Goal: Task Accomplishment & Management: Manage account settings

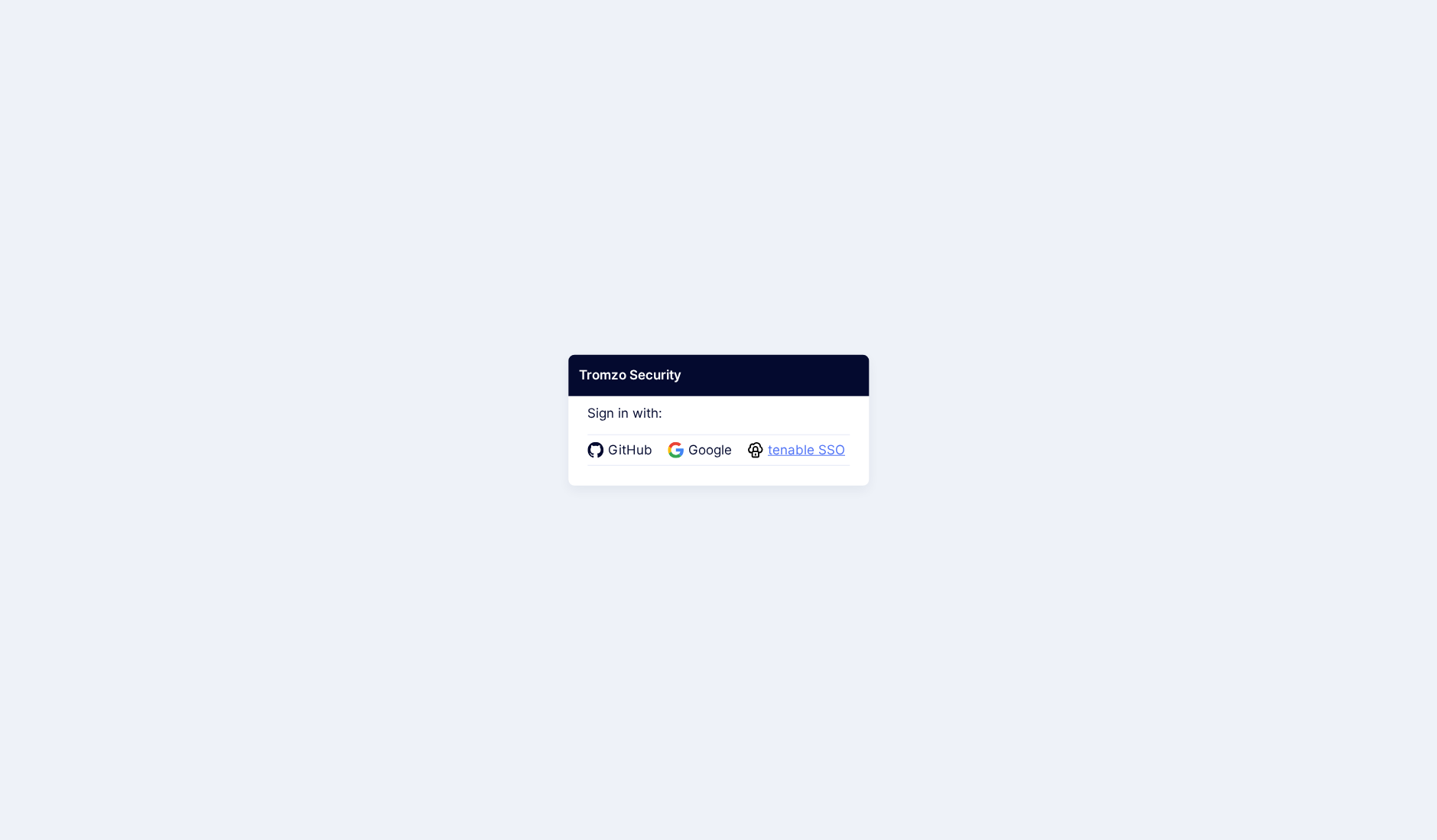
click at [816, 447] on span "tenable SSO" at bounding box center [806, 450] width 86 height 20
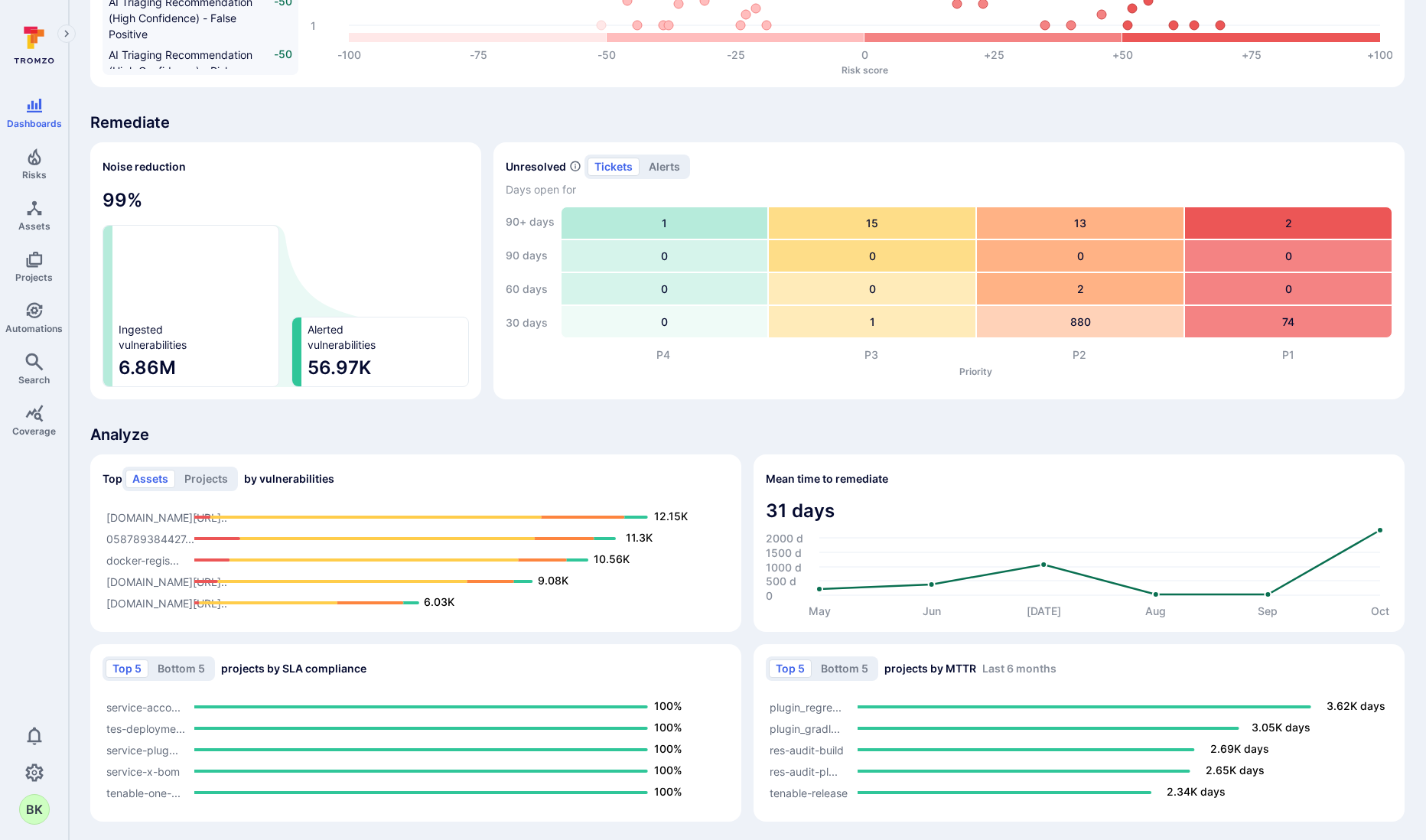
scroll to position [864, 0]
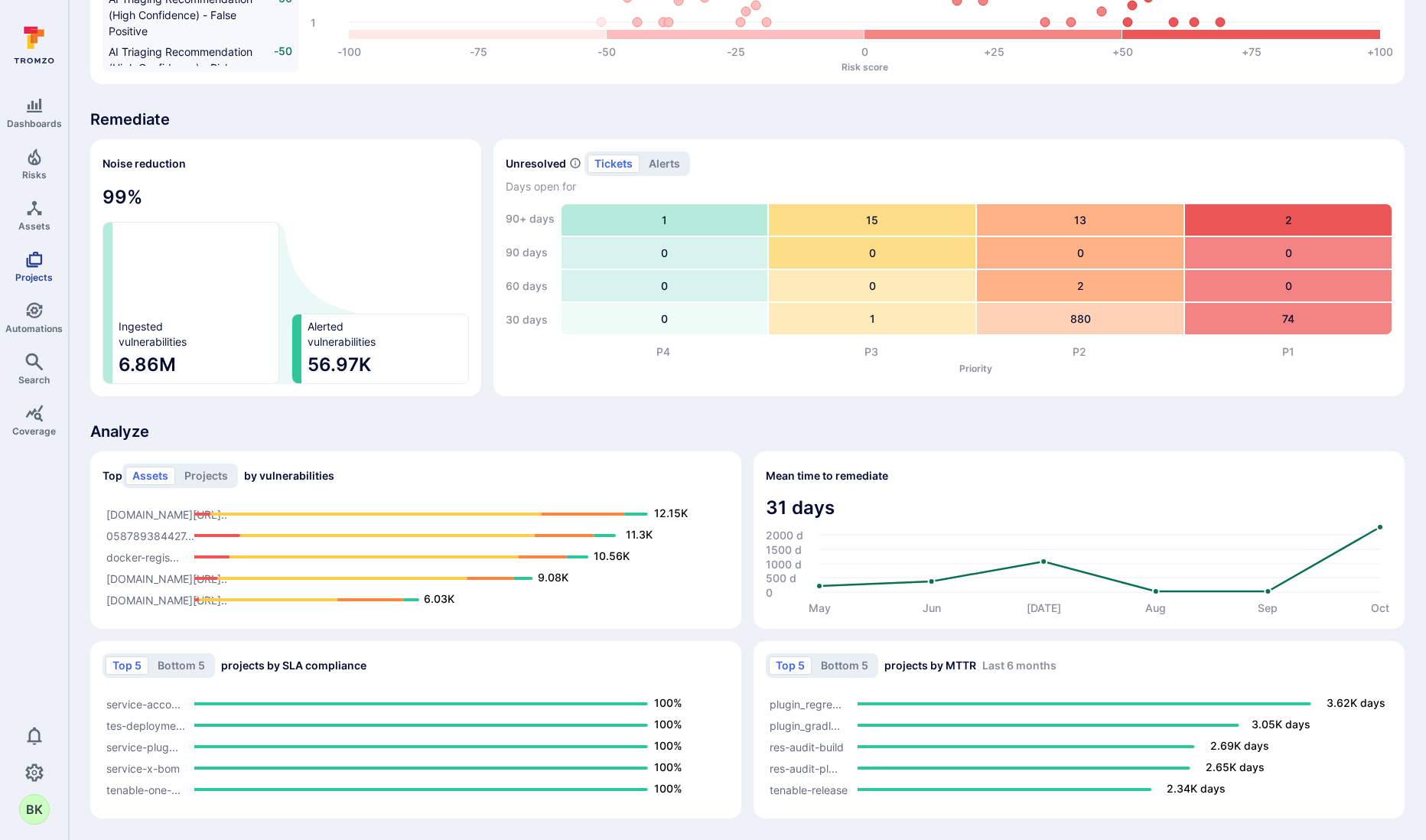
click at [35, 252] on icon "Projects" at bounding box center [33, 259] width 16 height 16
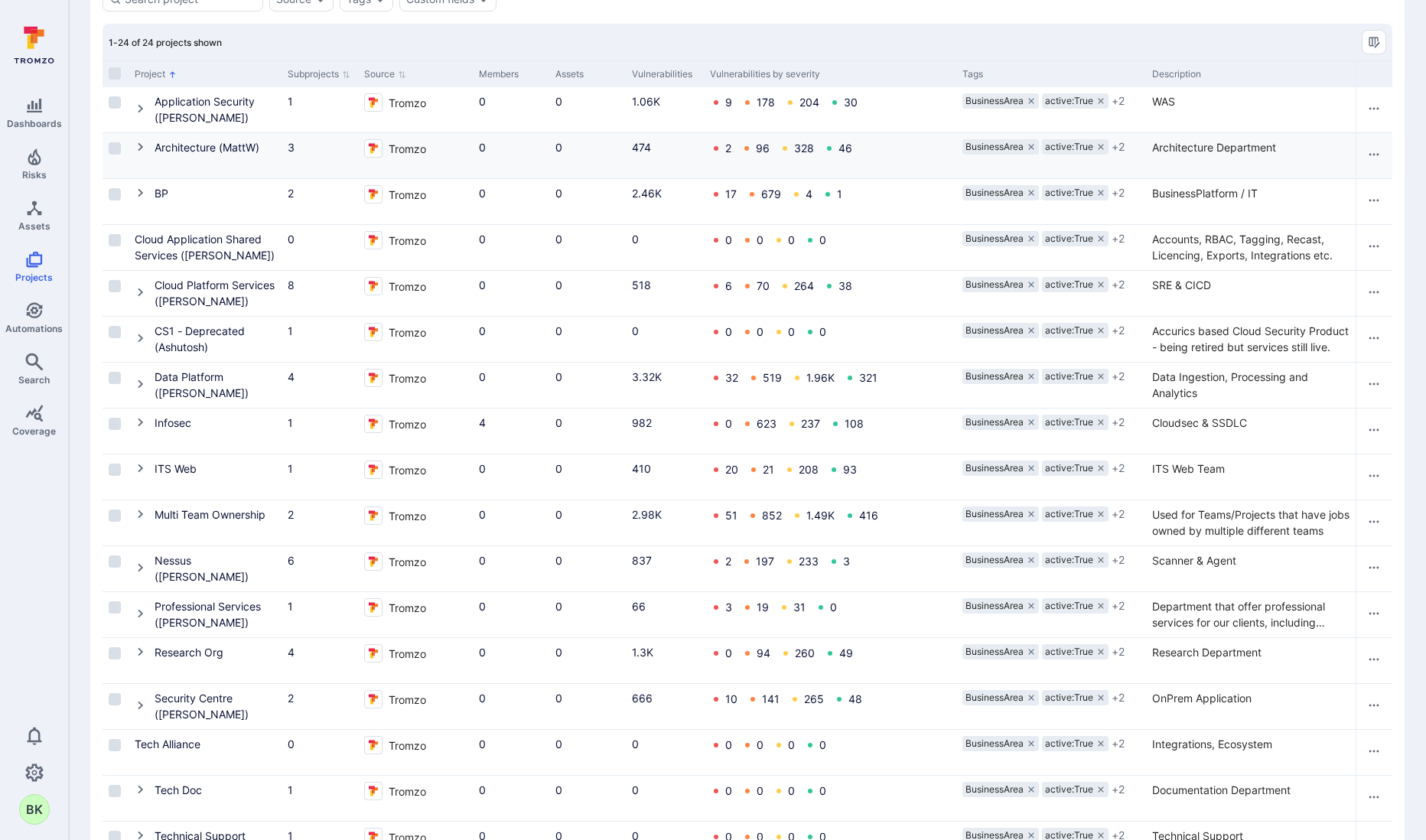
scroll to position [481, 0]
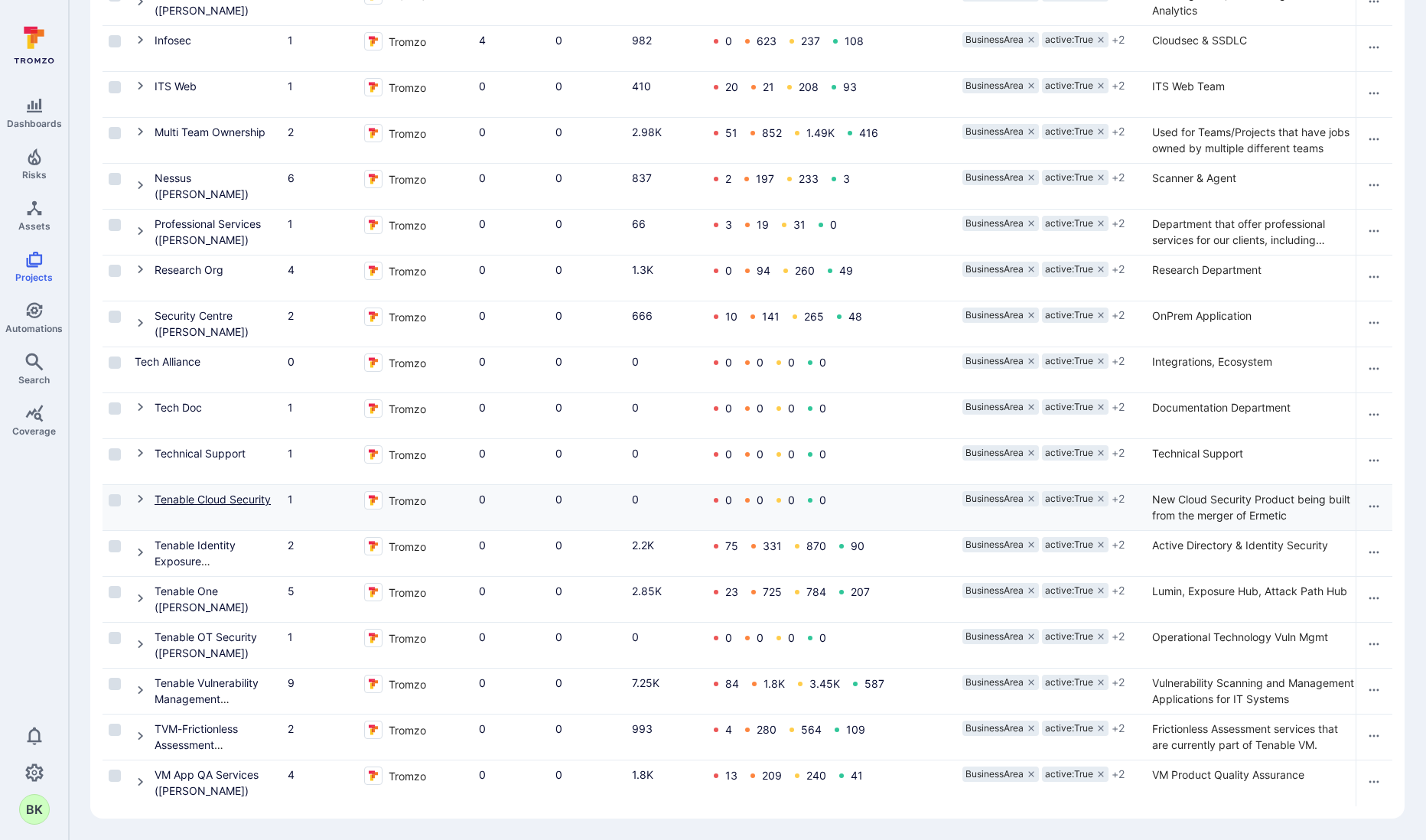
click at [182, 493] on link "Tenable Cloud Security" at bounding box center [212, 499] width 116 height 13
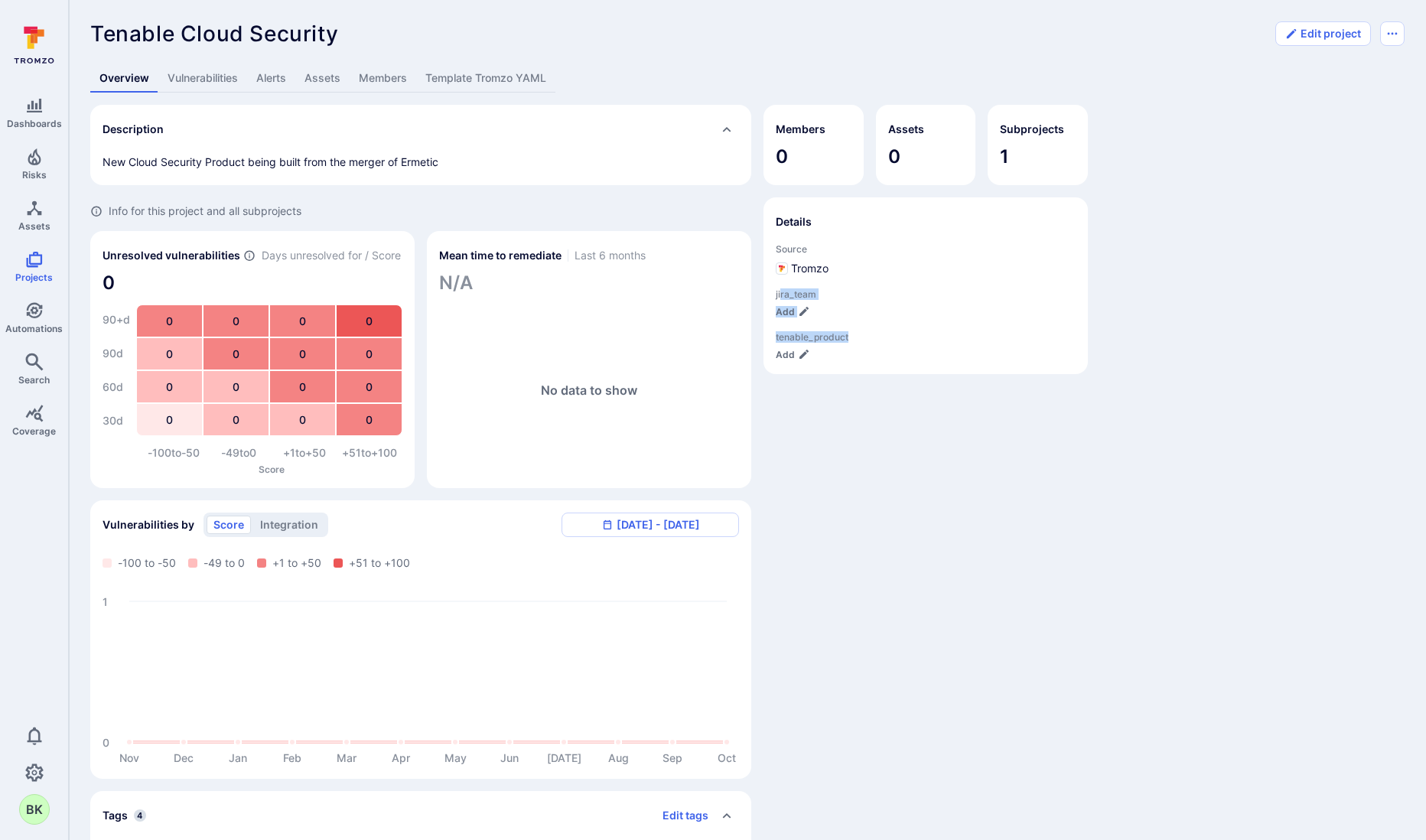
drag, startPoint x: 782, startPoint y: 290, endPoint x: 863, endPoint y: 382, distance: 122.6
click at [868, 394] on div "Members 0 Assets 0 Subprojects 1 Details Source Tromzo jira_team Add tenable_pr…" at bounding box center [925, 581] width 325 height 952
click at [861, 382] on div "Members 0 Assets 0 Subprojects 1 Details Source Tromzo jira_team Add tenable_pr…" at bounding box center [925, 581] width 325 height 952
click at [786, 354] on button "Add" at bounding box center [793, 355] width 34 height 11
click at [32, 268] on icon "Projects" at bounding box center [34, 258] width 18 height 18
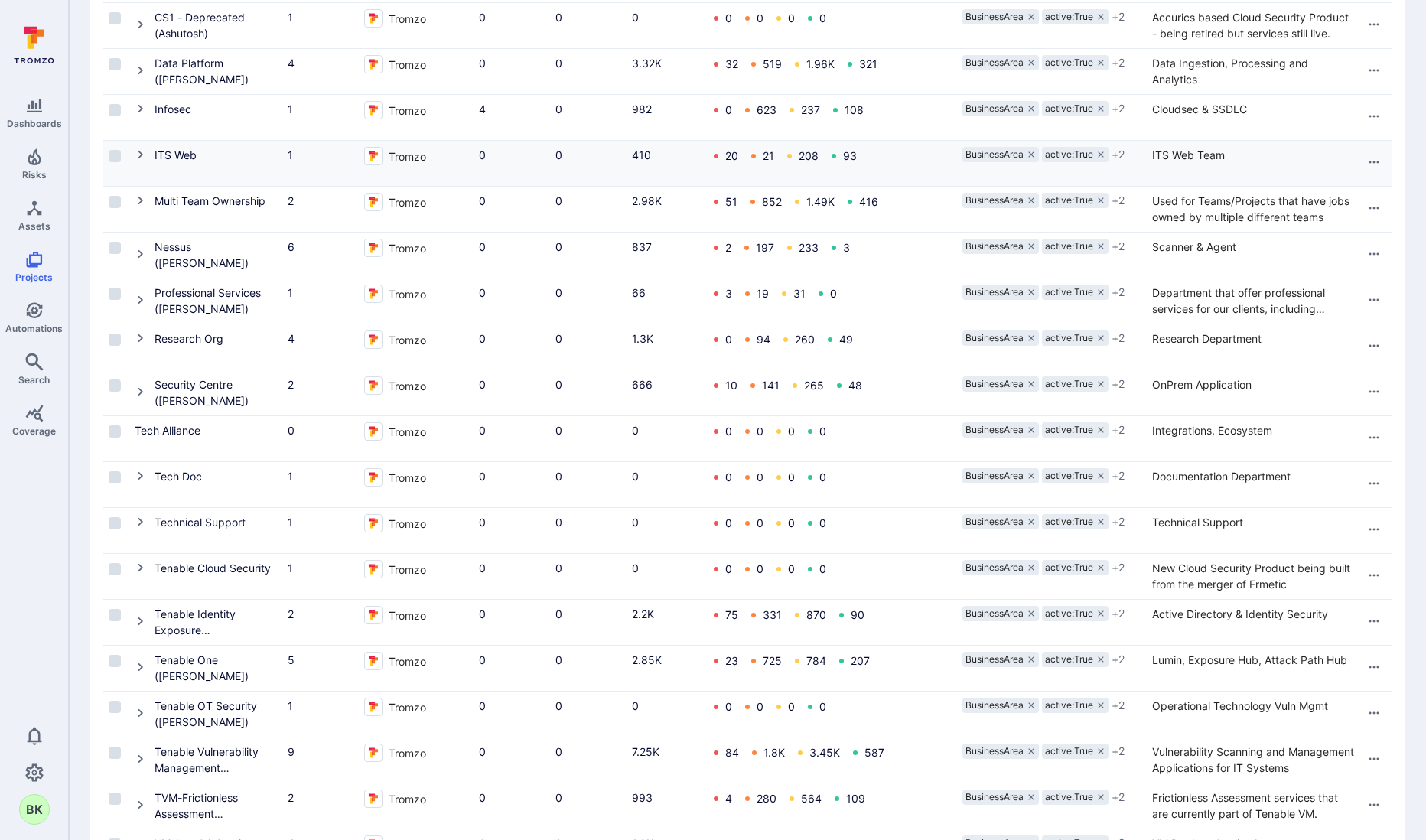
scroll to position [481, 0]
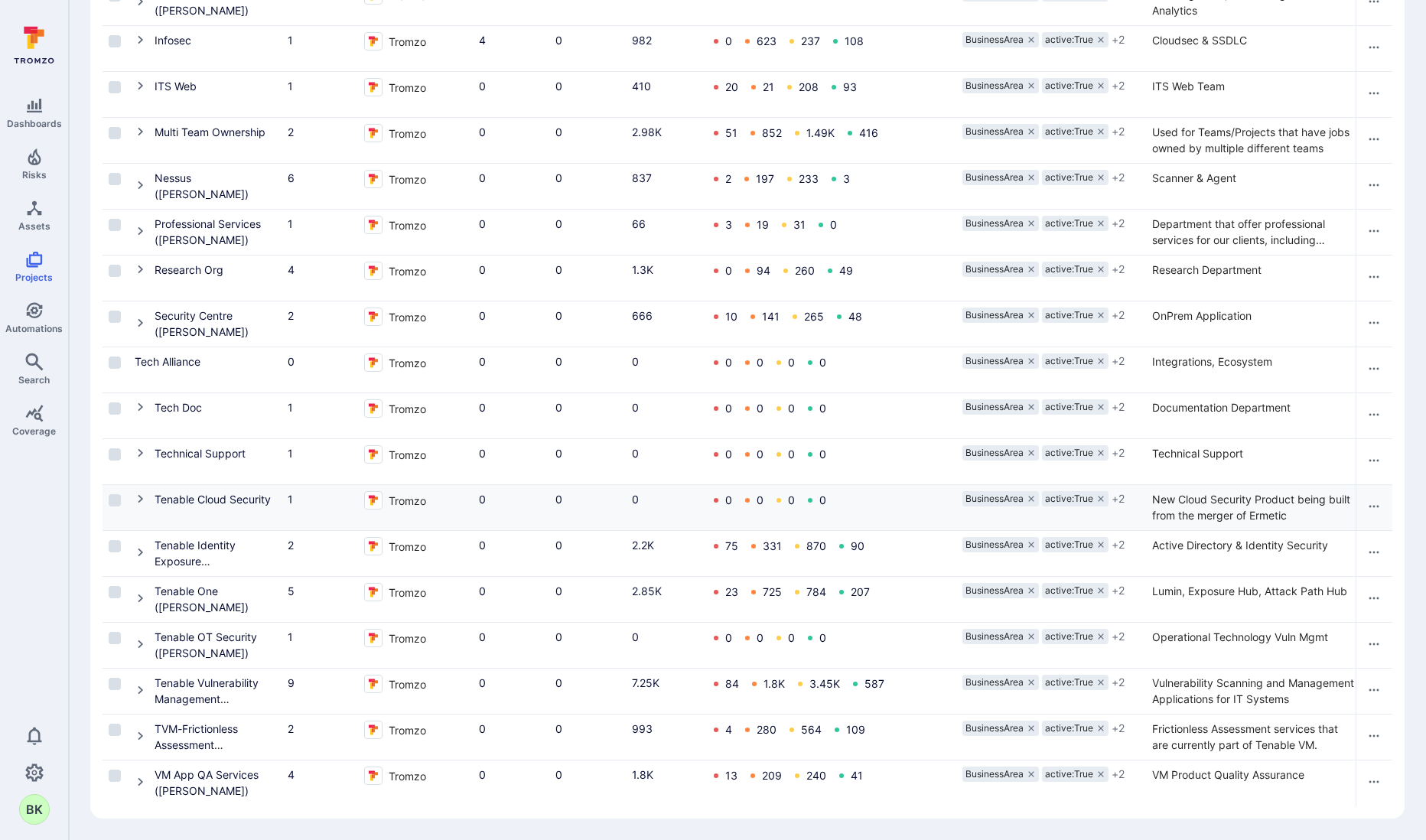
click at [137, 493] on icon "Cell for Project" at bounding box center [140, 499] width 12 height 12
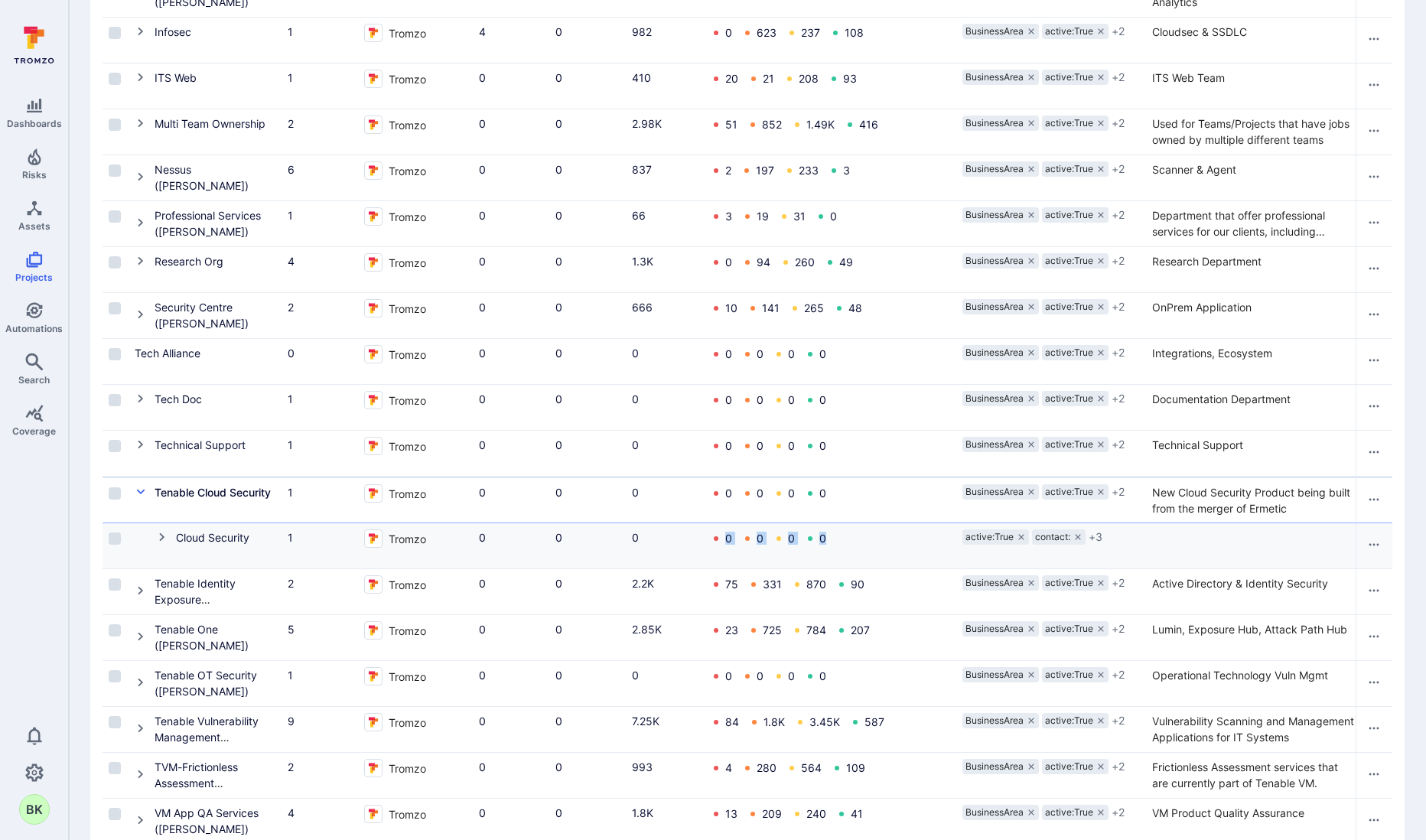
drag, startPoint x: 851, startPoint y: 539, endPoint x: 642, endPoint y: 541, distance: 209.0
click at [642, 541] on div "Cloud Security 1 Tromzo 0 0 0 0 0 0 0 active:True contact: + 3 8 10 9 0 - - -" at bounding box center [1017, 546] width 1830 height 46
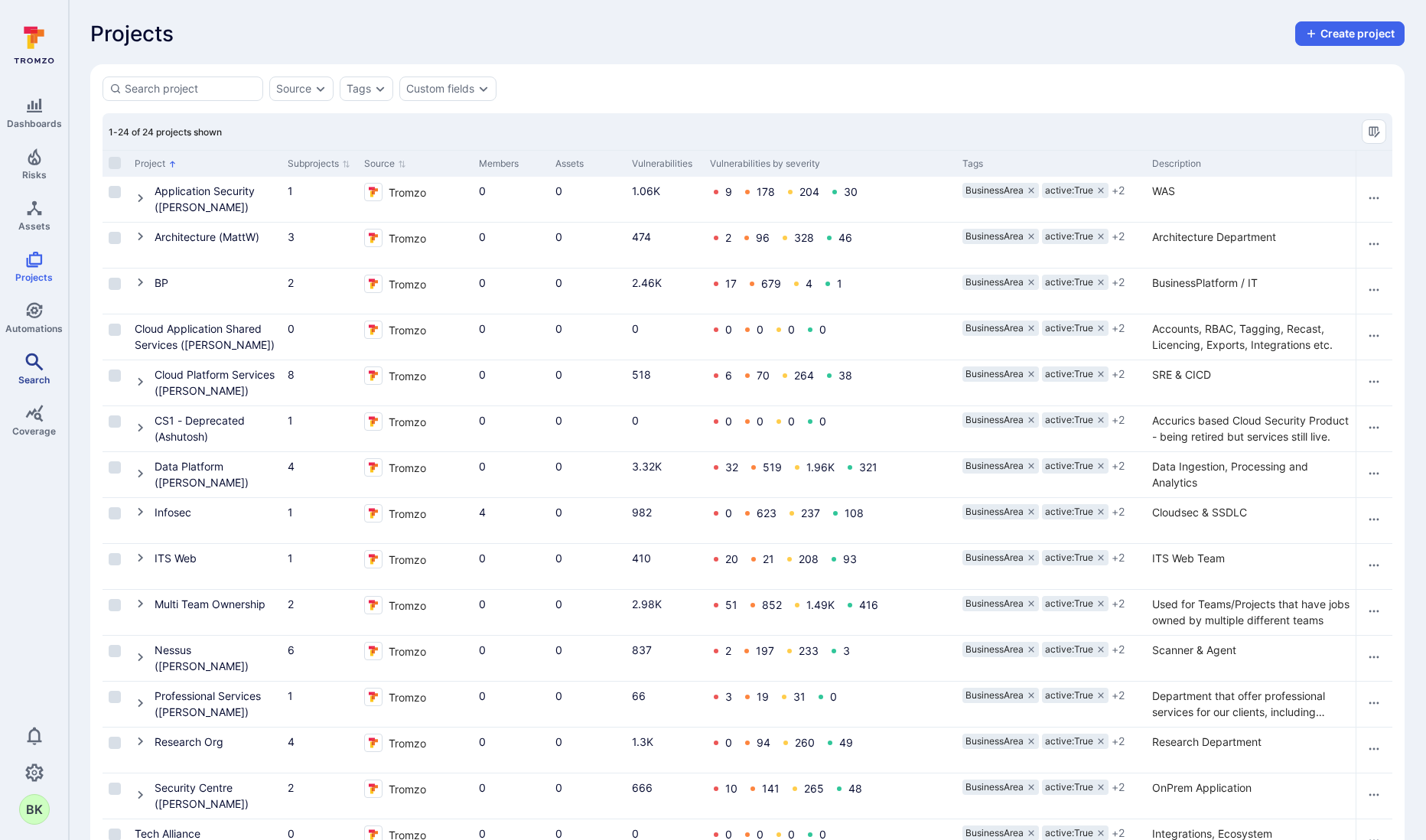
click at [30, 357] on icon "Search" at bounding box center [34, 361] width 18 height 18
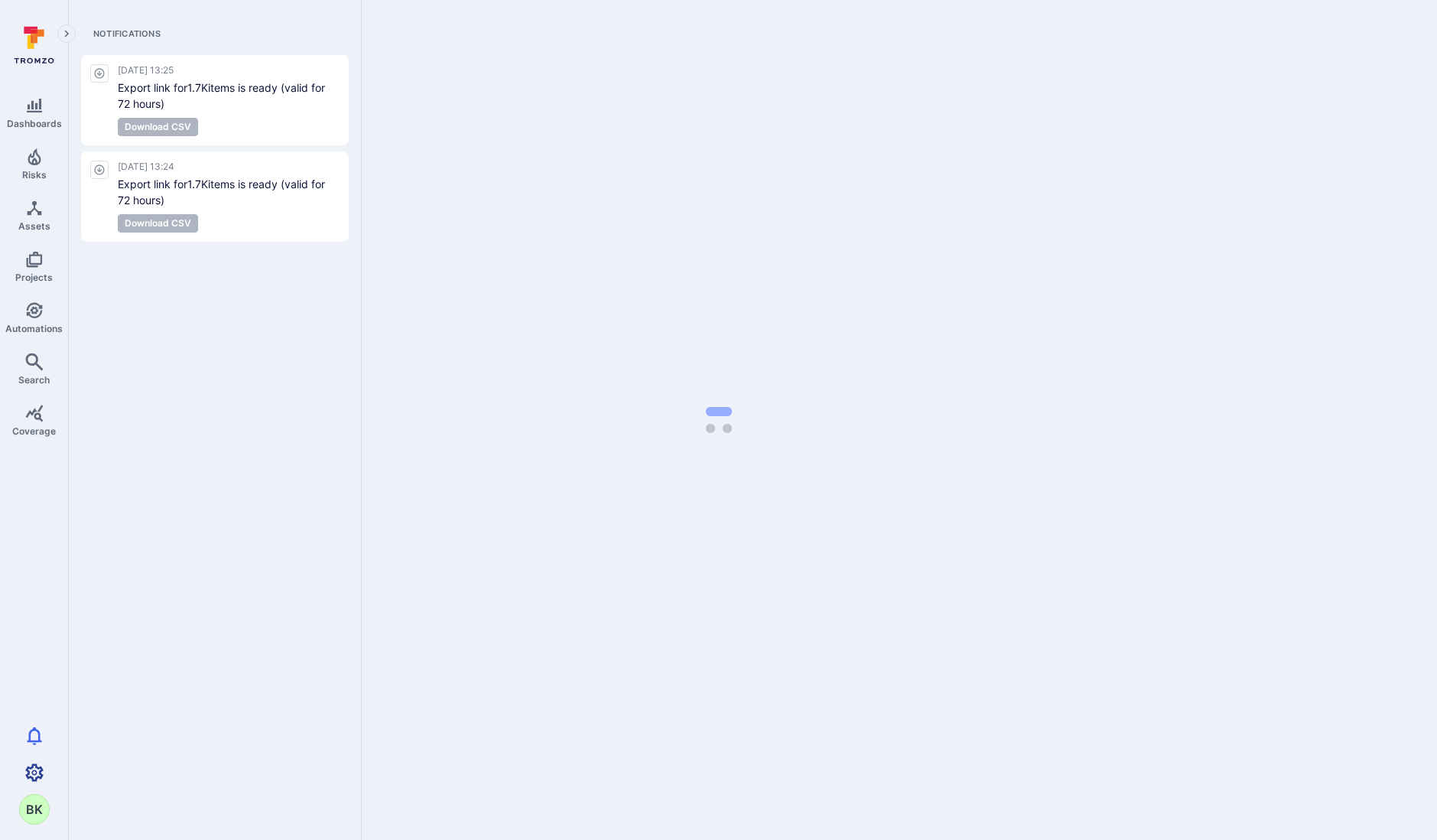
drag, startPoint x: 22, startPoint y: 771, endPoint x: 10, endPoint y: 769, distance: 12.2
click at [22, 771] on link "Settings" at bounding box center [34, 773] width 68 height 30
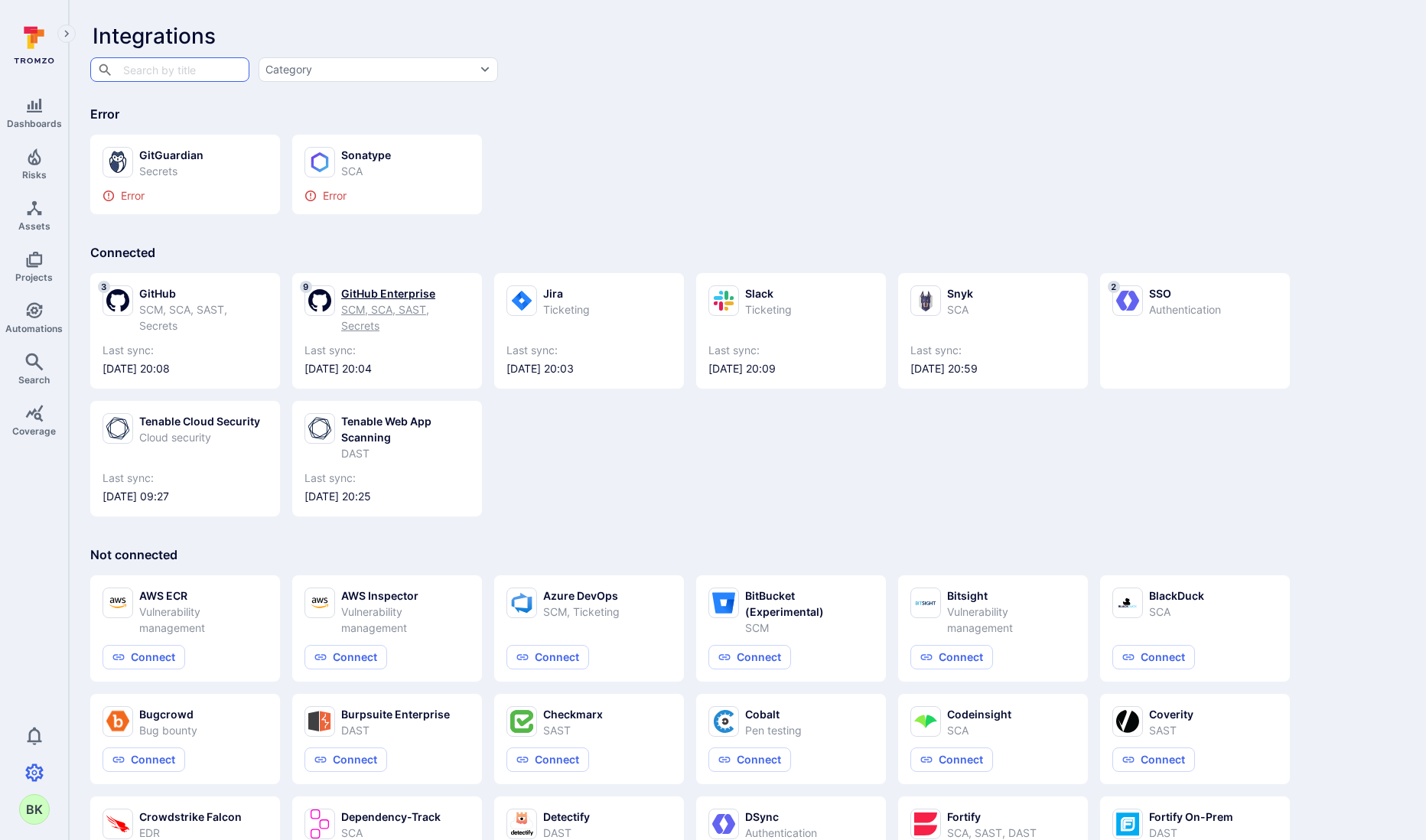
click at [343, 333] on div "SCM, SCA, SAST, Secrets" at bounding box center [406, 318] width 129 height 32
click at [157, 326] on div "SCM, SCA, SAST, Secrets" at bounding box center [203, 318] width 129 height 32
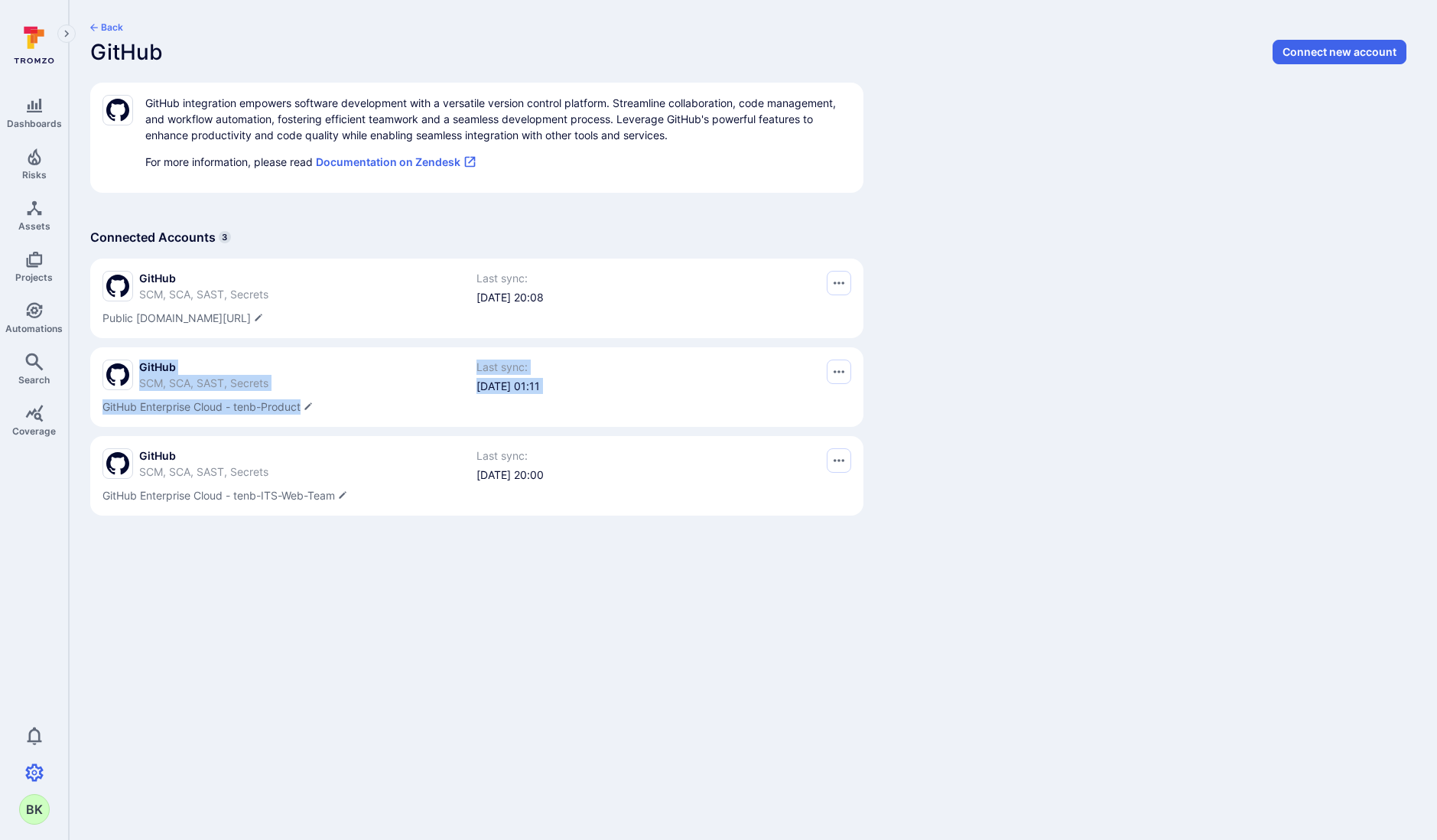
drag, startPoint x: 366, startPoint y: 405, endPoint x: 72, endPoint y: 362, distance: 297.1
click at [72, 362] on div "Back GitHub Connect new account GitHub integration empowers software developmen…" at bounding box center [753, 272] width 1369 height 546
click at [142, 365] on span "GitHub" at bounding box center [203, 367] width 130 height 15
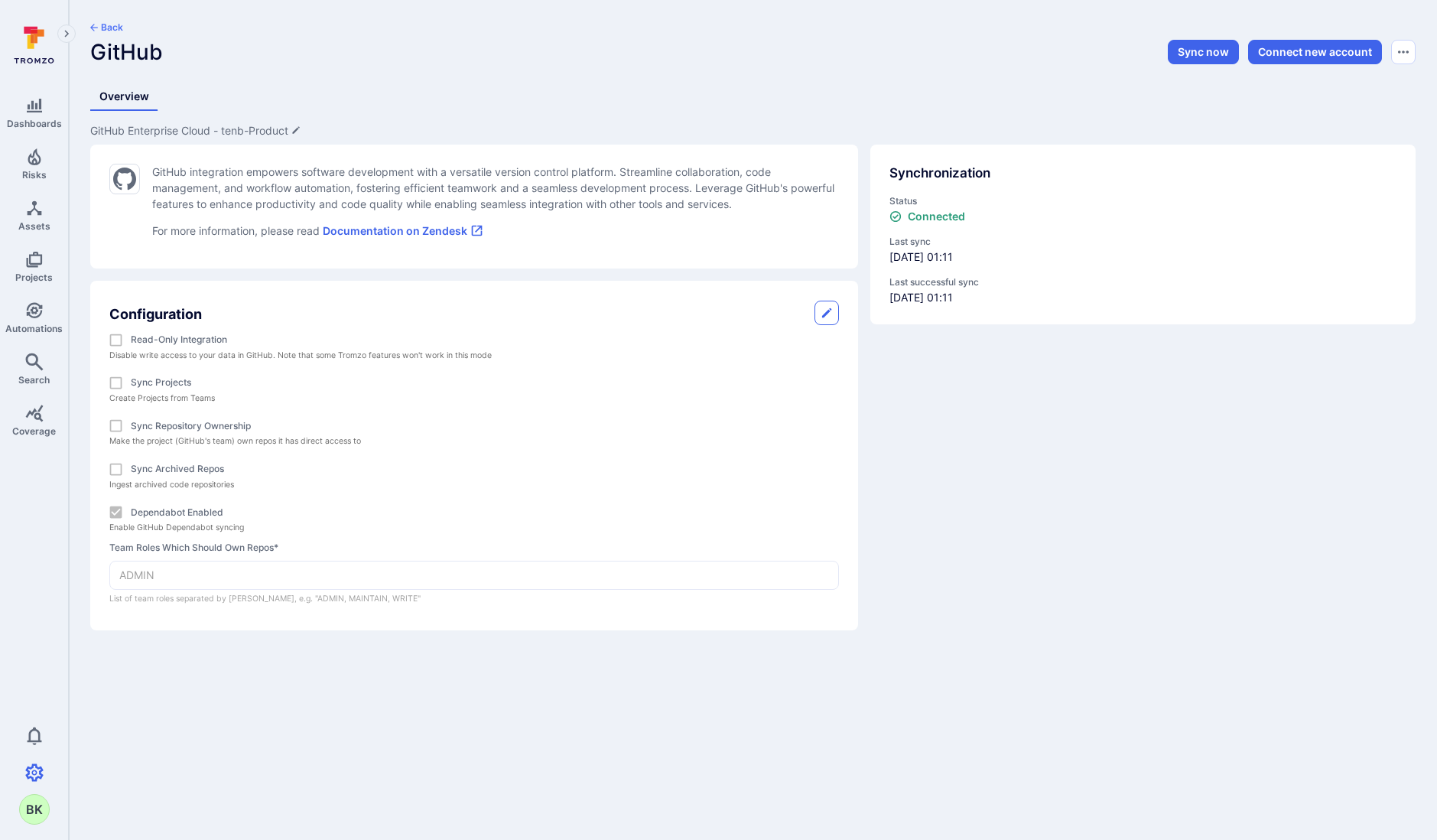
click at [180, 429] on label "Sync repository ownership" at bounding box center [190, 426] width 120 height 14
click at [833, 316] on button "button" at bounding box center [827, 313] width 25 height 25
click at [121, 431] on input "Sync repository ownership" at bounding box center [116, 426] width 30 height 30
checkbox input "true"
click at [114, 384] on input "Sync Projects" at bounding box center [116, 383] width 30 height 30
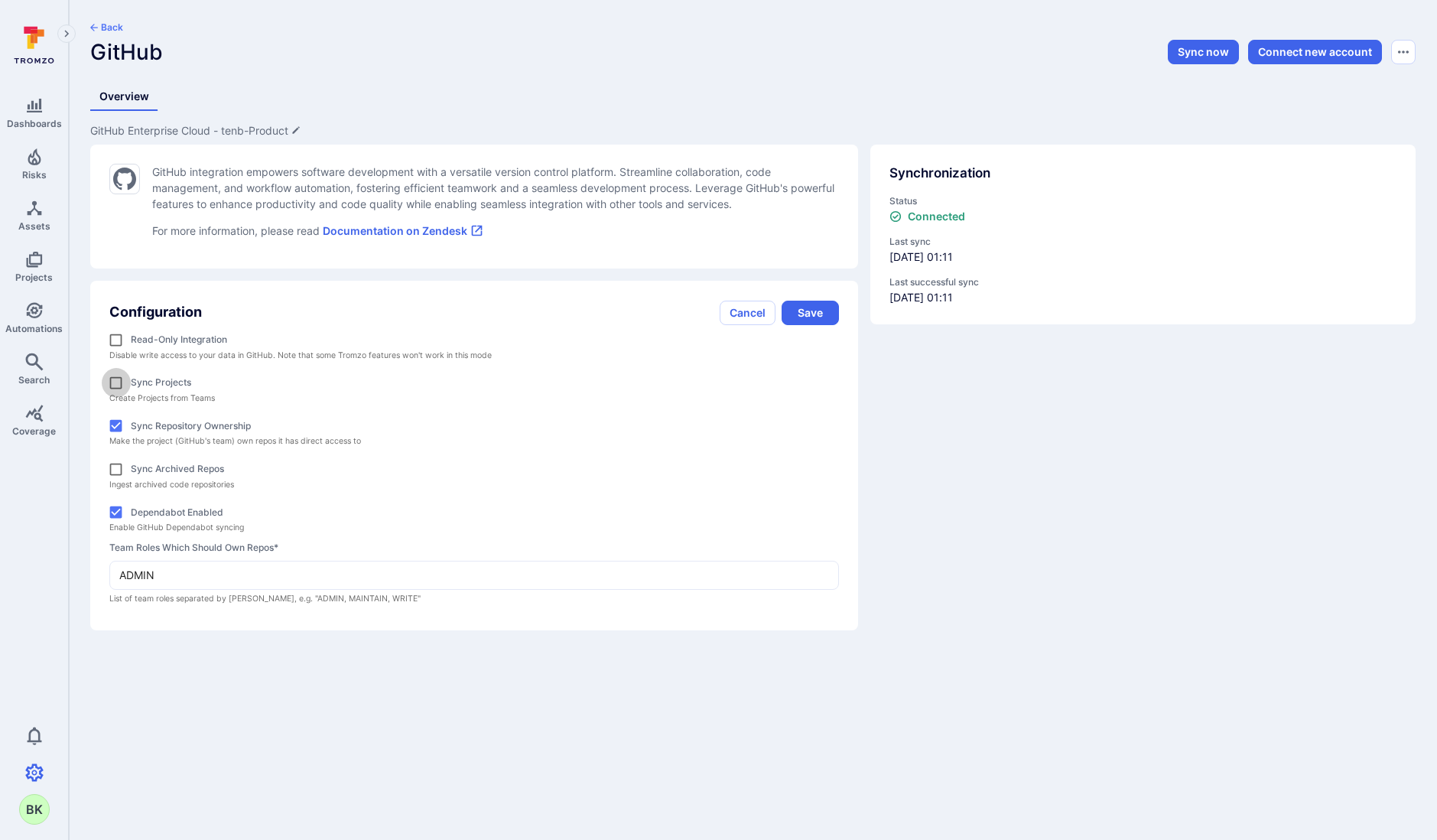
checkbox input "true"
click at [1221, 57] on button "Sync now" at bounding box center [1203, 52] width 71 height 25
click at [826, 322] on button "button" at bounding box center [827, 313] width 25 height 25
click at [127, 425] on input "Sync repository ownership" at bounding box center [116, 426] width 30 height 30
checkbox input "true"
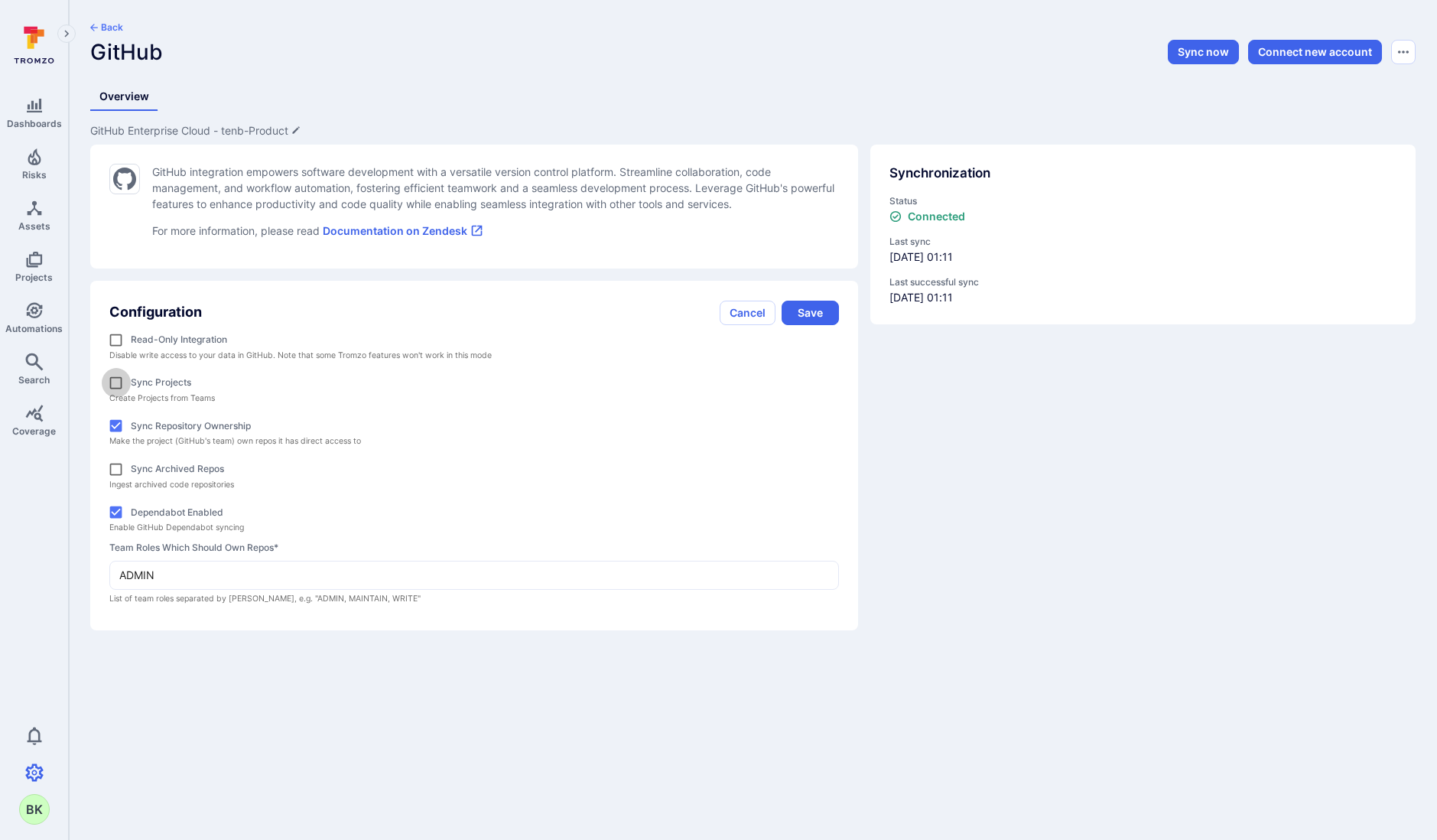
click at [121, 386] on input "Sync Projects" at bounding box center [116, 383] width 30 height 30
checkbox input "true"
click at [802, 317] on button "Save" at bounding box center [810, 313] width 58 height 25
click at [1229, 47] on button "Sync now" at bounding box center [1203, 52] width 71 height 25
click at [1205, 63] on button "Sync now" at bounding box center [1203, 52] width 71 height 25
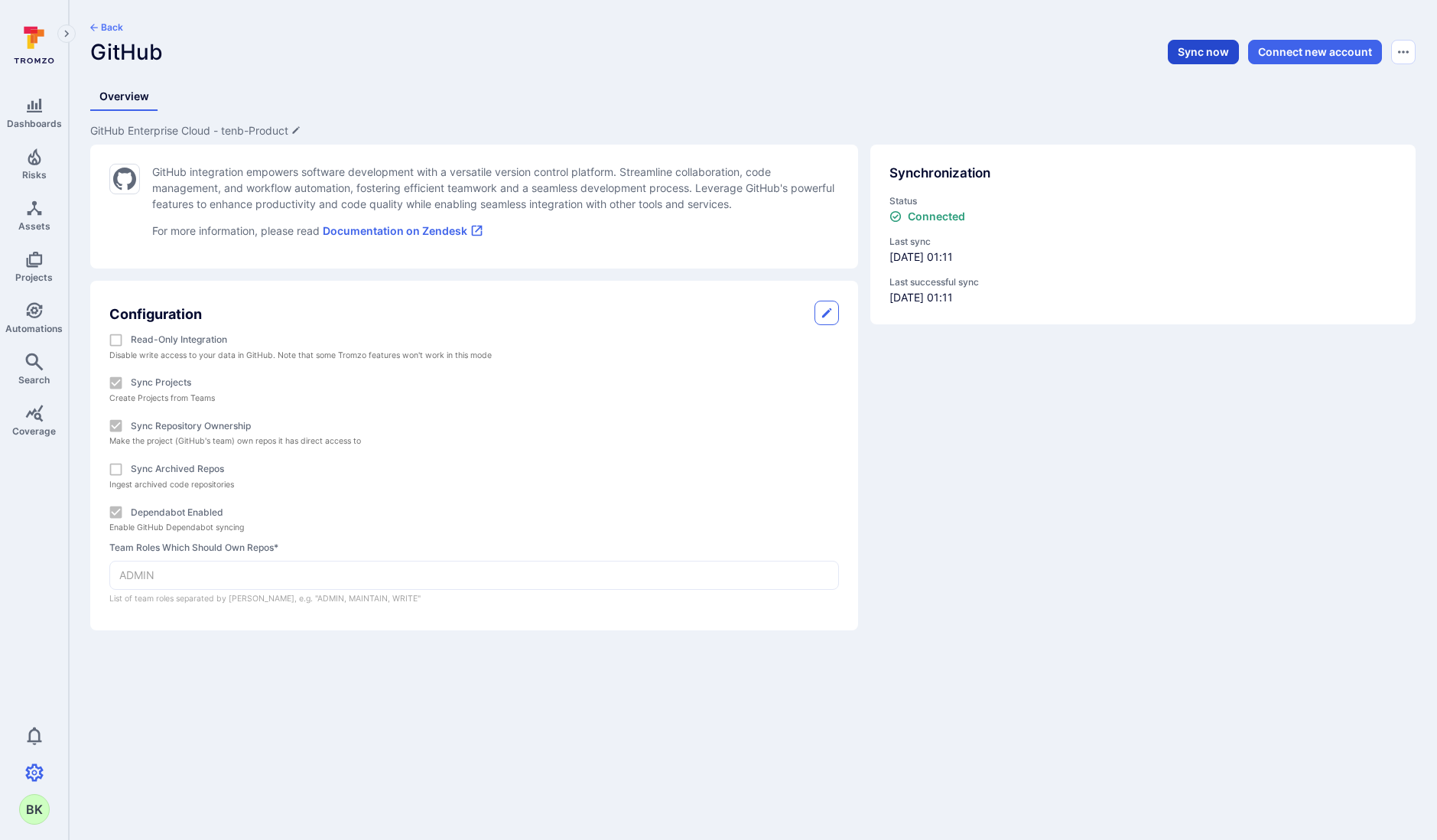
click at [1199, 42] on button "Sync now" at bounding box center [1203, 52] width 71 height 25
click at [1204, 52] on button "Sync now" at bounding box center [1203, 52] width 71 height 25
click at [115, 26] on button "Back" at bounding box center [106, 27] width 33 height 12
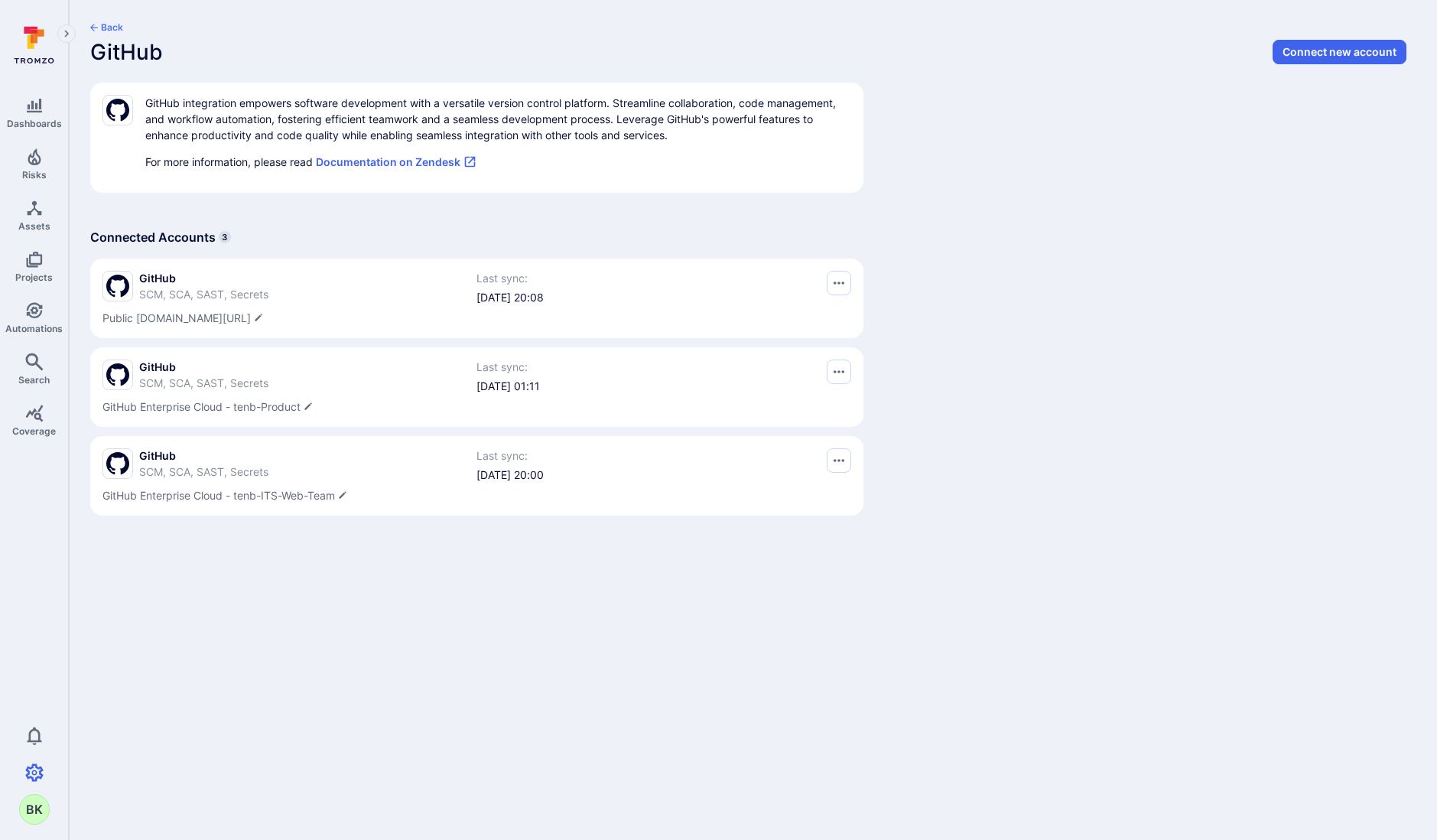
click at [99, 31] on button "Back" at bounding box center [106, 27] width 33 height 12
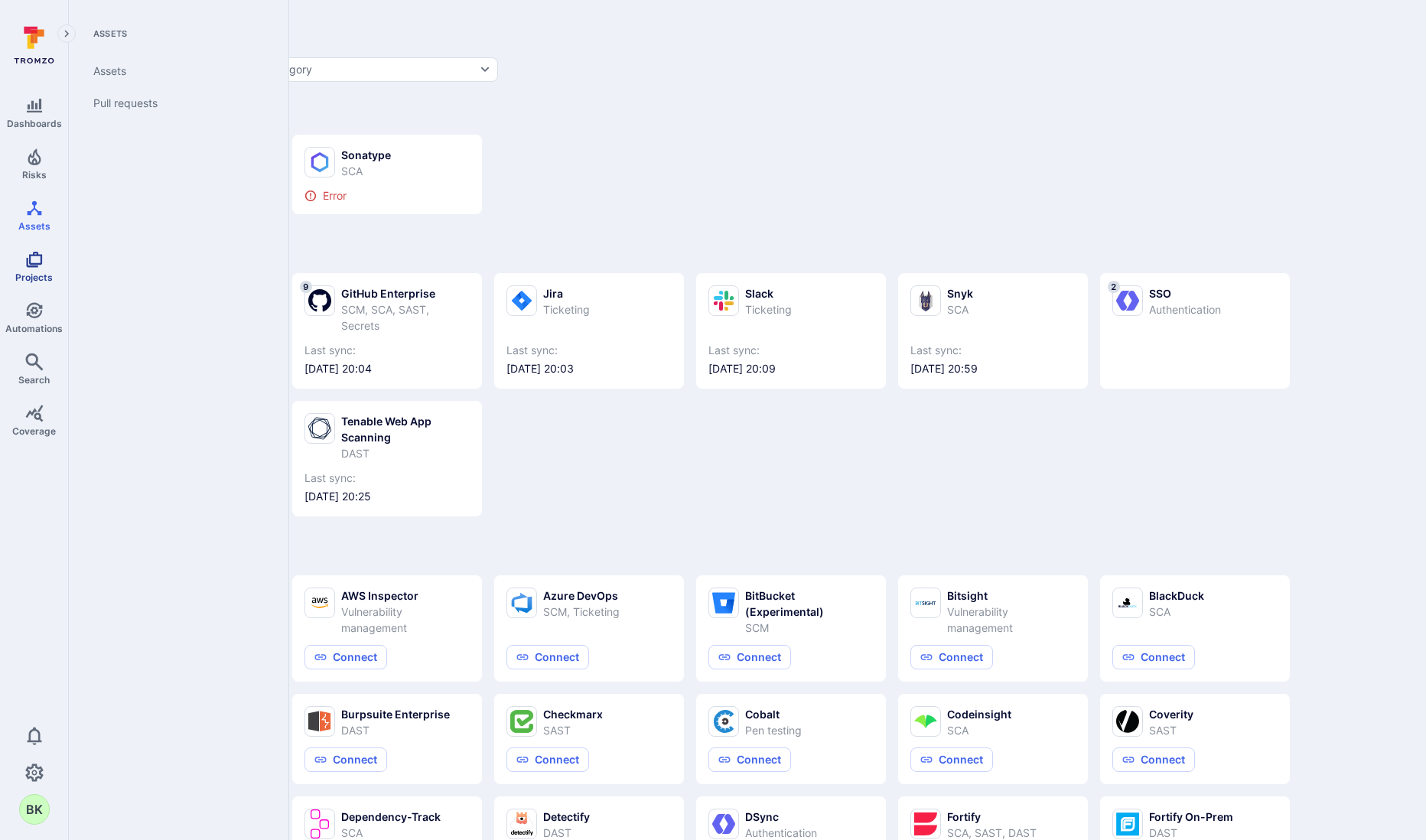
click at [38, 267] on icon "Projects" at bounding box center [34, 258] width 18 height 18
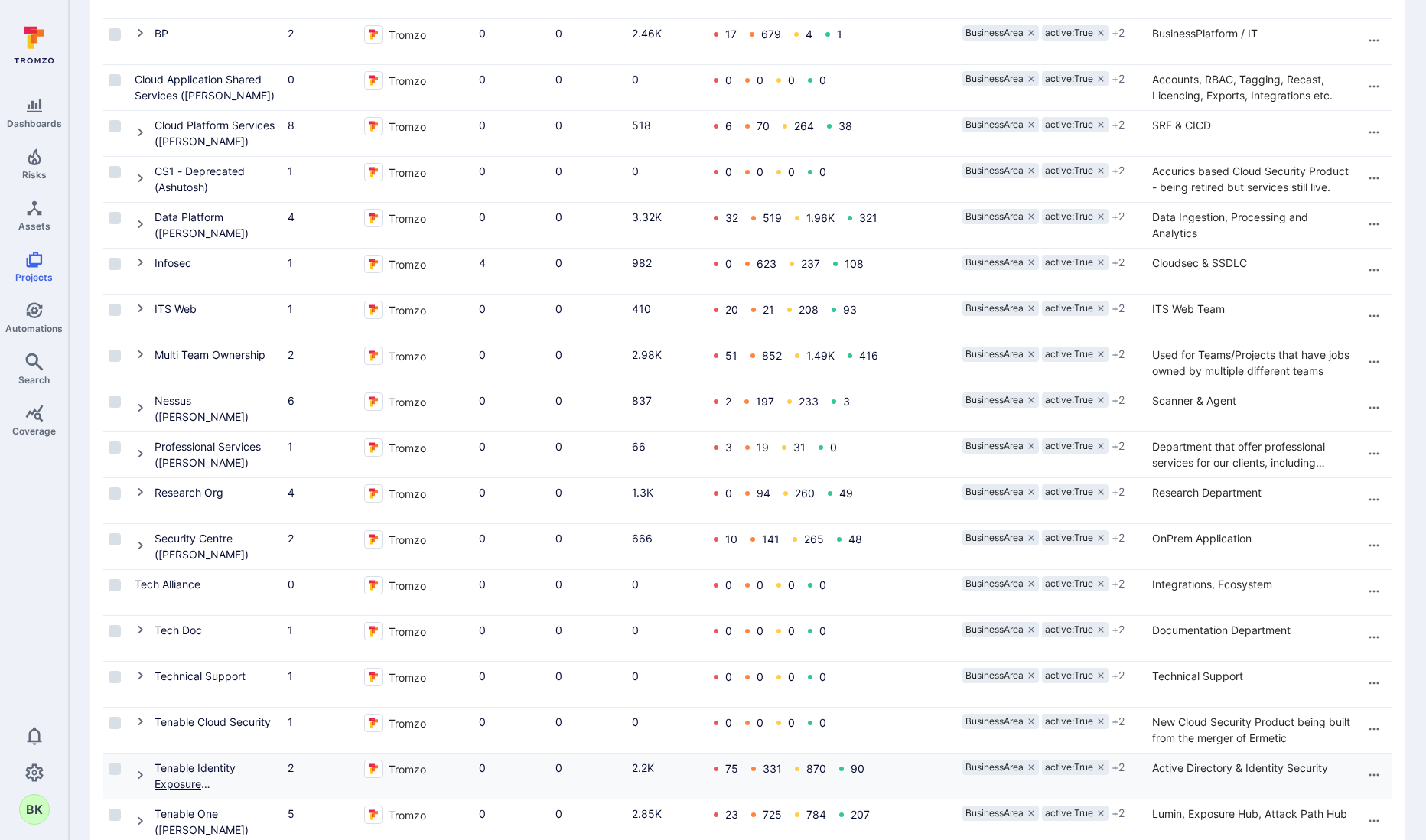
scroll to position [481, 0]
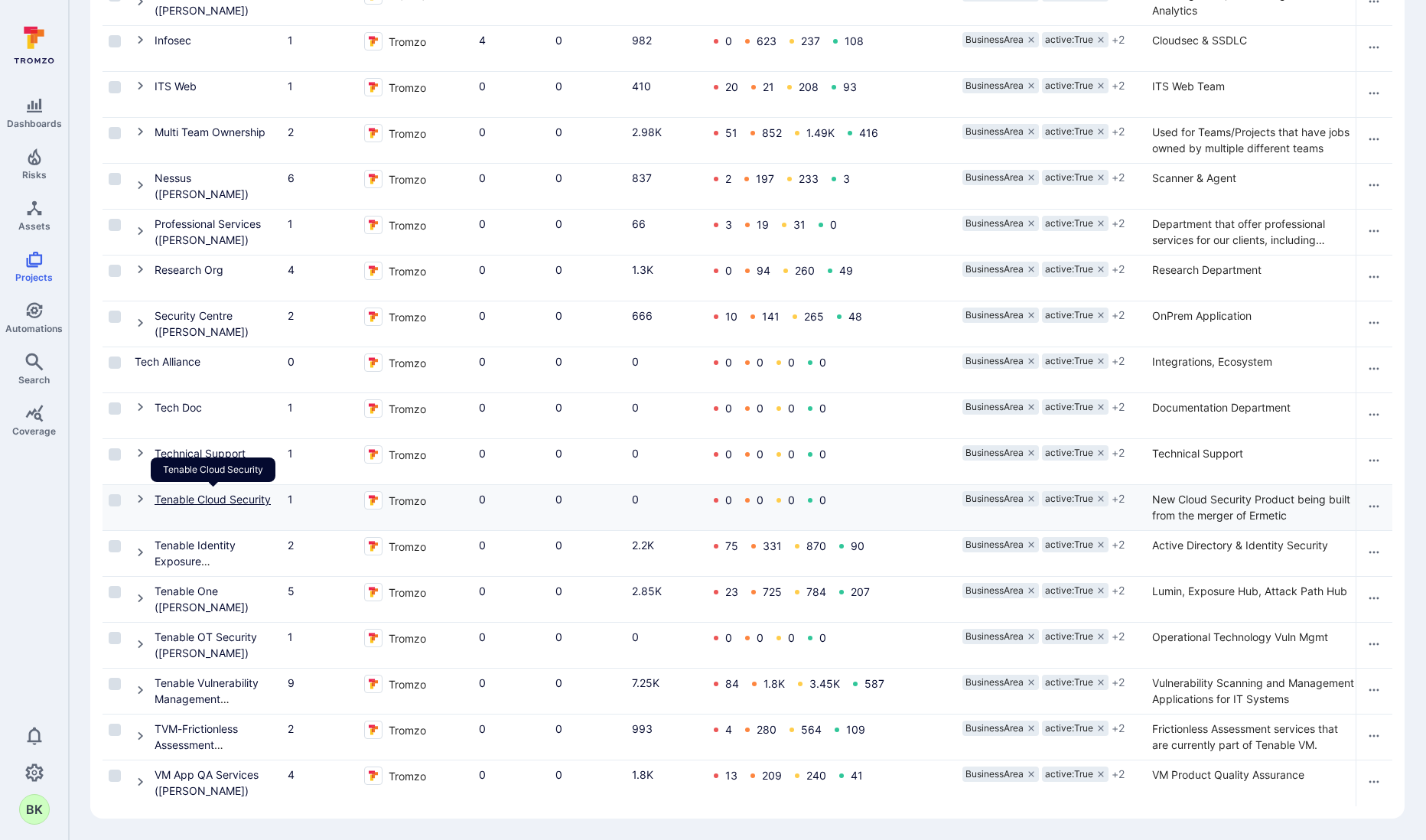
click at [242, 493] on link "Tenable Cloud Security" at bounding box center [212, 499] width 116 height 13
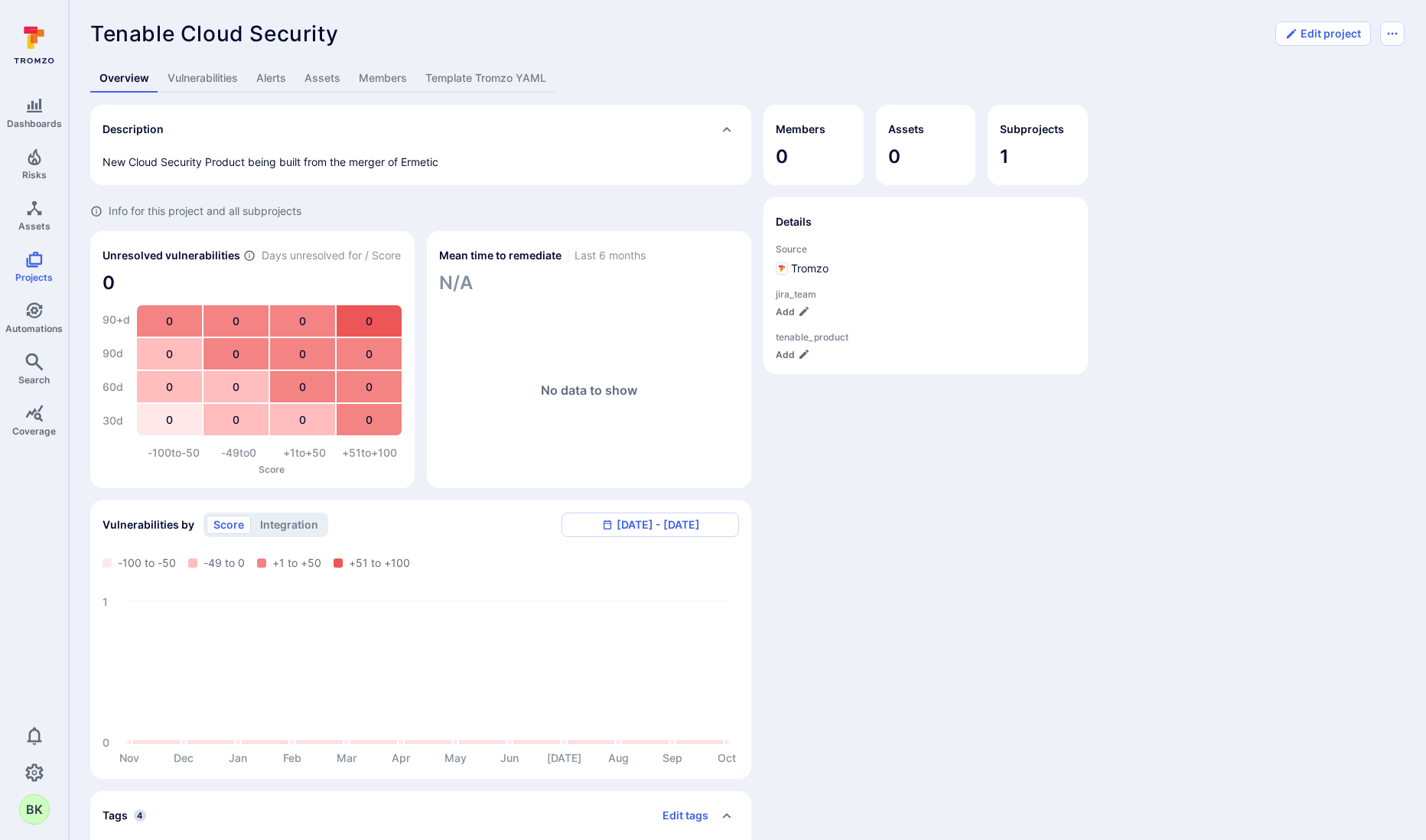
click at [326, 79] on link "Assets" at bounding box center [322, 79] width 54 height 28
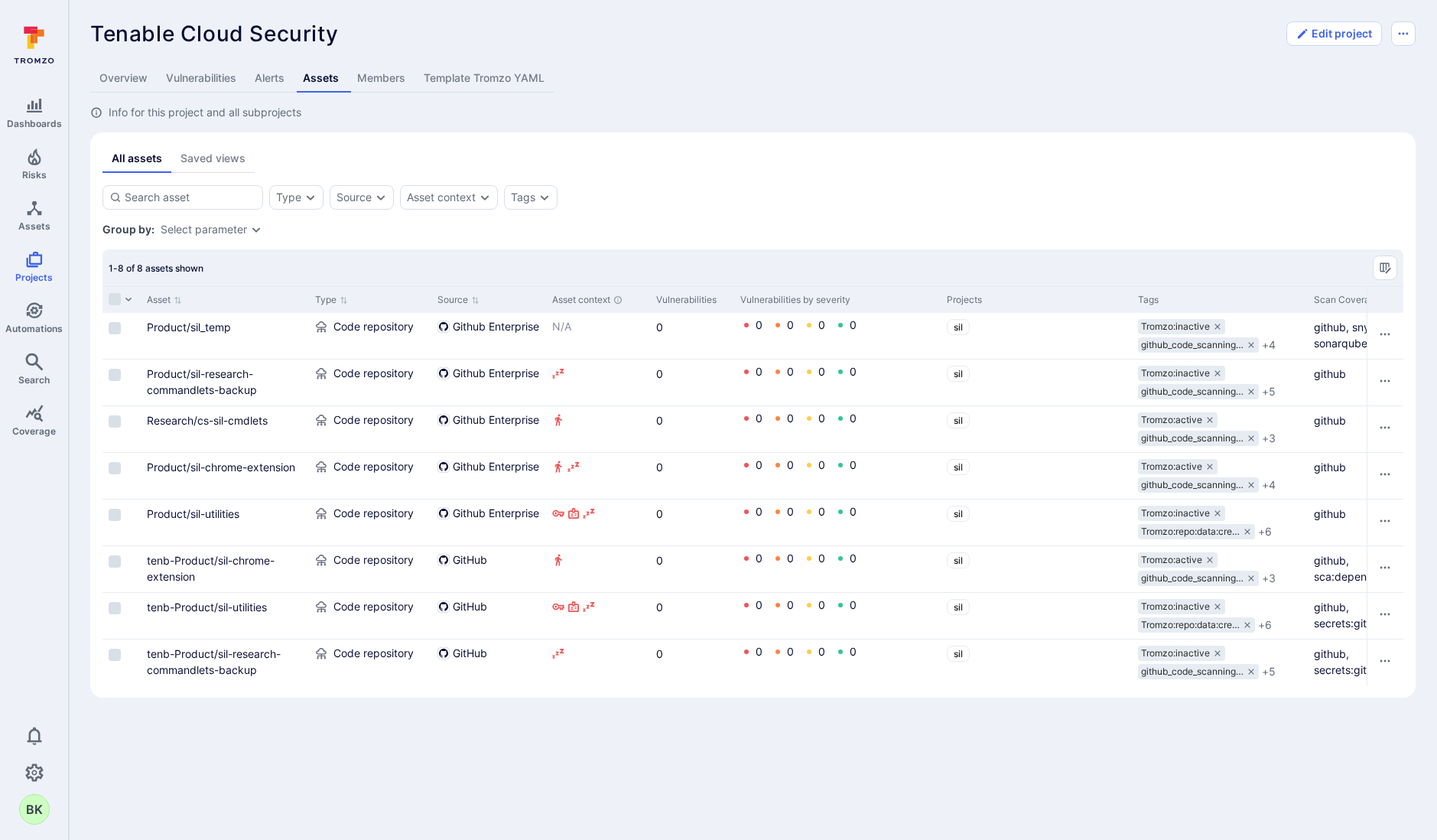
click at [307, 296] on div "Asset" at bounding box center [225, 299] width 168 height 26
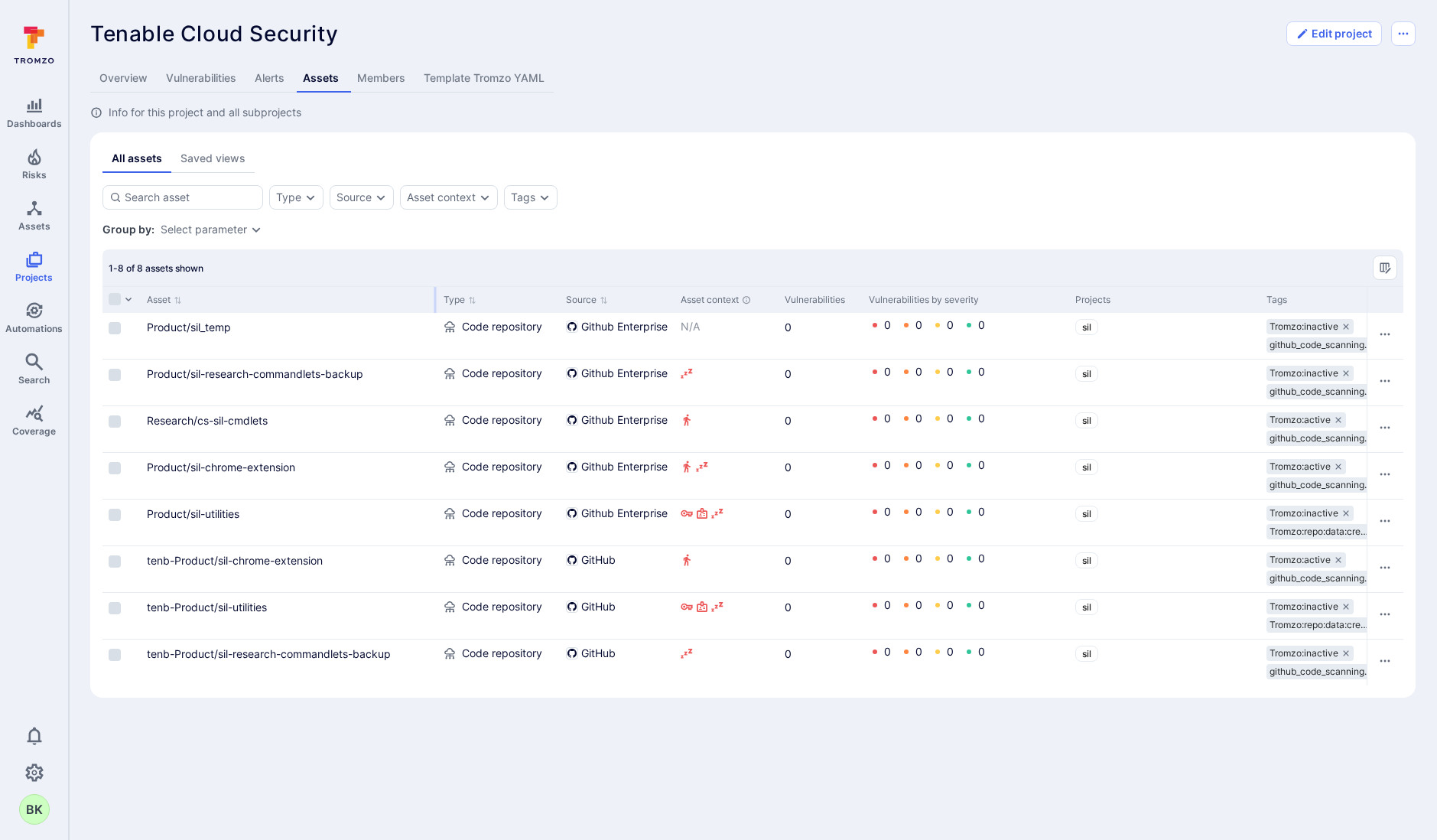
drag, startPoint x: 306, startPoint y: 296, endPoint x: 422, endPoint y: 293, distance: 116.0
click at [434, 294] on div at bounding box center [435, 299] width 2 height 26
click at [114, 333] on input "Select row" at bounding box center [114, 327] width 12 height 12
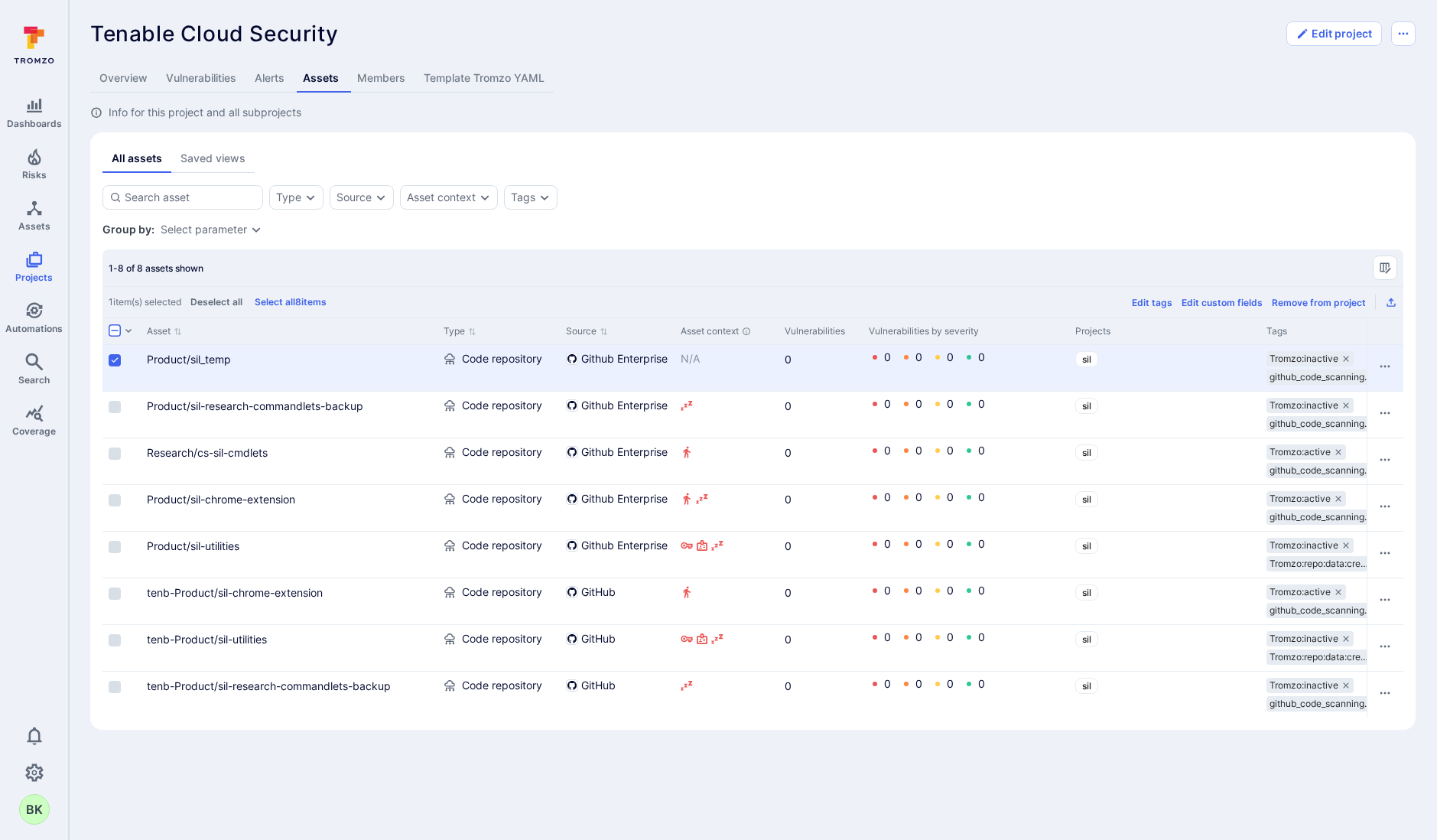
click at [117, 366] on label "Cell for selection" at bounding box center [114, 360] width 18 height 15
click at [117, 366] on input "Select row" at bounding box center [114, 359] width 12 height 12
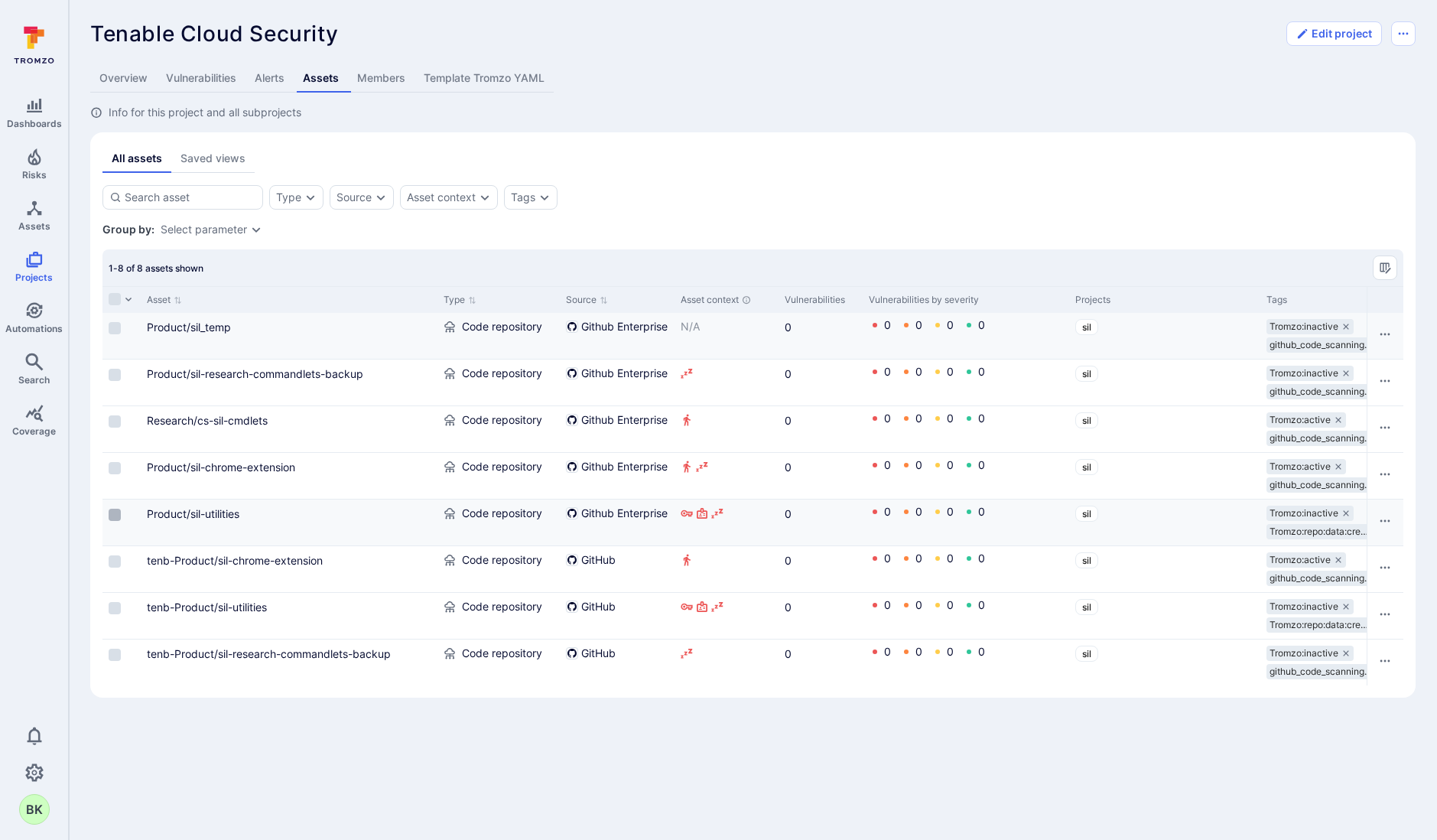
click at [117, 513] on input "Select row" at bounding box center [114, 515] width 12 height 12
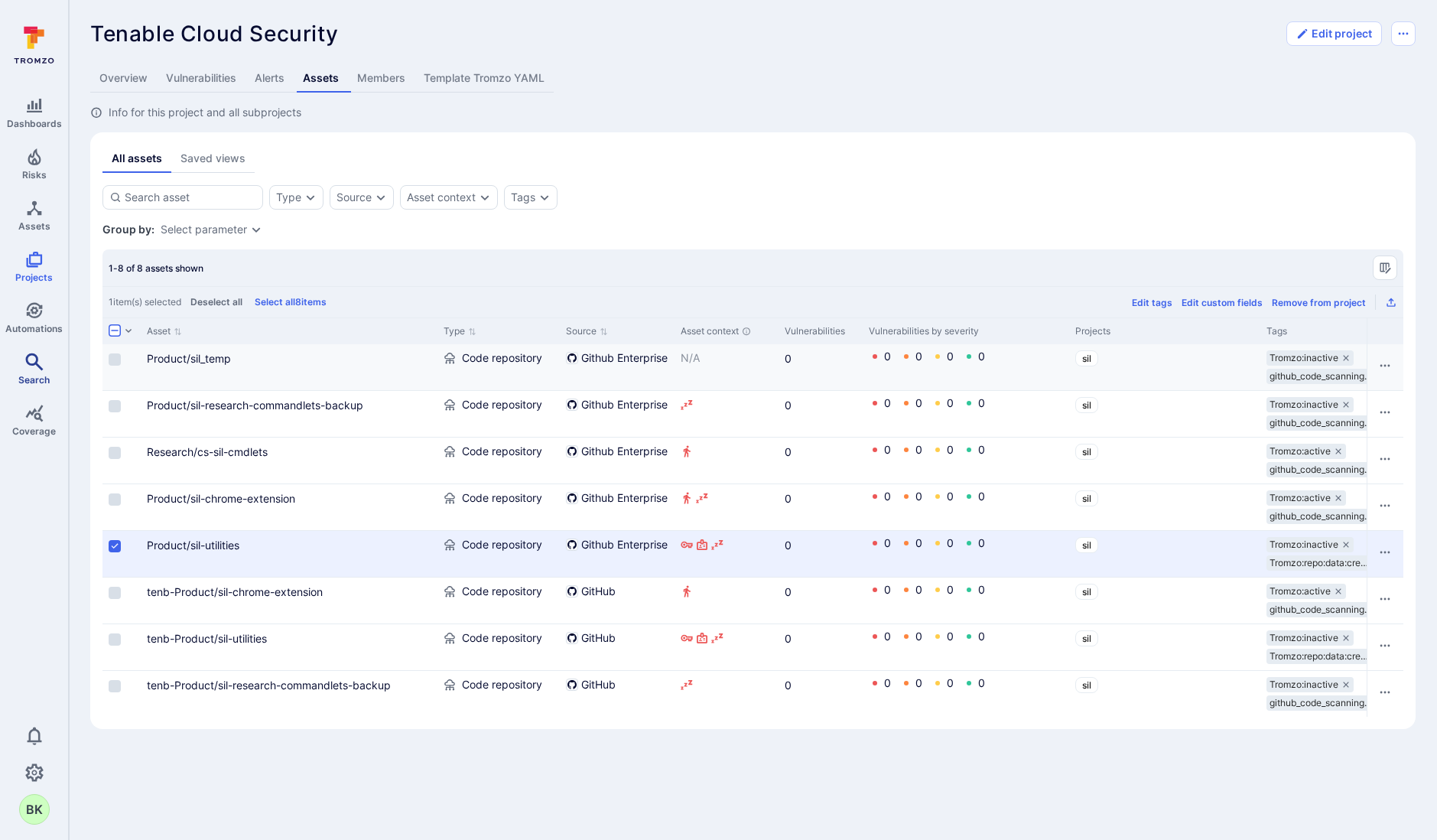
click at [34, 374] on span "Search" at bounding box center [33, 379] width 31 height 11
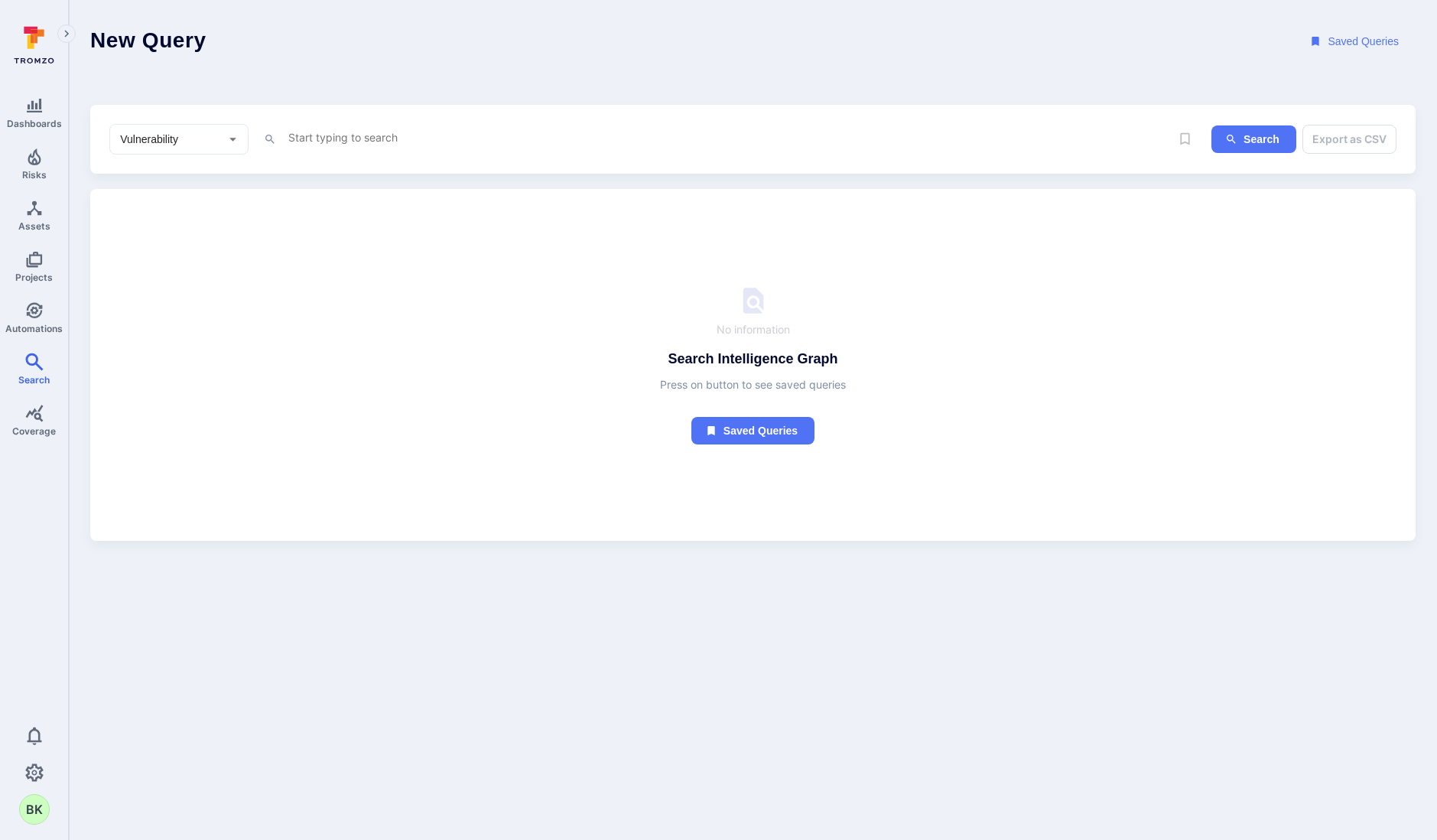
click at [353, 136] on textarea "Intelligence Graph search area" at bounding box center [712, 137] width 852 height 19
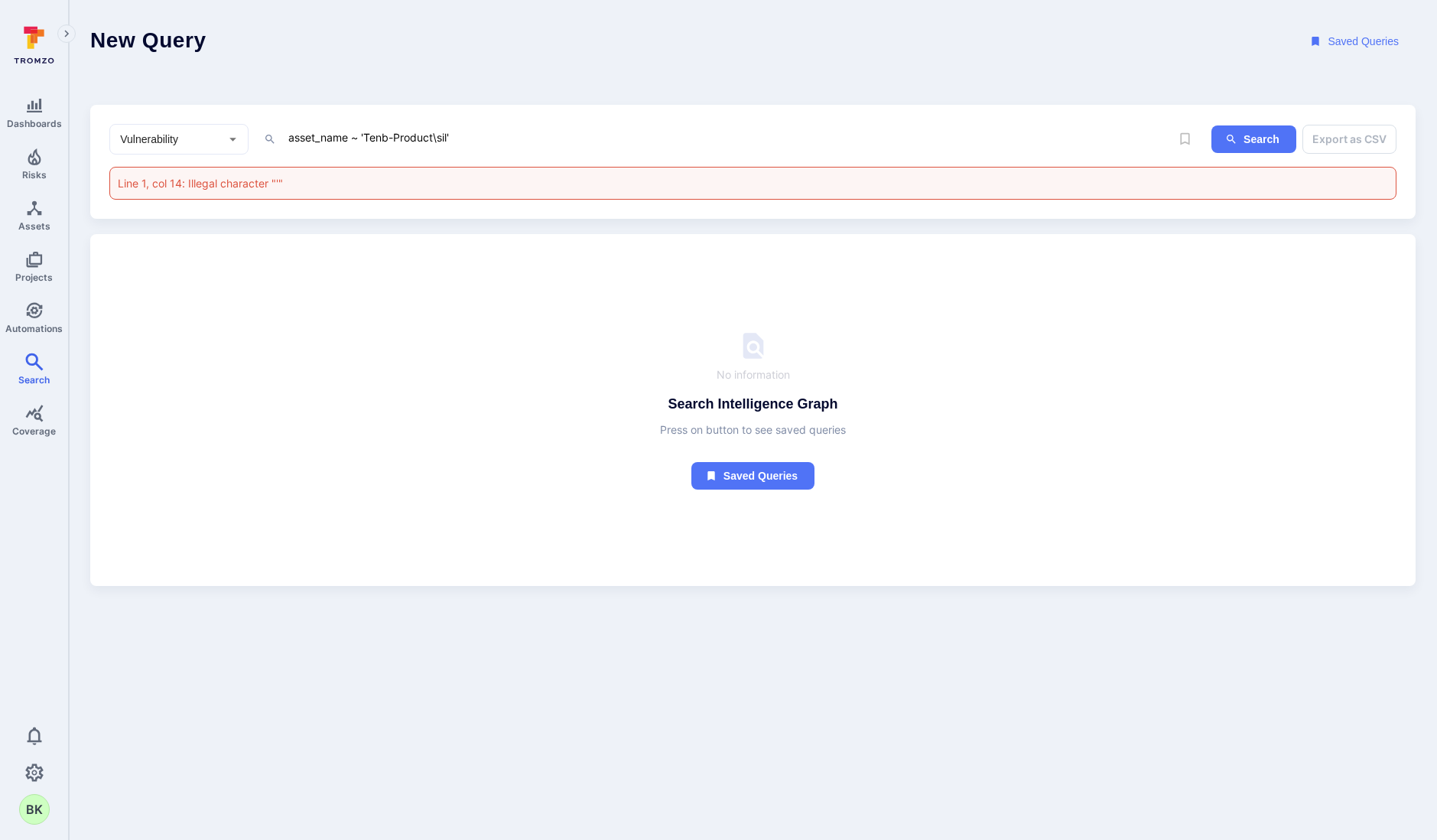
click at [522, 149] on div "asset_name ~ 'Tenb-Product\sil' x" at bounding box center [712, 139] width 852 height 23
click at [522, 139] on textarea "asset_name ~ 'Tenb-Product\sil'" at bounding box center [712, 137] width 852 height 19
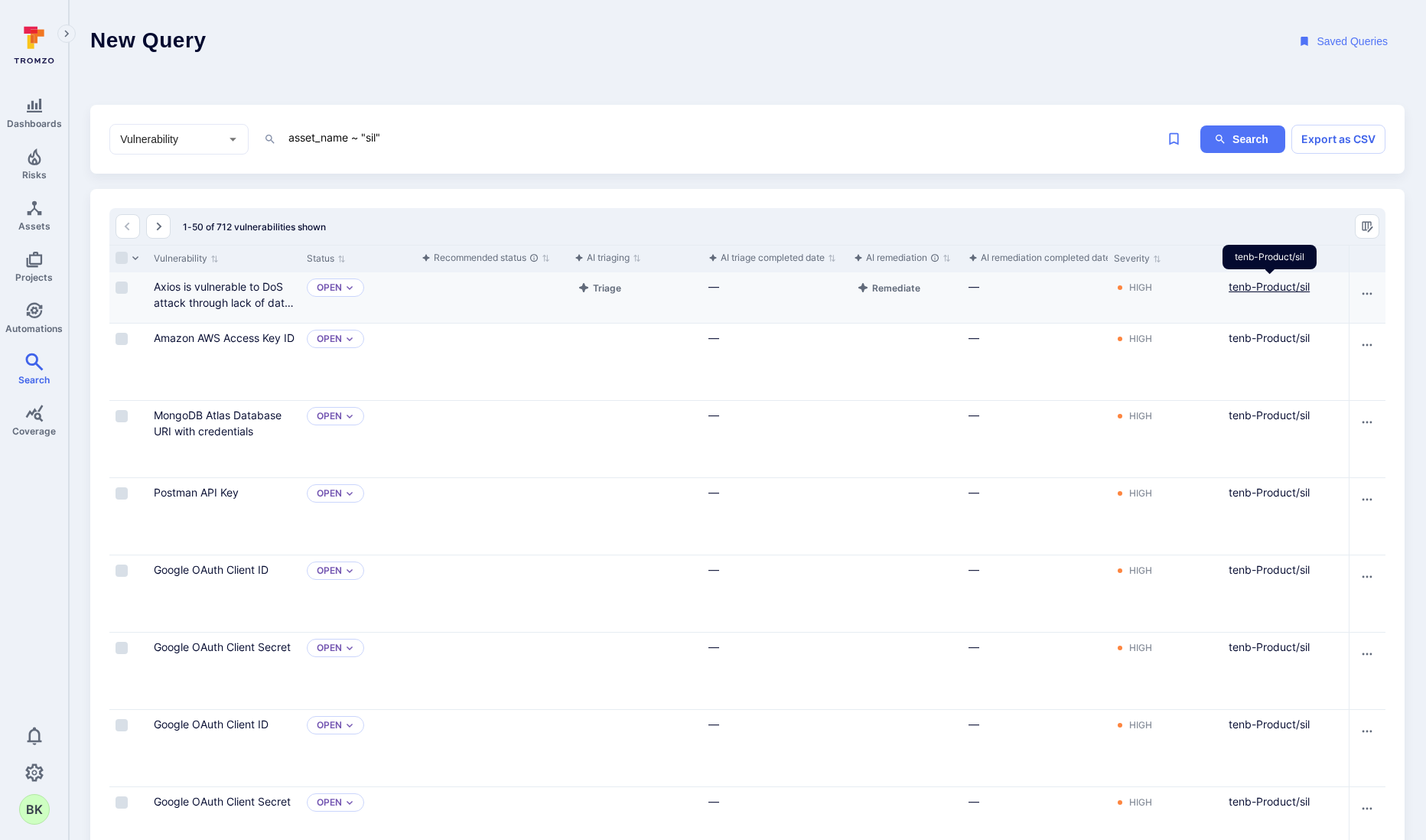
type textarea "asset_name ~ "sil""
click at [1289, 284] on link "tenb-Product/sil" at bounding box center [1270, 287] width 81 height 13
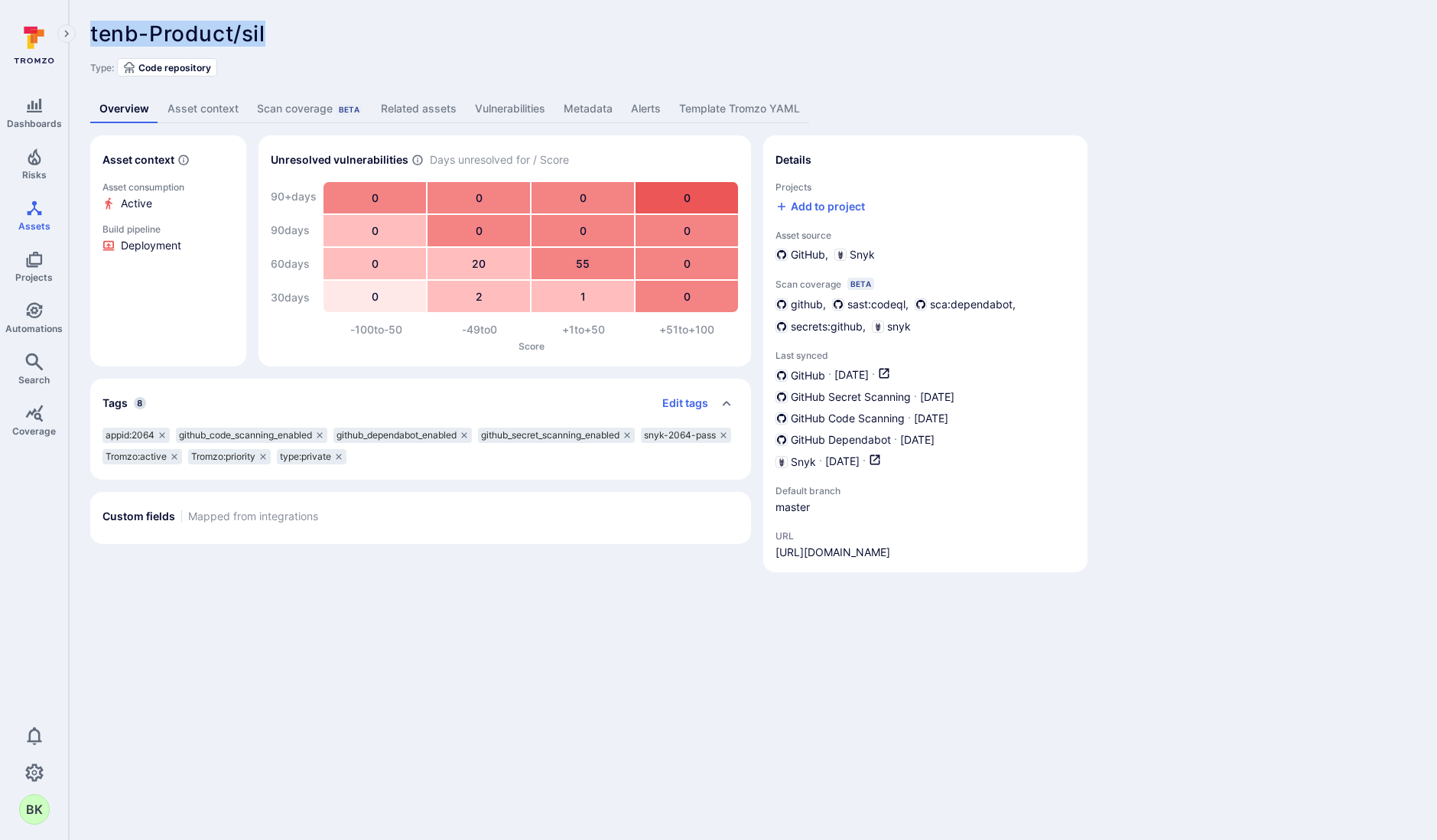
drag, startPoint x: 301, startPoint y: 23, endPoint x: 126, endPoint y: 41, distance: 175.9
click at [136, 15] on div "tenb-Product/sil ... Show more Type: Code repository Overview Asset context Sca…" at bounding box center [753, 296] width 1369 height 593
click at [897, 208] on ul "Add to project" at bounding box center [925, 206] width 300 height 15
drag, startPoint x: 898, startPoint y: 206, endPoint x: 881, endPoint y: 219, distance: 21.4
click at [881, 219] on div "Projects Add to project Asset source GitHub Snyk Scan coverage Beta github sast…" at bounding box center [925, 371] width 300 height 378
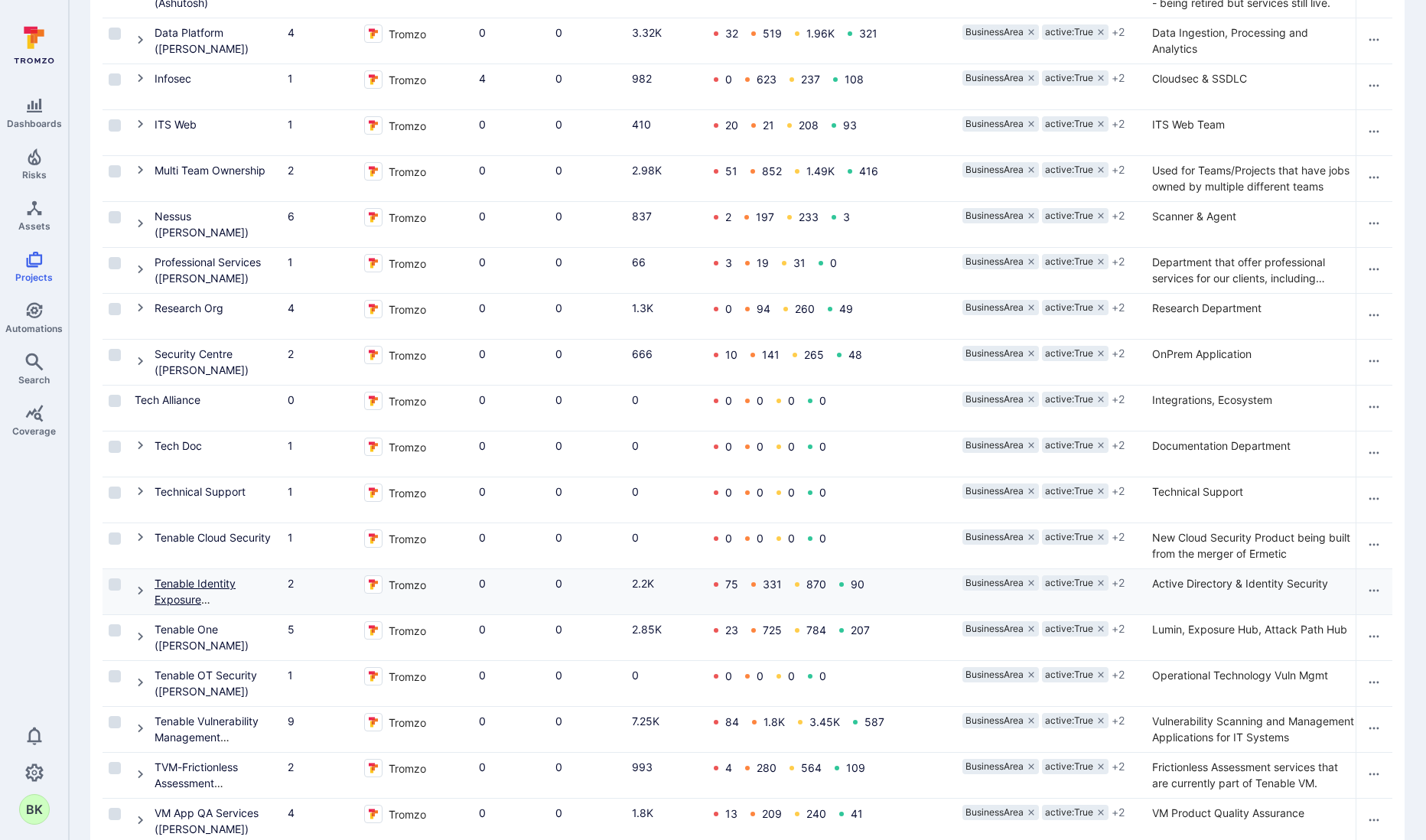
scroll to position [481, 0]
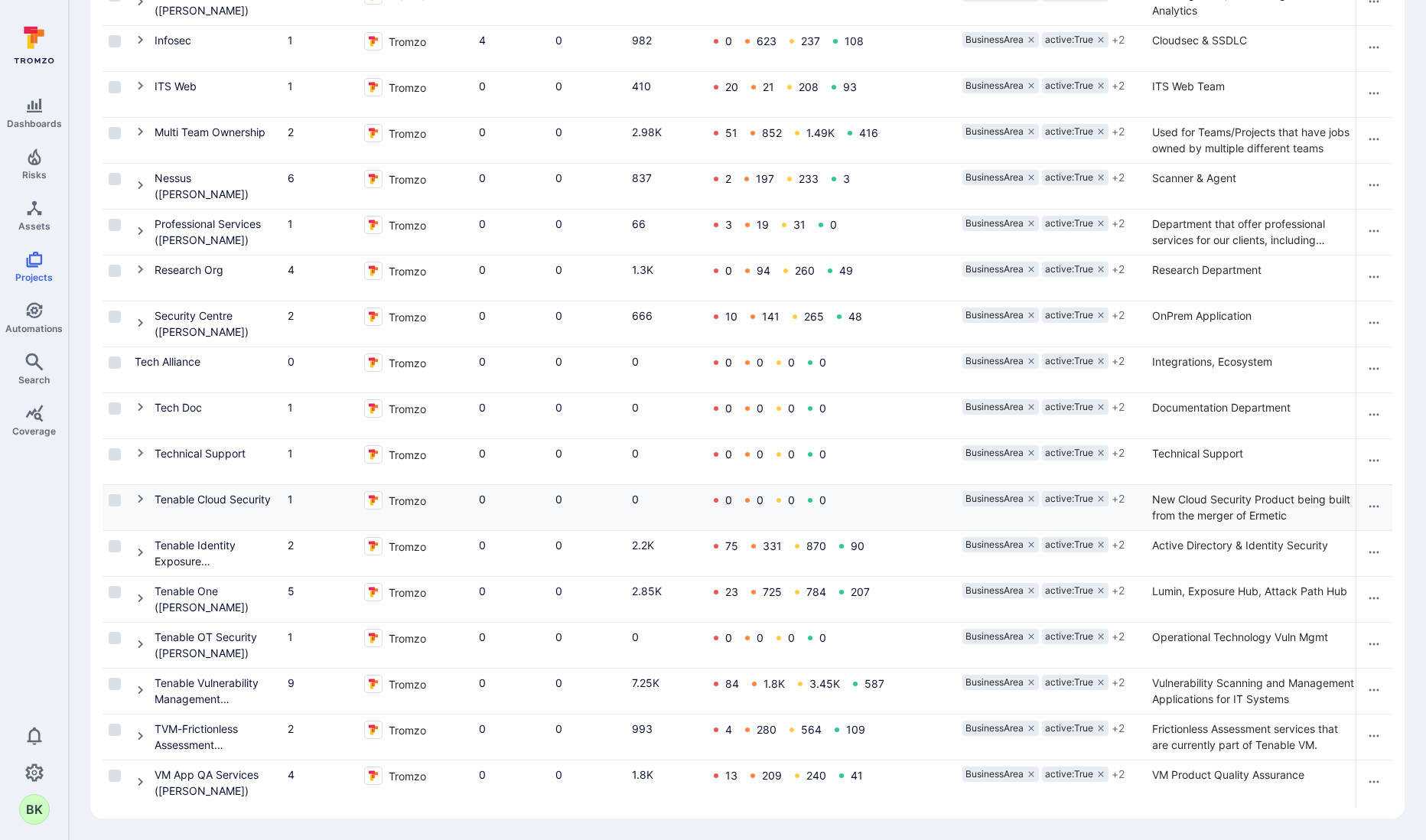
click at [143, 493] on icon "Cell for Project" at bounding box center [140, 499] width 12 height 12
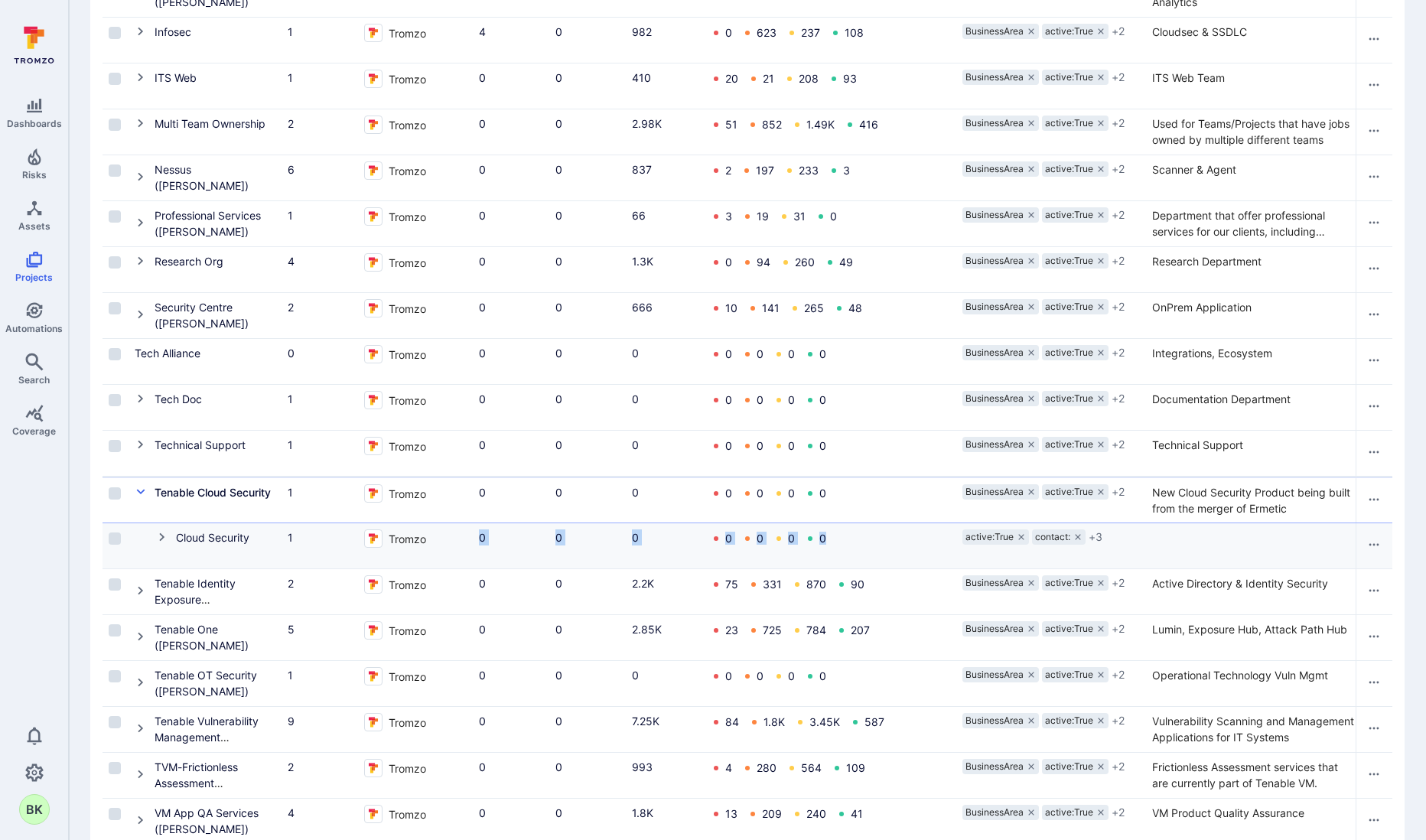
drag, startPoint x: 850, startPoint y: 535, endPoint x: 449, endPoint y: 537, distance: 401.0
click at [449, 537] on div "Cloud Security 1 Tromzo 0 0 0 0 0 0 0 active:True contact: + 3 8 10 9 0 - - -" at bounding box center [1017, 546] width 1830 height 46
click at [38, 773] on icon "Settings" at bounding box center [34, 772] width 18 height 18
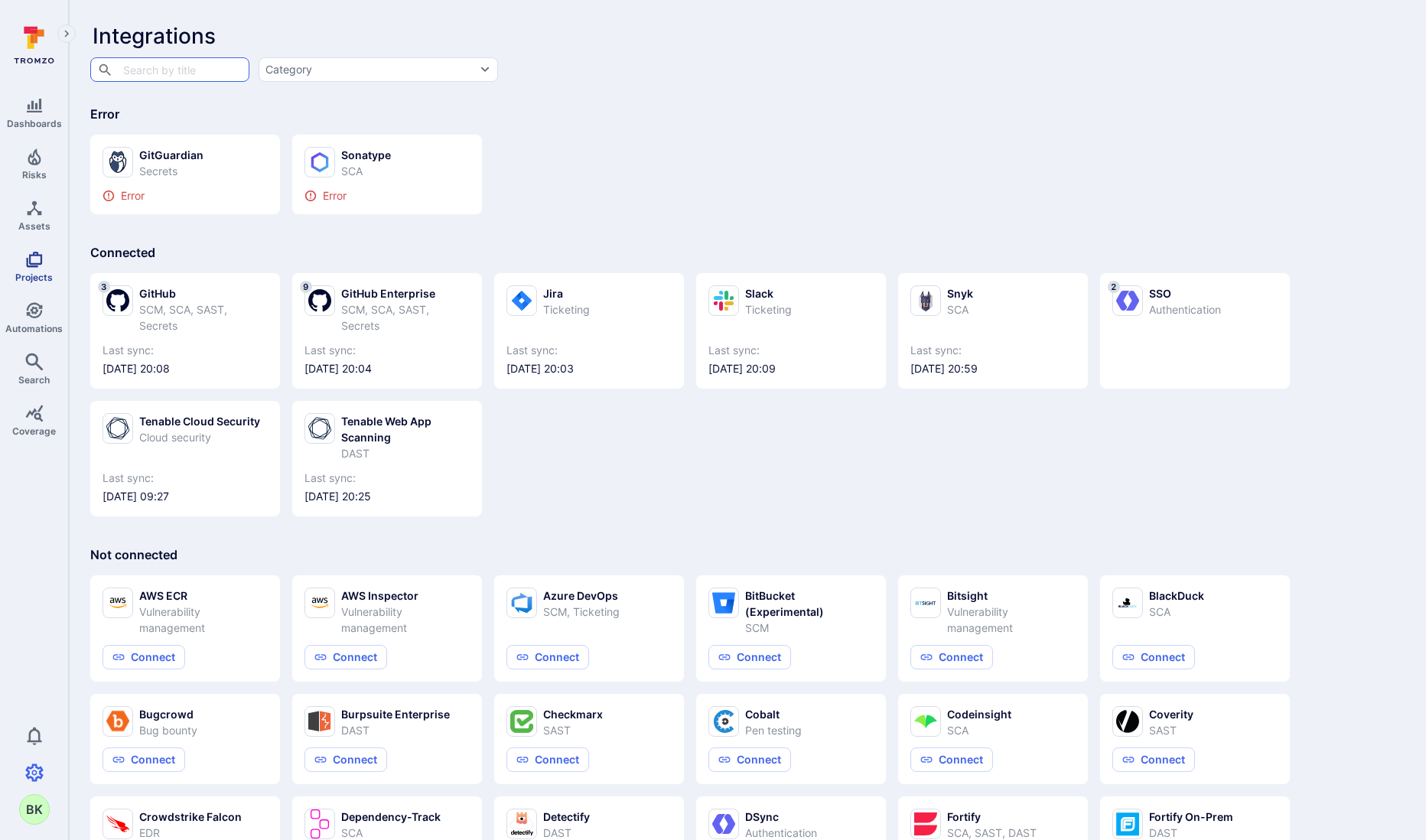
click at [50, 258] on link "Projects" at bounding box center [34, 267] width 68 height 45
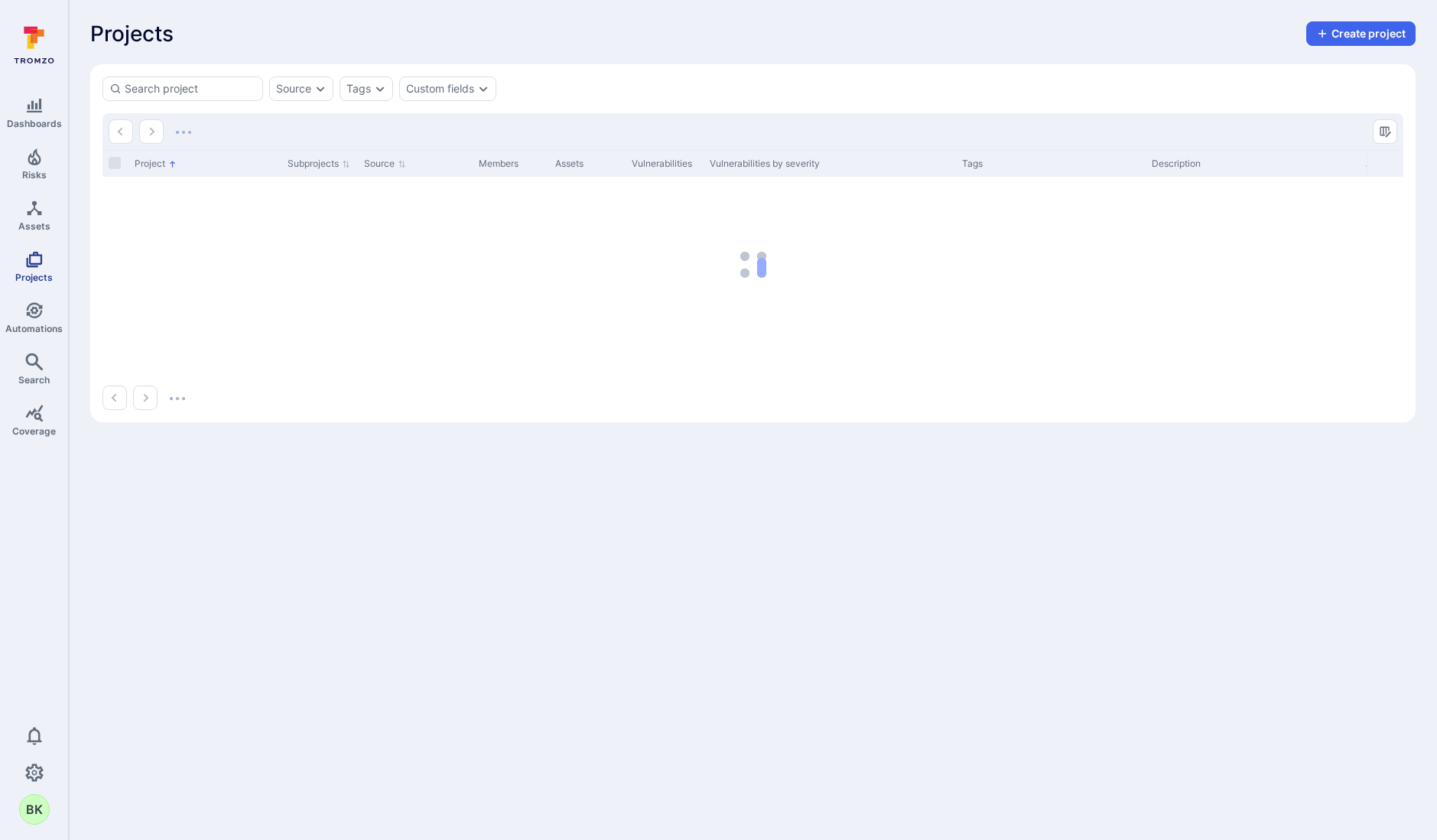
click at [31, 266] on icon "Projects" at bounding box center [33, 259] width 16 height 16
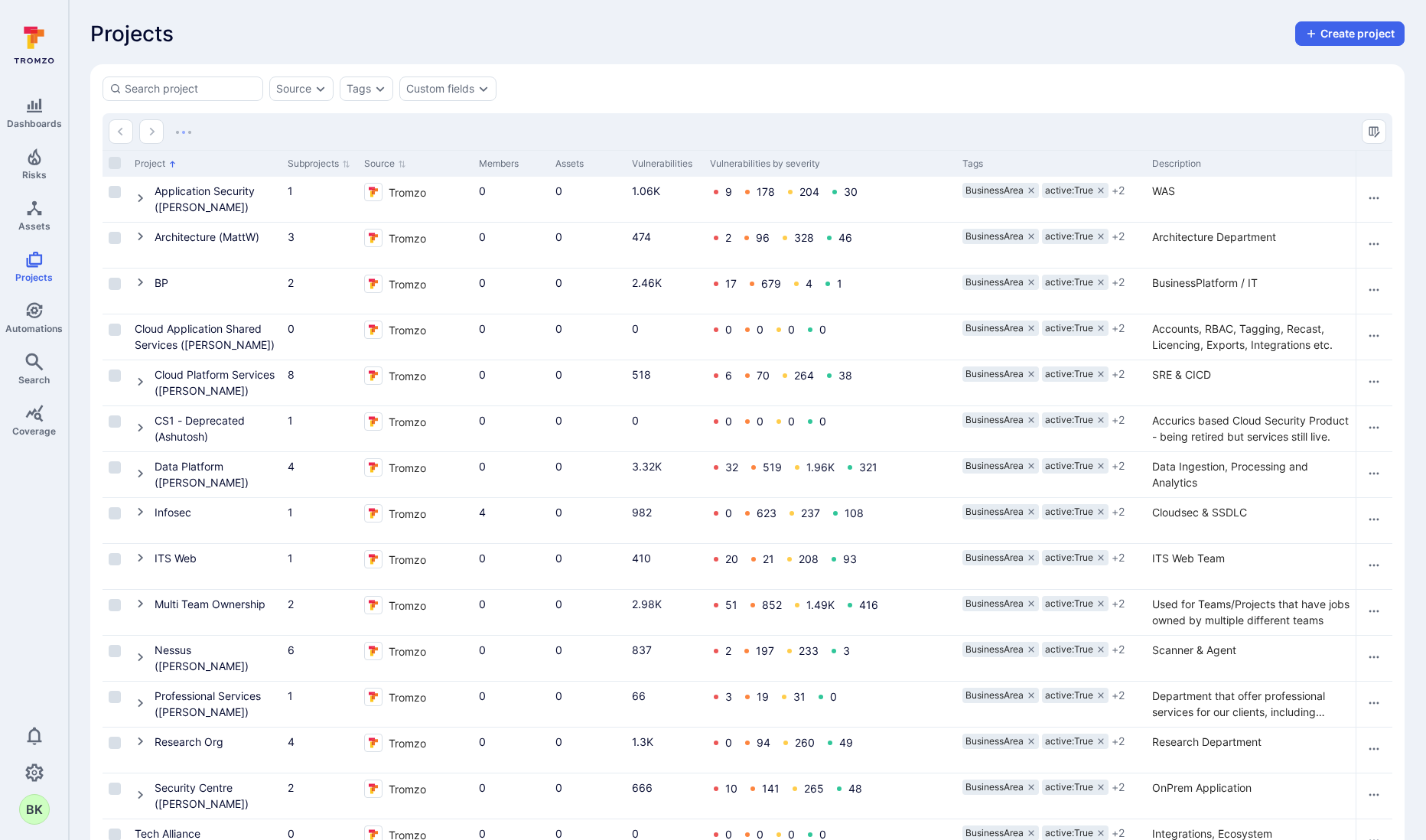
scroll to position [511, 0]
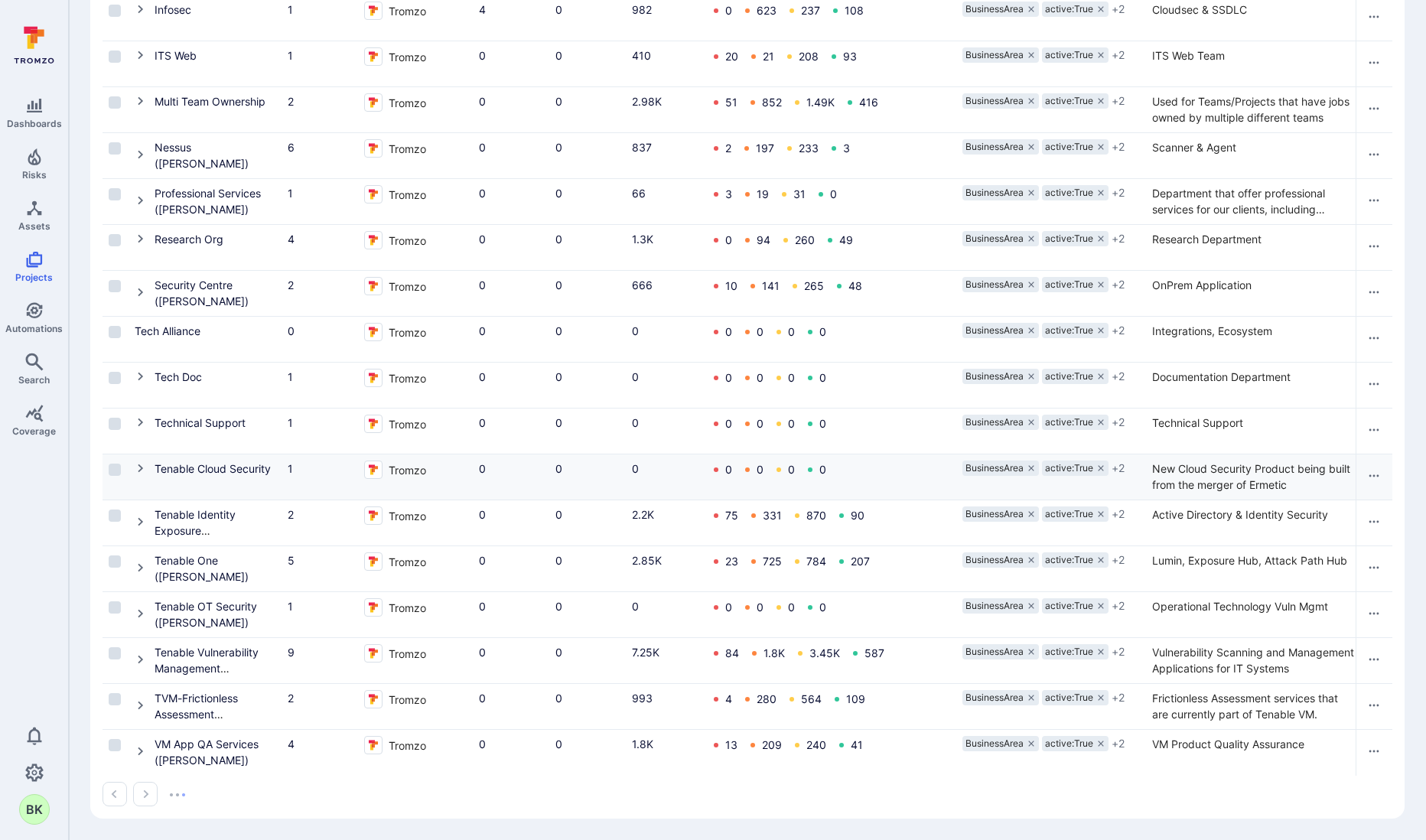
drag, startPoint x: 134, startPoint y: 464, endPoint x: 146, endPoint y: 465, distance: 12.0
click at [134, 464] on icon "Cell for Project" at bounding box center [140, 467] width 12 height 12
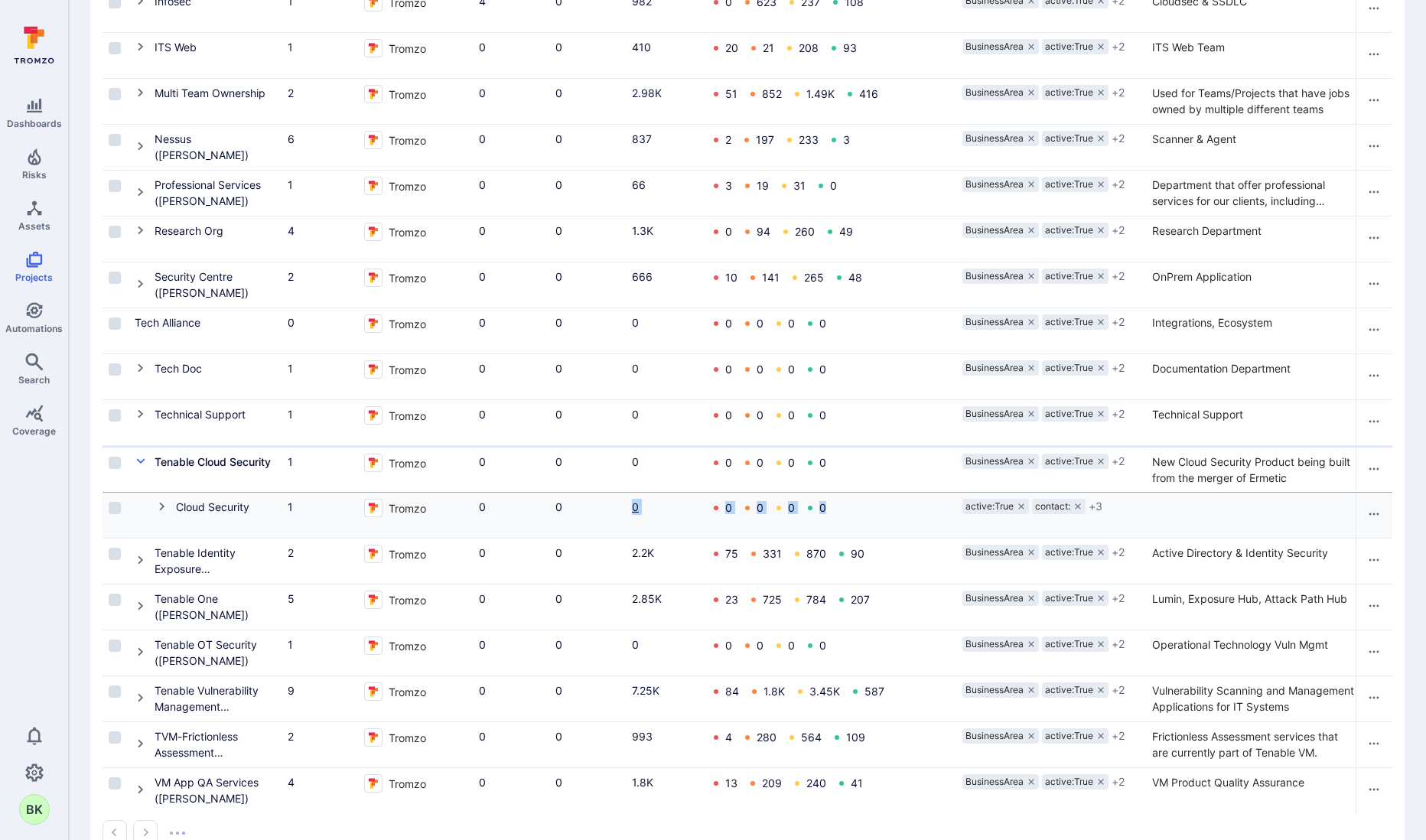
drag, startPoint x: 834, startPoint y: 505, endPoint x: 634, endPoint y: 501, distance: 200.0
click at [634, 501] on div "Cloud Security 1 Tromzo 0 0 0 0 0 0 0 active:True contact: + 3 8 10 9 0 - - -" at bounding box center [1017, 516] width 1830 height 46
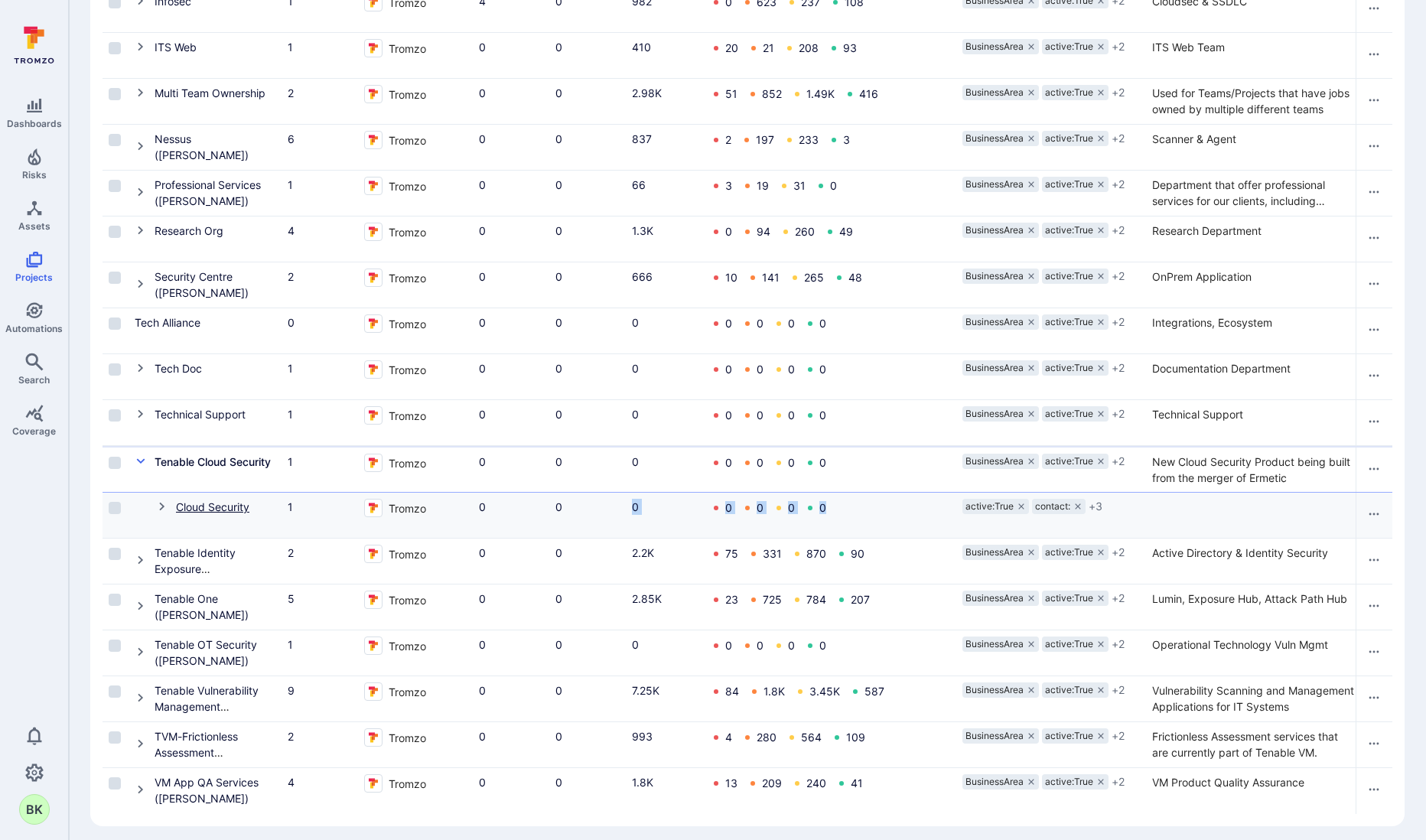
click at [219, 508] on link "Cloud Security" at bounding box center [213, 507] width 74 height 13
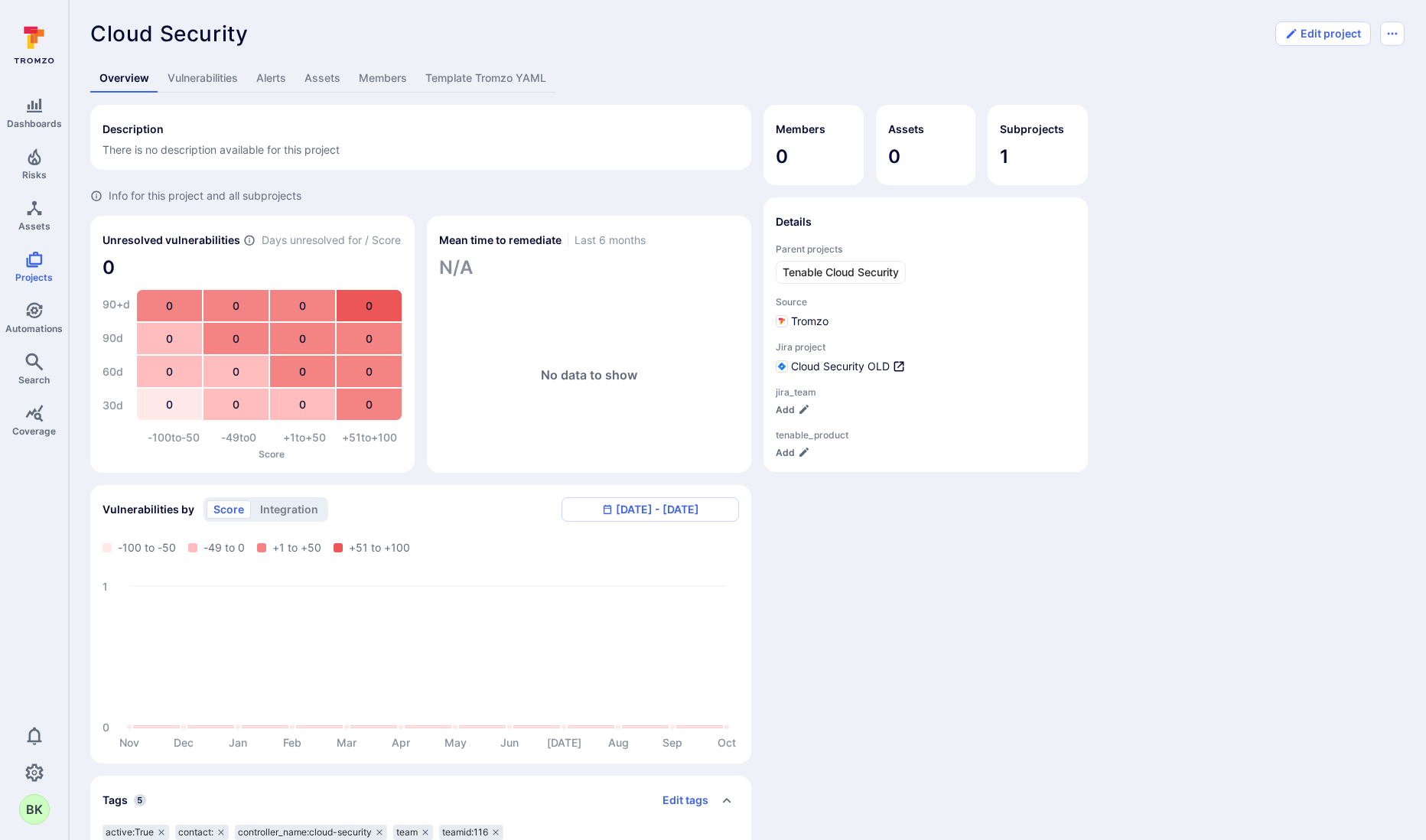
click at [329, 79] on link "Assets" at bounding box center [322, 79] width 54 height 28
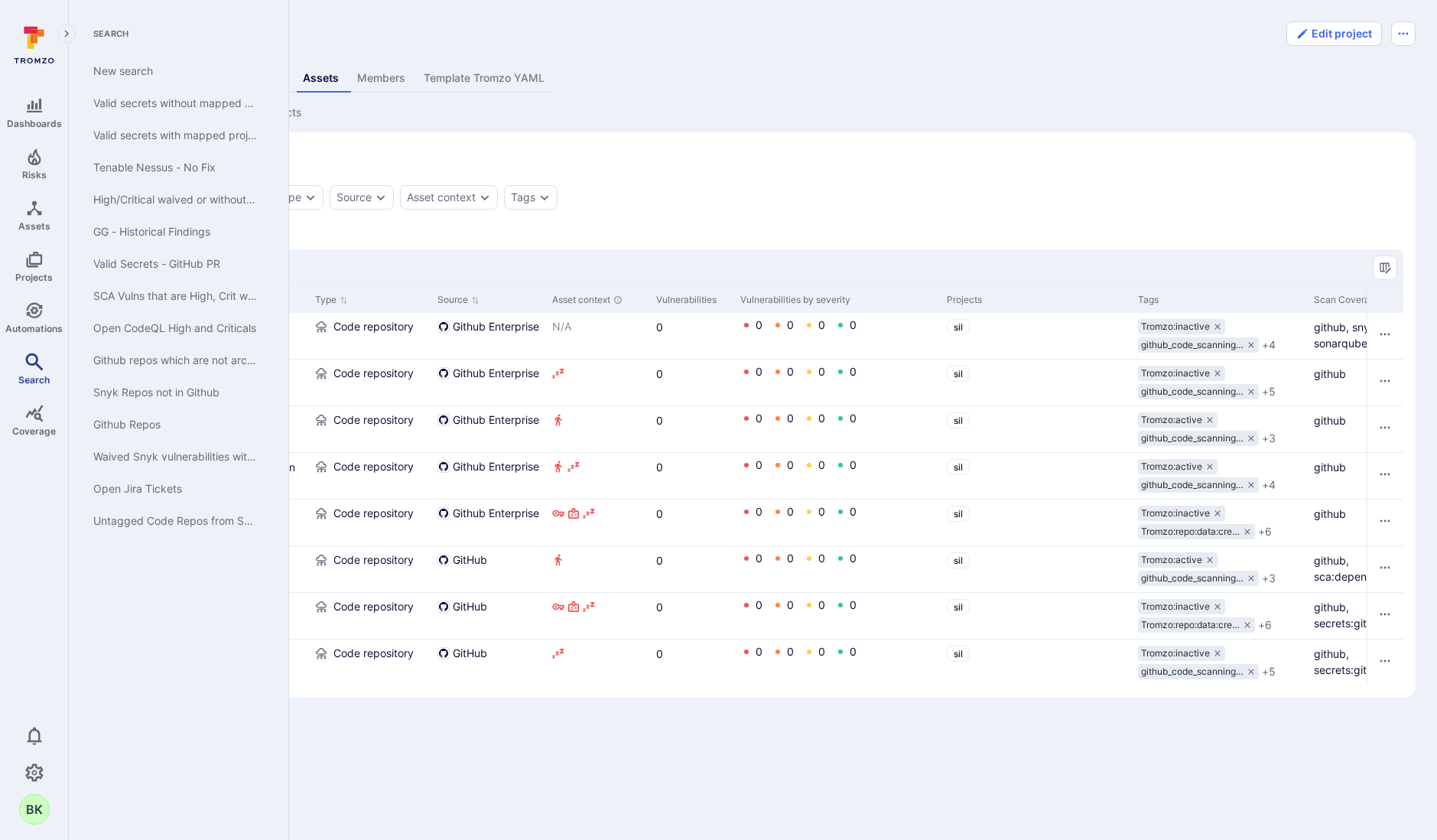
click at [34, 372] on link "Search" at bounding box center [34, 369] width 68 height 45
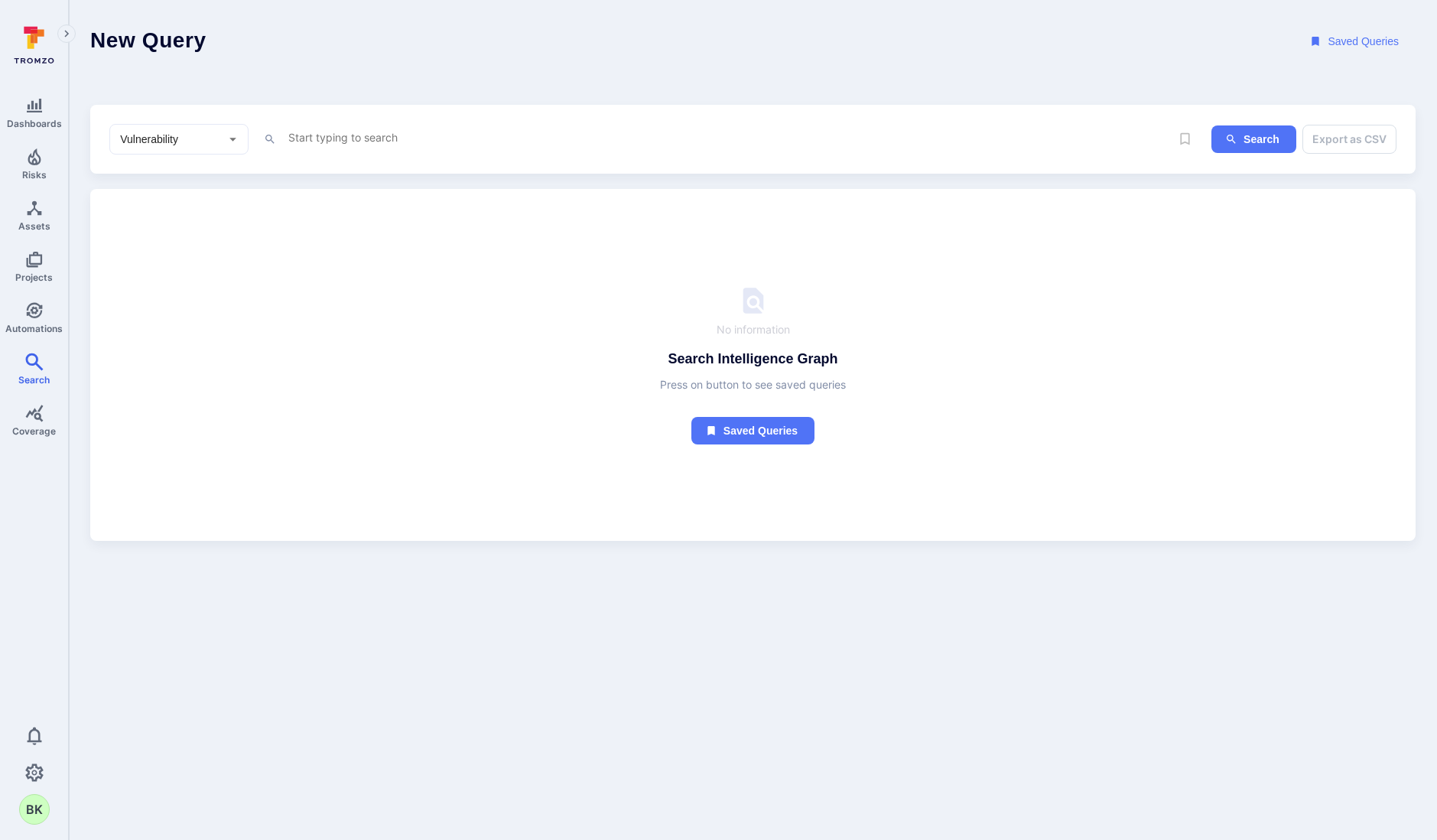
click at [187, 141] on input "Vulnerability" at bounding box center [167, 139] width 101 height 15
click at [169, 255] on li "Asset" at bounding box center [179, 249] width 138 height 26
type input "Asset"
drag, startPoint x: 350, startPoint y: 125, endPoint x: 355, endPoint y: 139, distance: 14.9
click at [350, 126] on div "Asset ​ x" at bounding box center [624, 139] width 1029 height 30
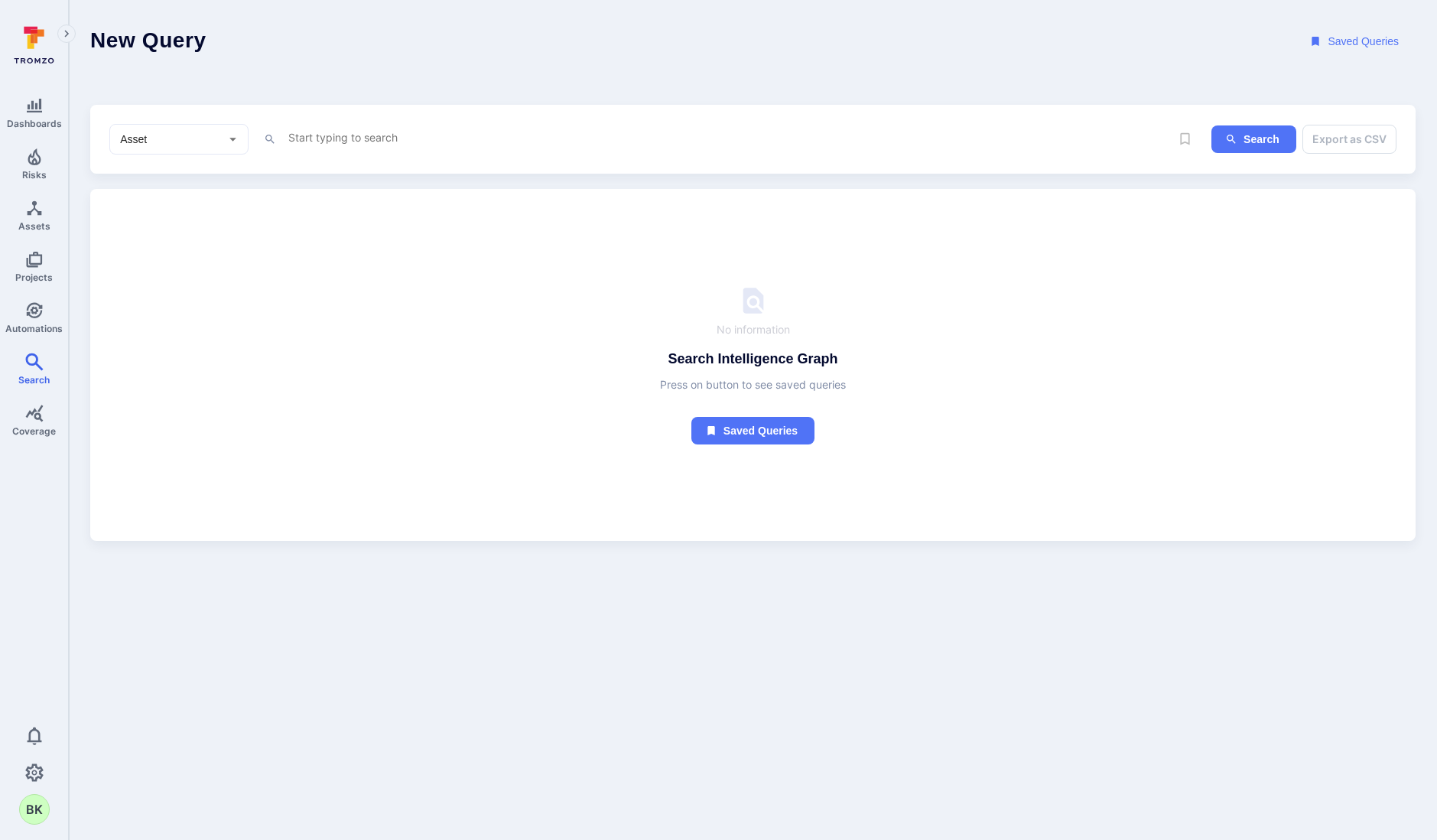
click at [355, 139] on textarea "Intelligence Graph search area" at bounding box center [712, 137] width 852 height 19
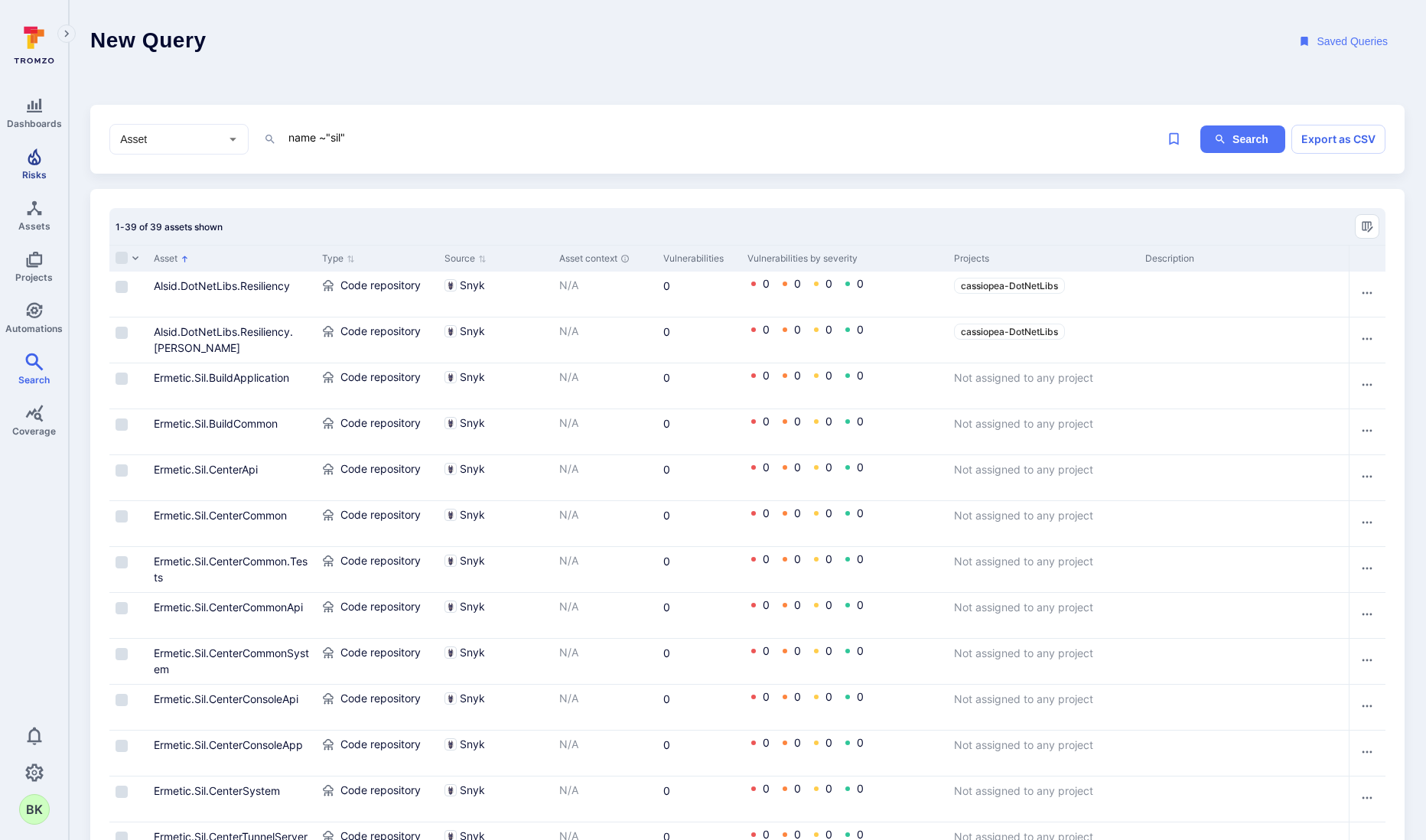
type textarea "name ~"sil""
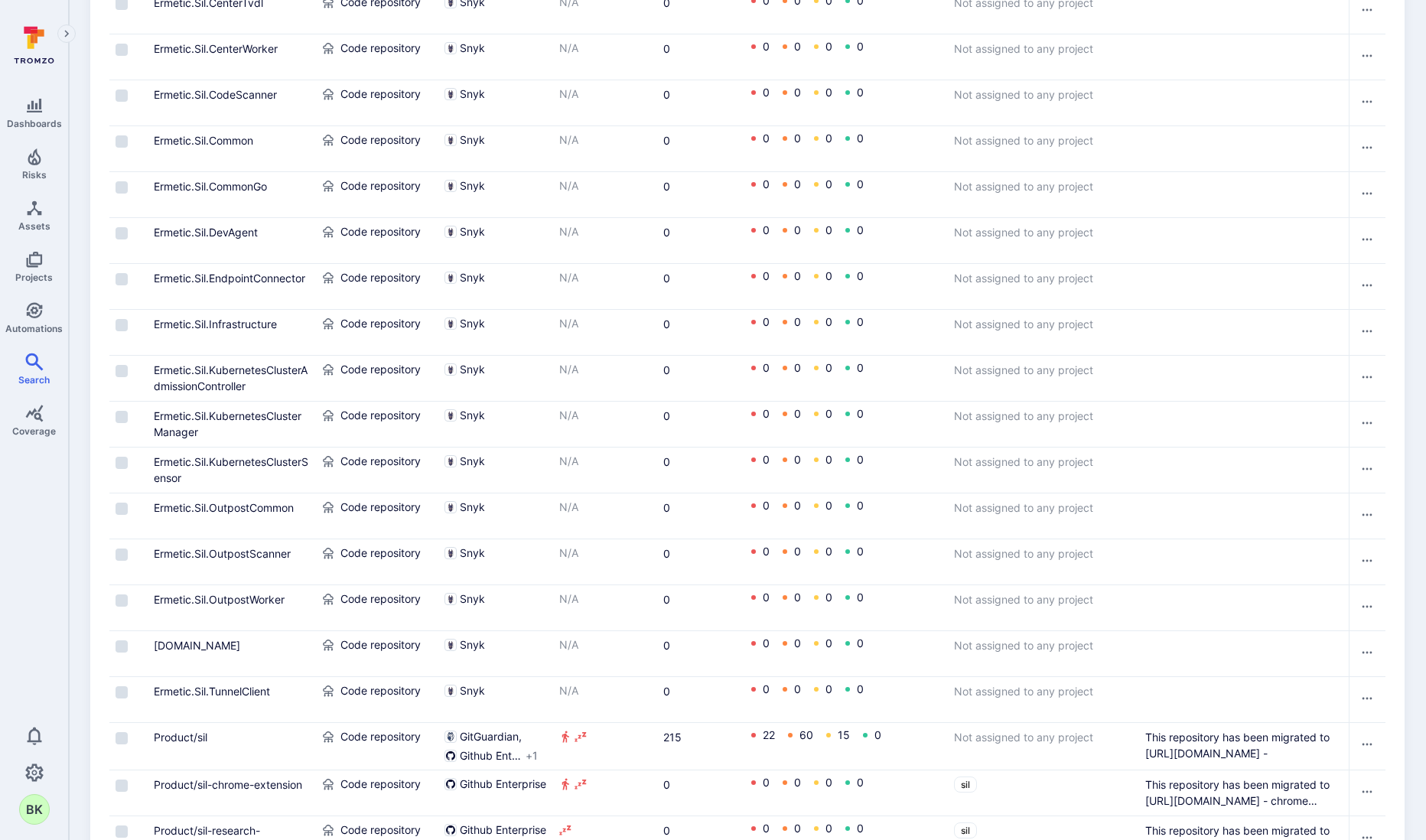
scroll to position [1272, 0]
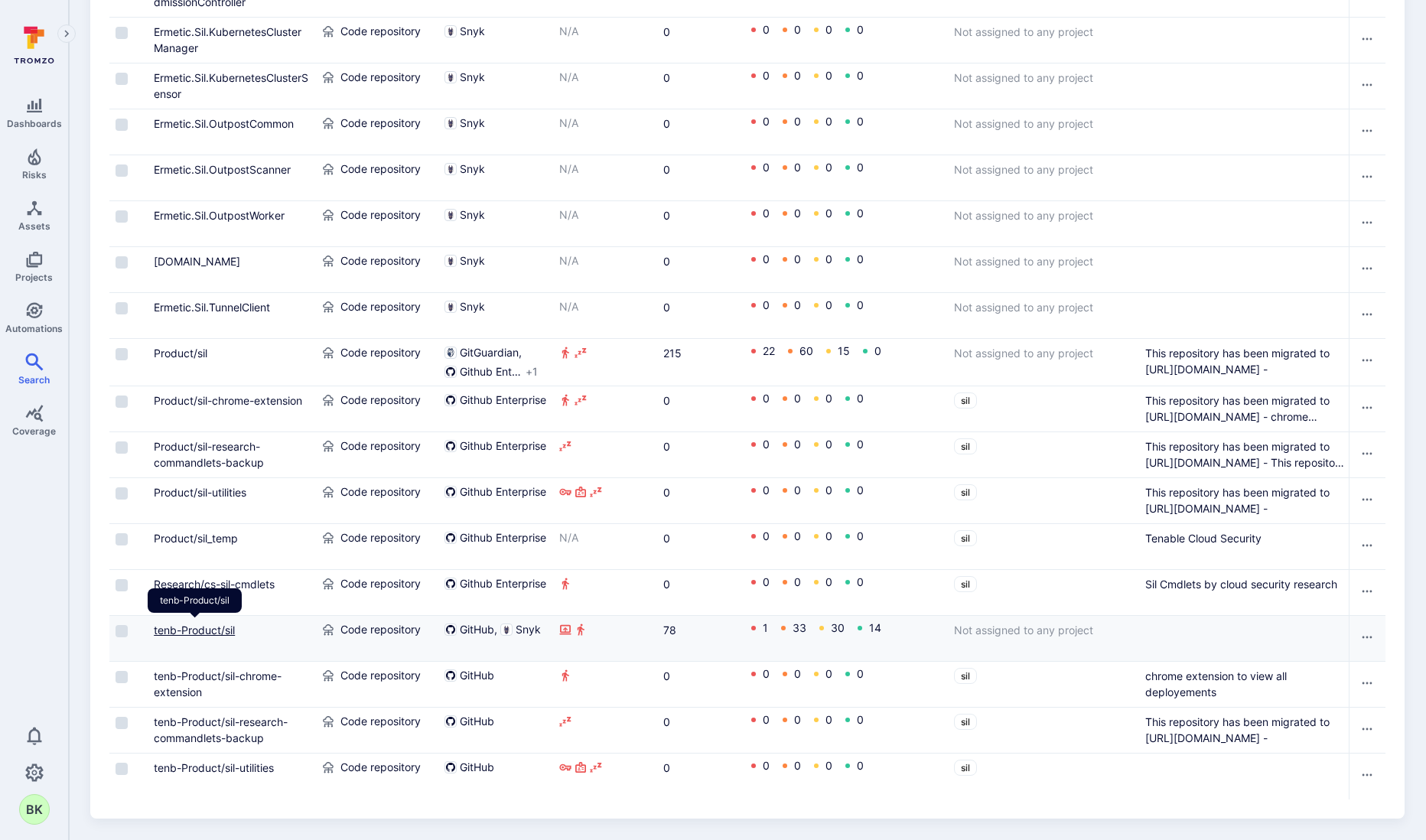
click at [220, 625] on link "tenb-Product/sil" at bounding box center [195, 630] width 81 height 13
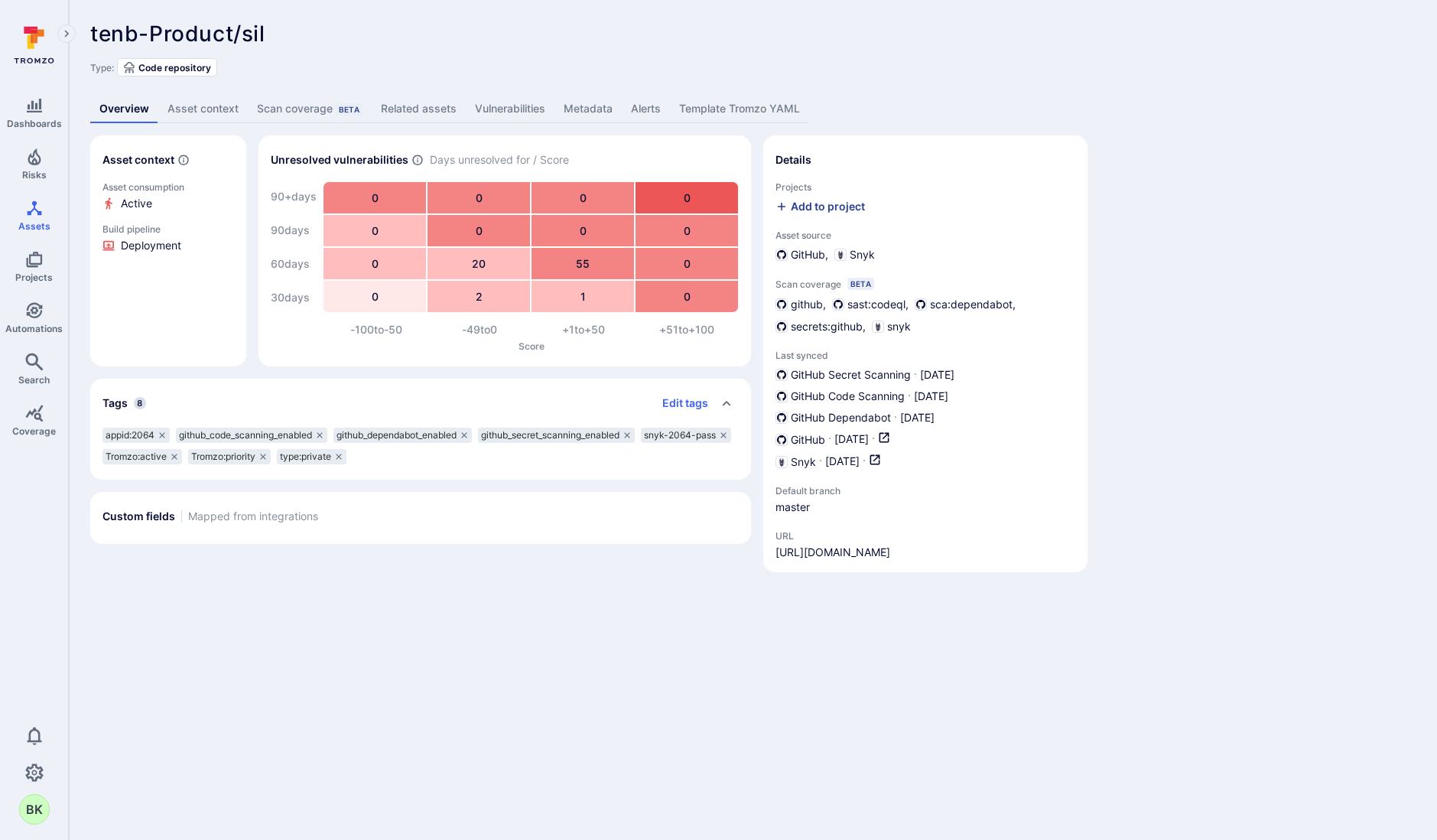
click at [826, 199] on div "Add to project" at bounding box center [820, 206] width 90 height 15
type input "cloud se"
click at [857, 348] on div "Tenable Cloud Security" at bounding box center [847, 346] width 116 height 15
click at [949, 346] on input "Tenable Cloud Security" at bounding box center [949, 346] width 0 height 0
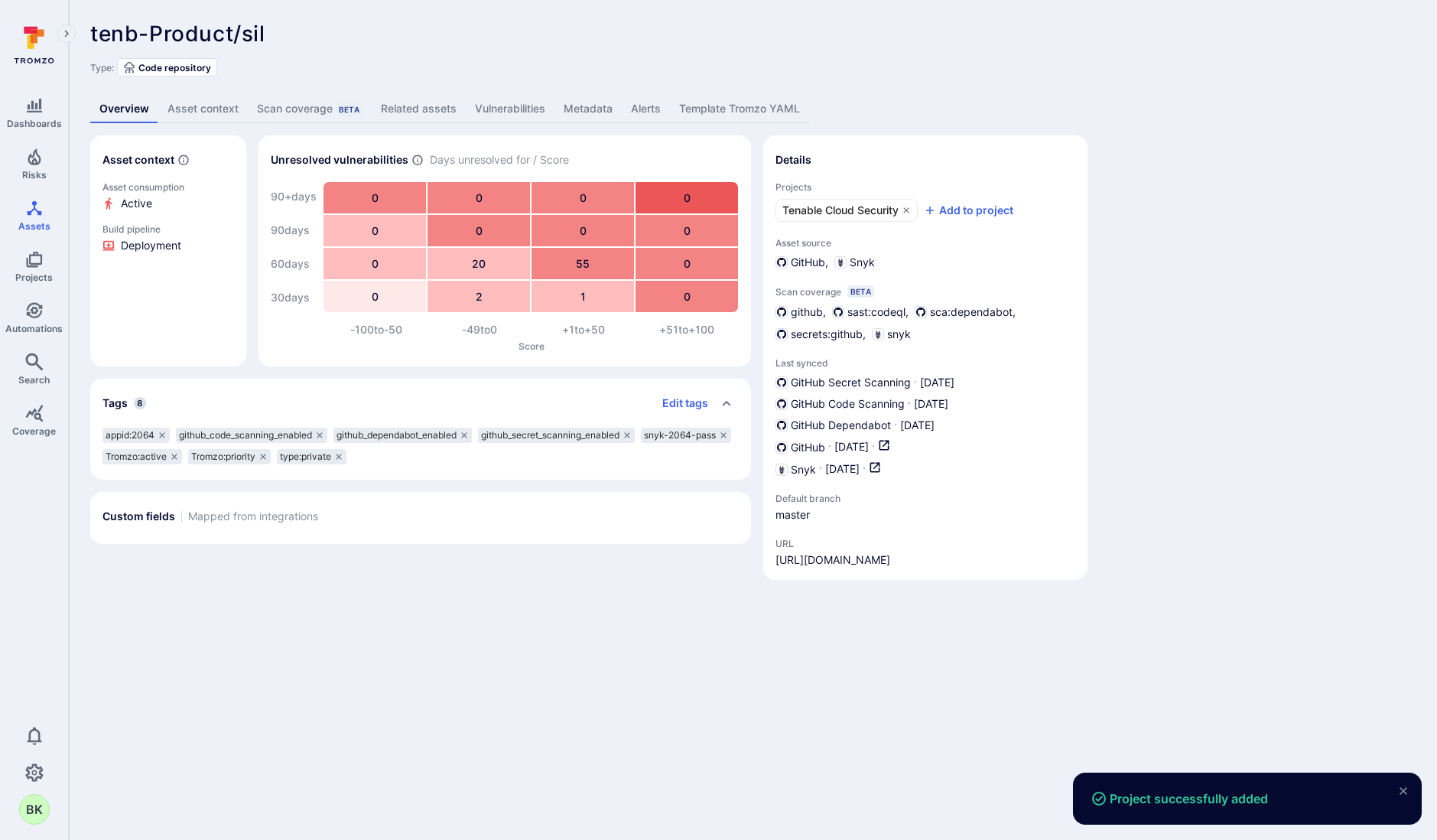
click at [1226, 476] on div "Asset context Asset consumption Active Build pipeline Deployment Unresolved vul…" at bounding box center [752, 358] width 1325 height 445
click at [948, 207] on div "Add to project" at bounding box center [969, 210] width 90 height 15
type input "c"
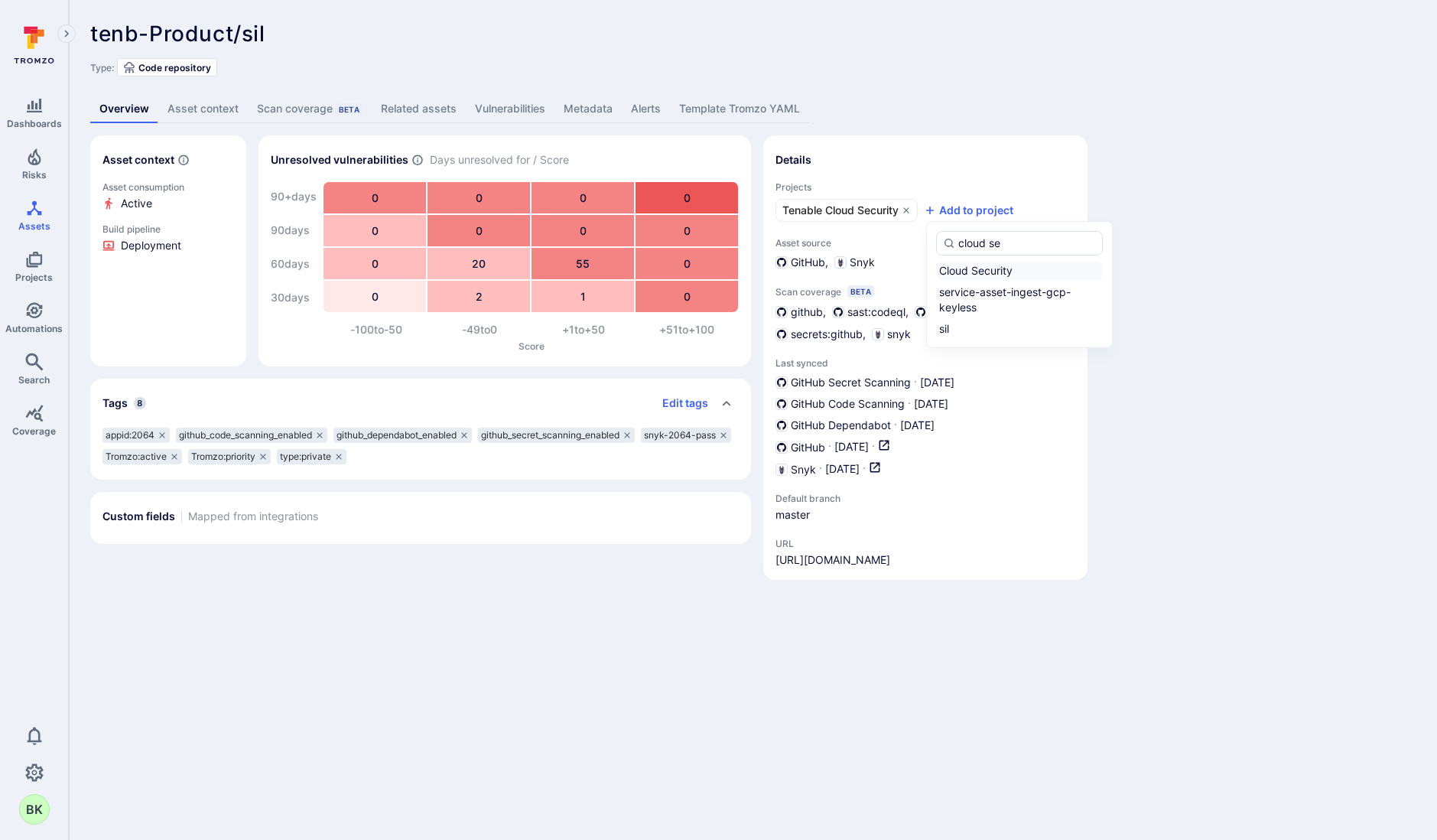
type input "cloud se"
click at [1014, 272] on label "Cloud Security" at bounding box center [1020, 271] width 166 height 18
click at [1100, 271] on input "Cloud Security" at bounding box center [1100, 271] width 0 height 0
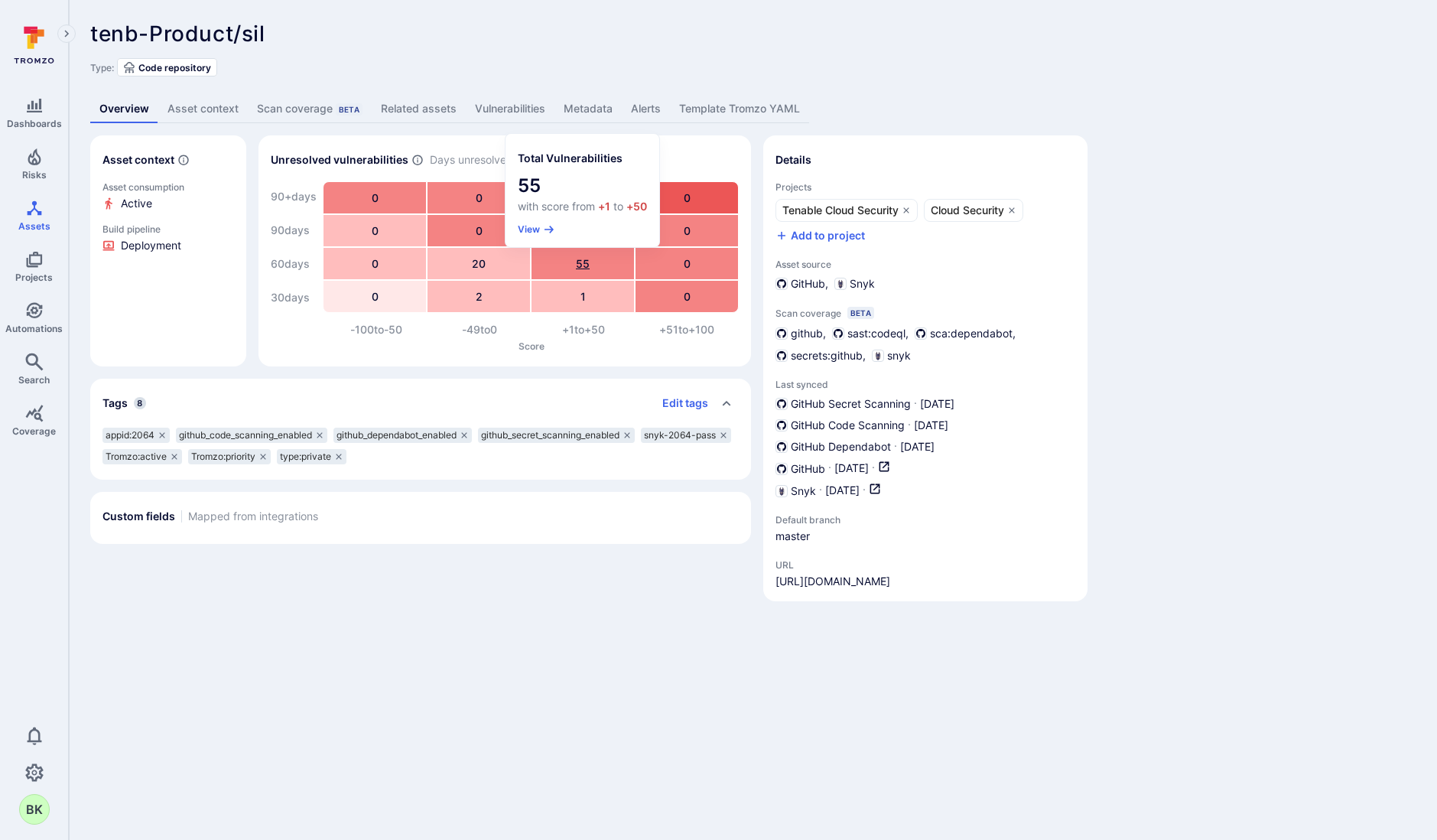
click at [581, 262] on div "55" at bounding box center [583, 263] width 102 height 31
click at [584, 264] on div "55" at bounding box center [583, 263] width 102 height 31
click at [534, 224] on button "View" at bounding box center [536, 229] width 38 height 11
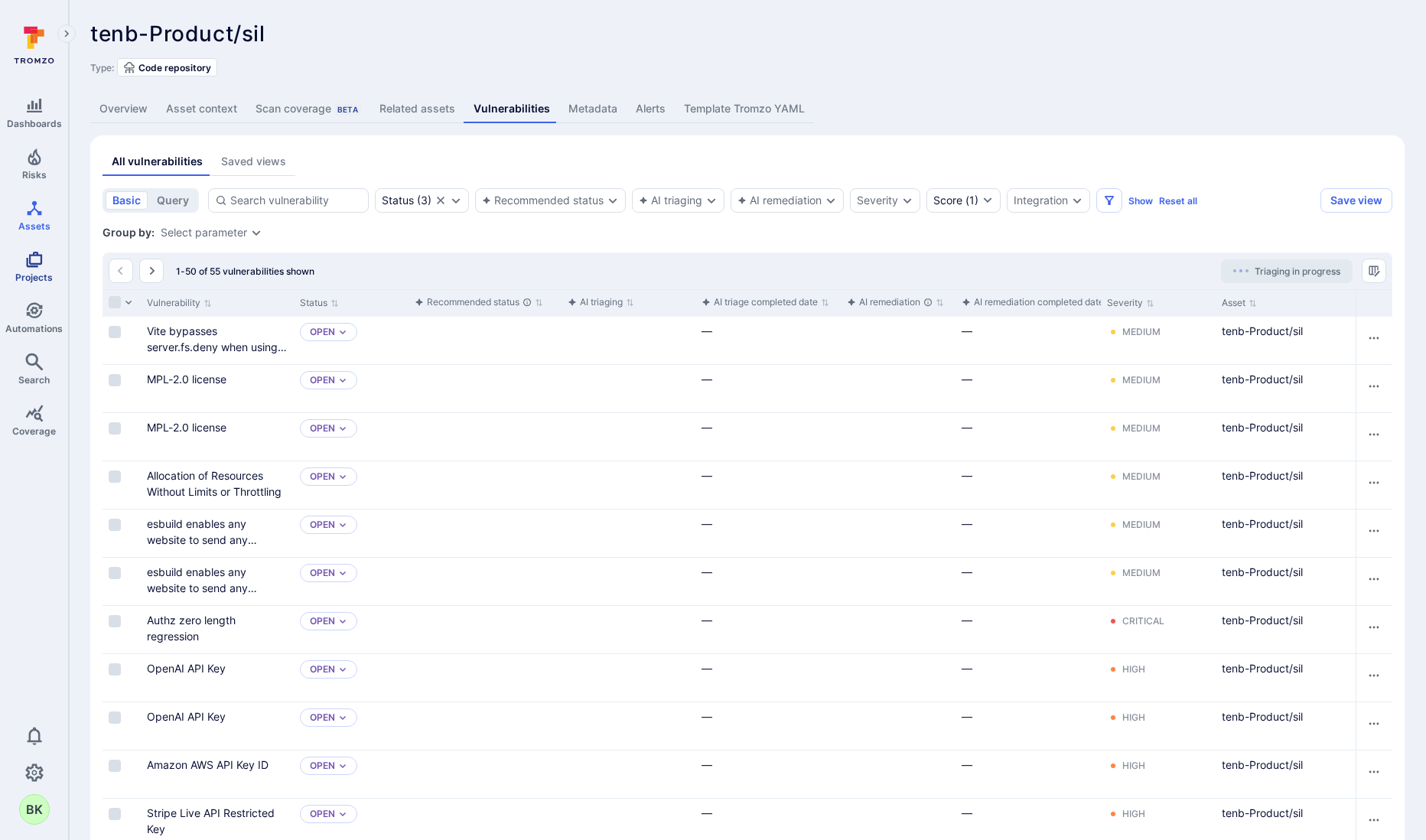
click at [38, 252] on icon "Projects" at bounding box center [34, 258] width 18 height 18
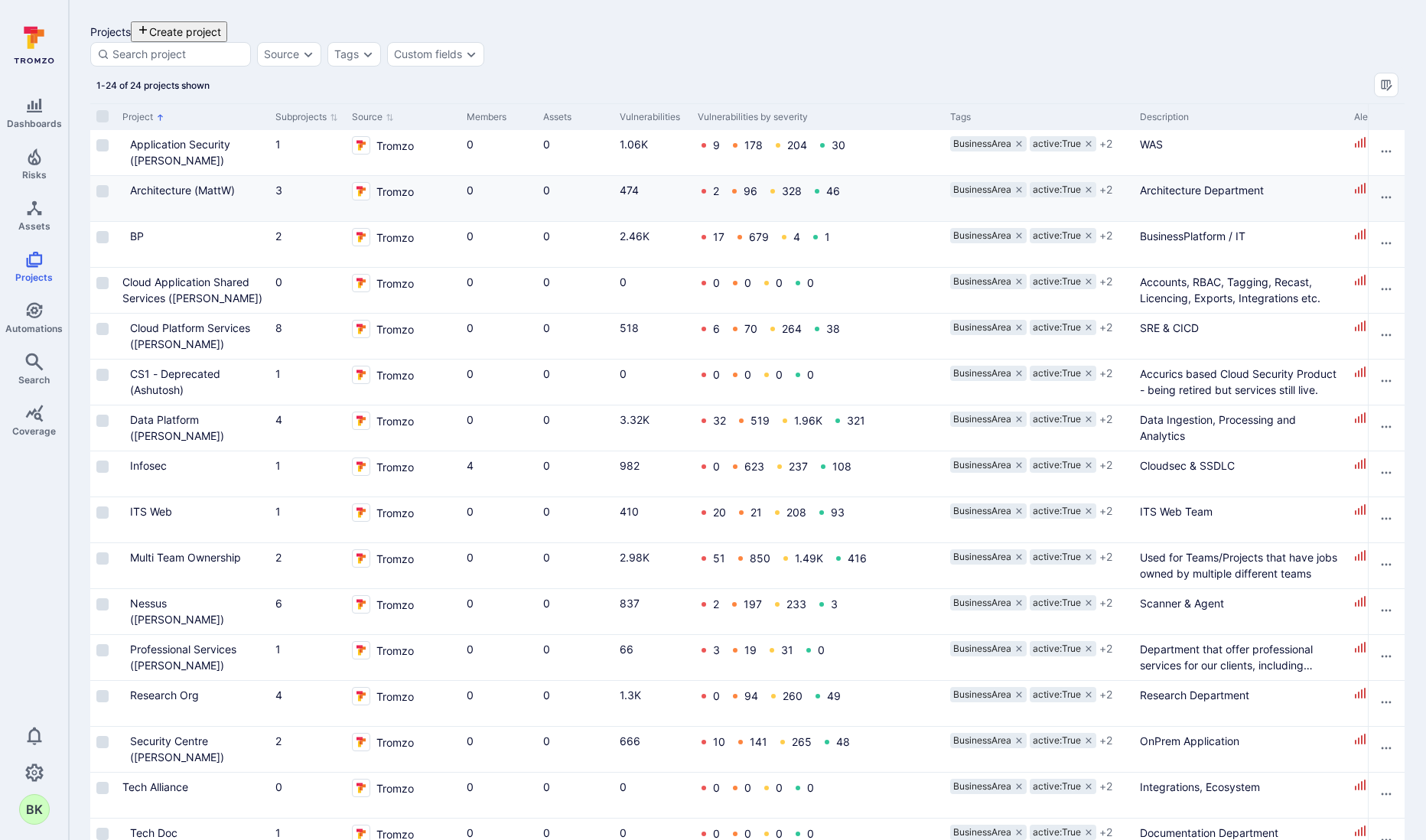
click at [133, 204] on icon "Cell for Project" at bounding box center [129, 201] width 9 height 6
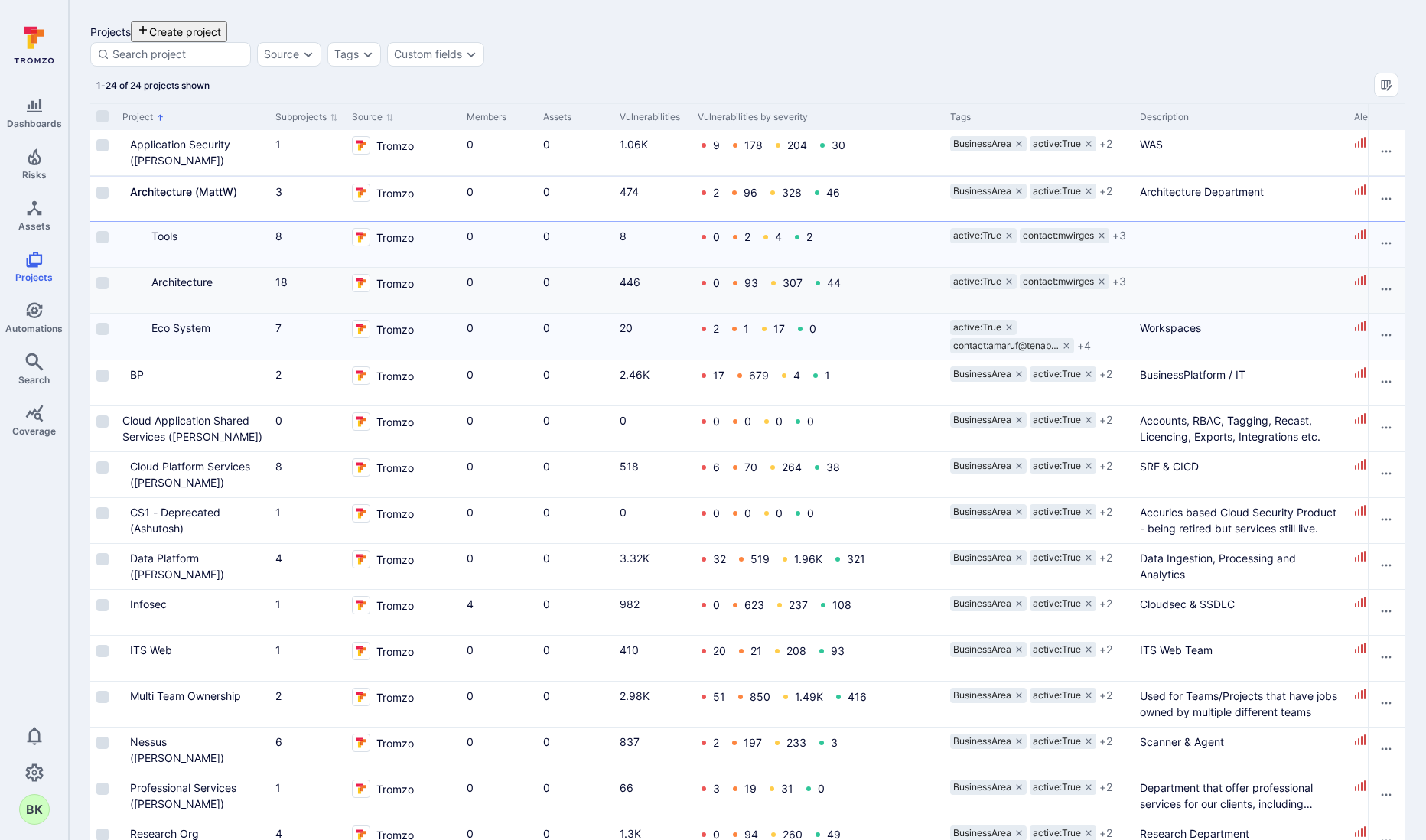
click at [144, 288] on icon "Cell for Project" at bounding box center [144, 288] width 0 height 0
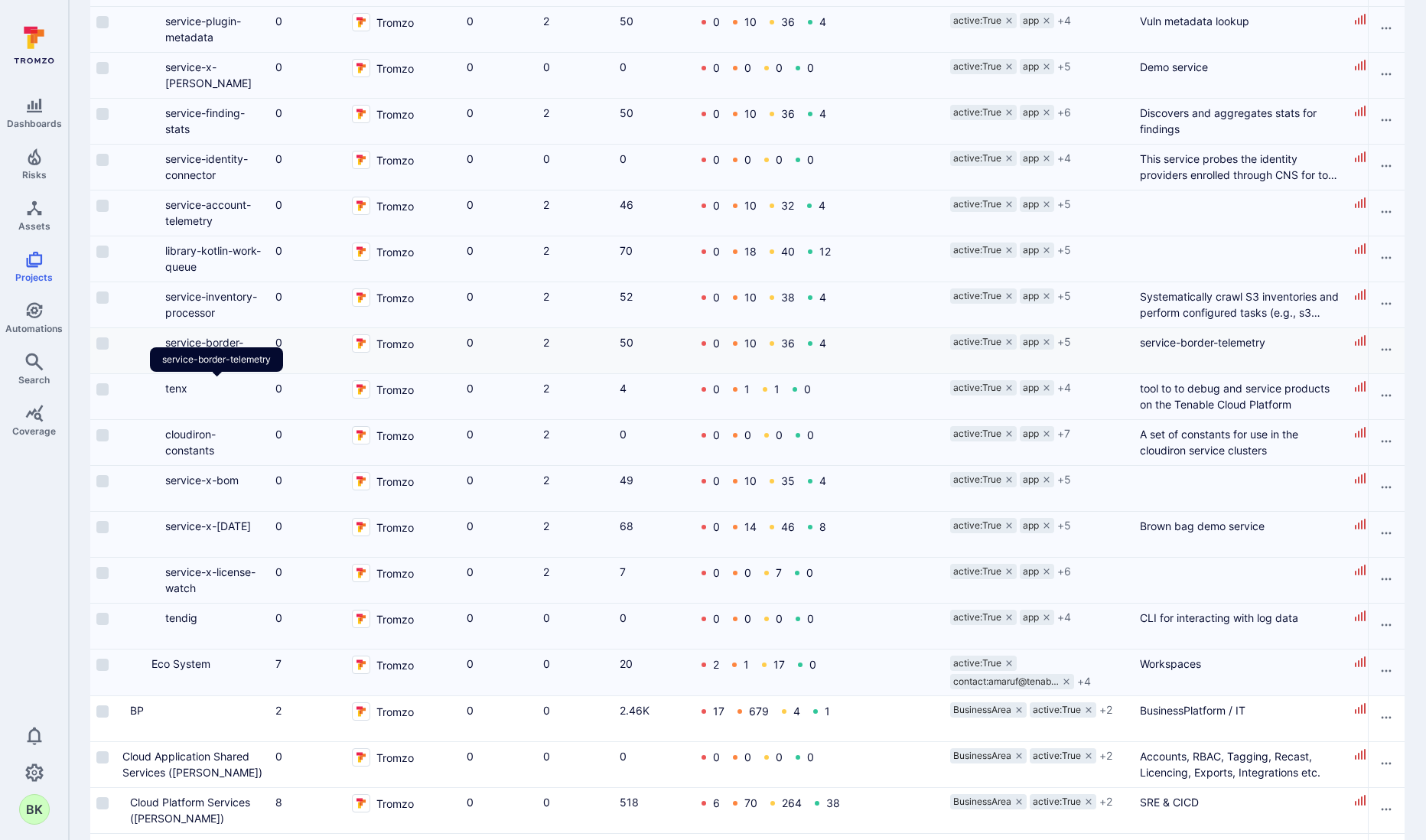
scroll to position [740, 0]
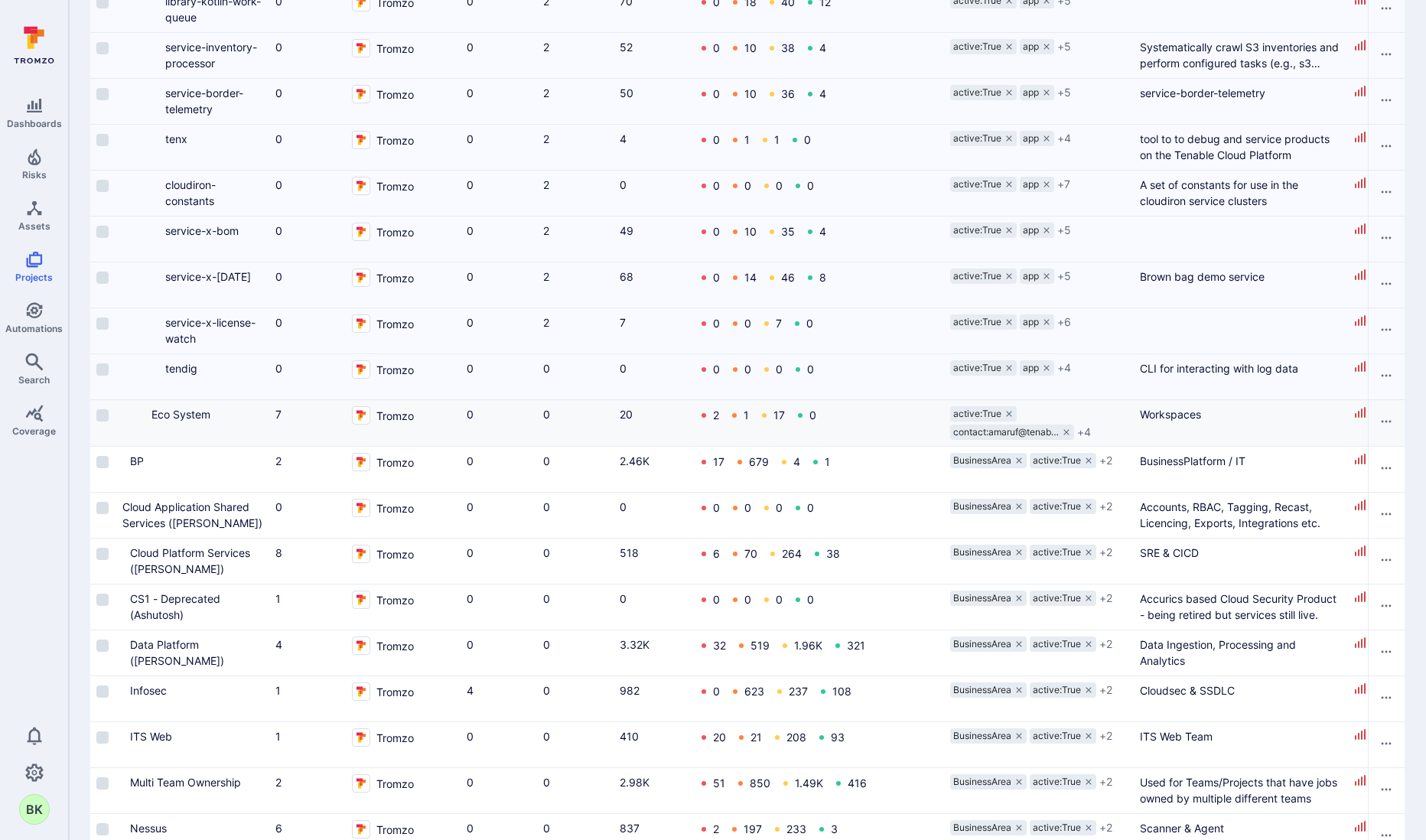
click at [144, 420] on icon "Cell for Project" at bounding box center [144, 420] width 0 height 0
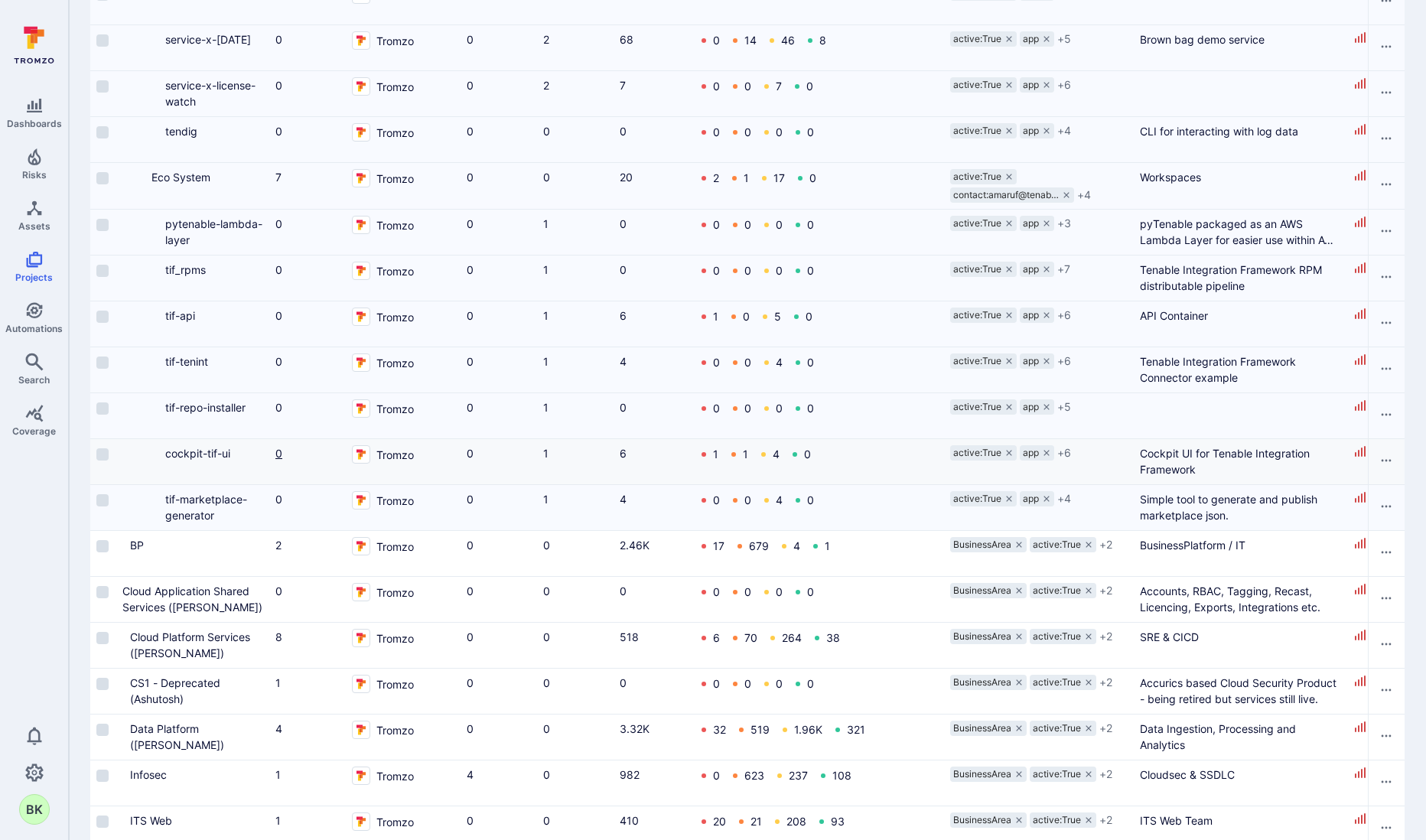
scroll to position [495, 0]
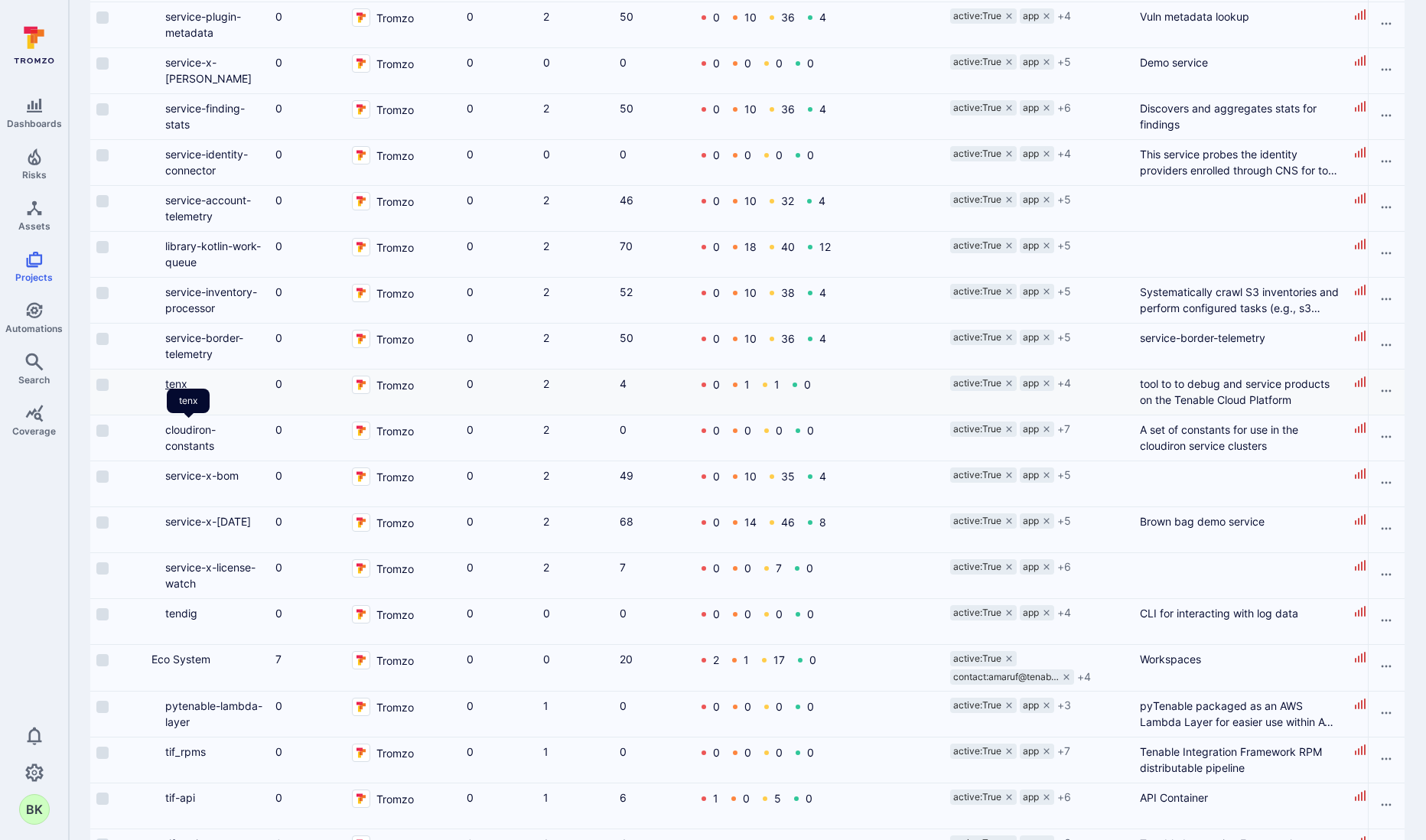
click at [187, 390] on link "tenx" at bounding box center [176, 384] width 22 height 13
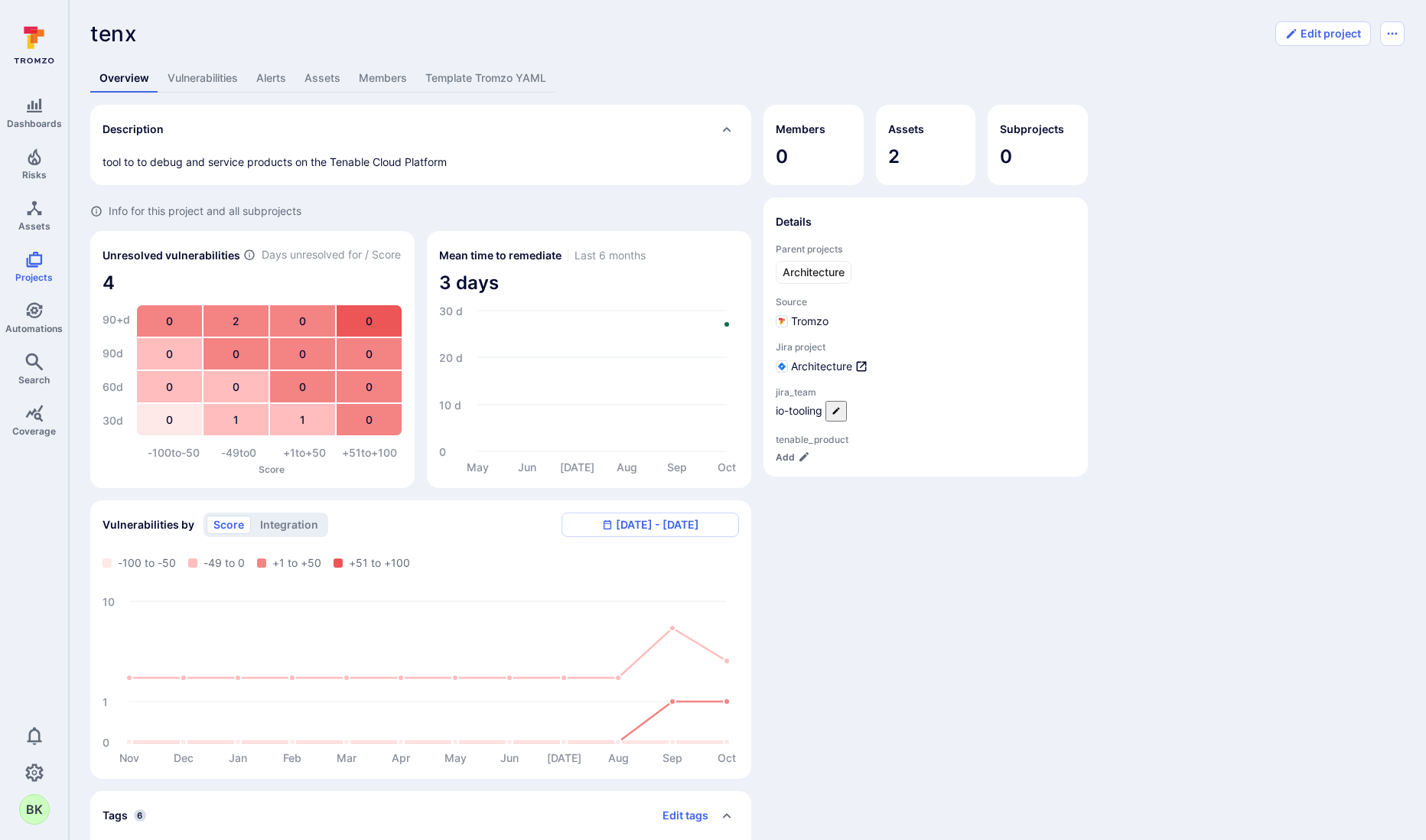
click at [326, 73] on link "Assets" at bounding box center [322, 79] width 54 height 28
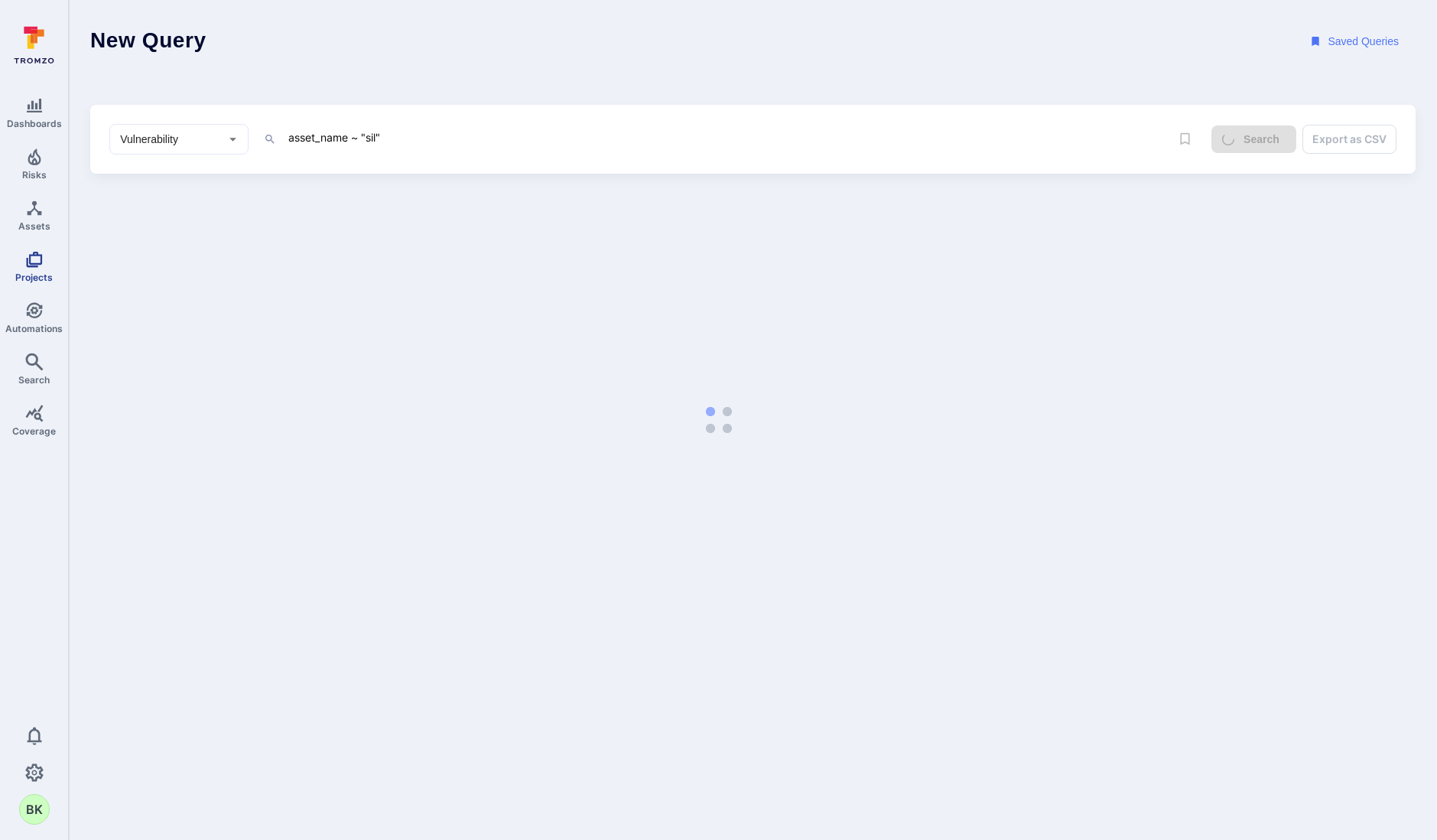
click at [26, 257] on icon "Projects" at bounding box center [33, 259] width 16 height 16
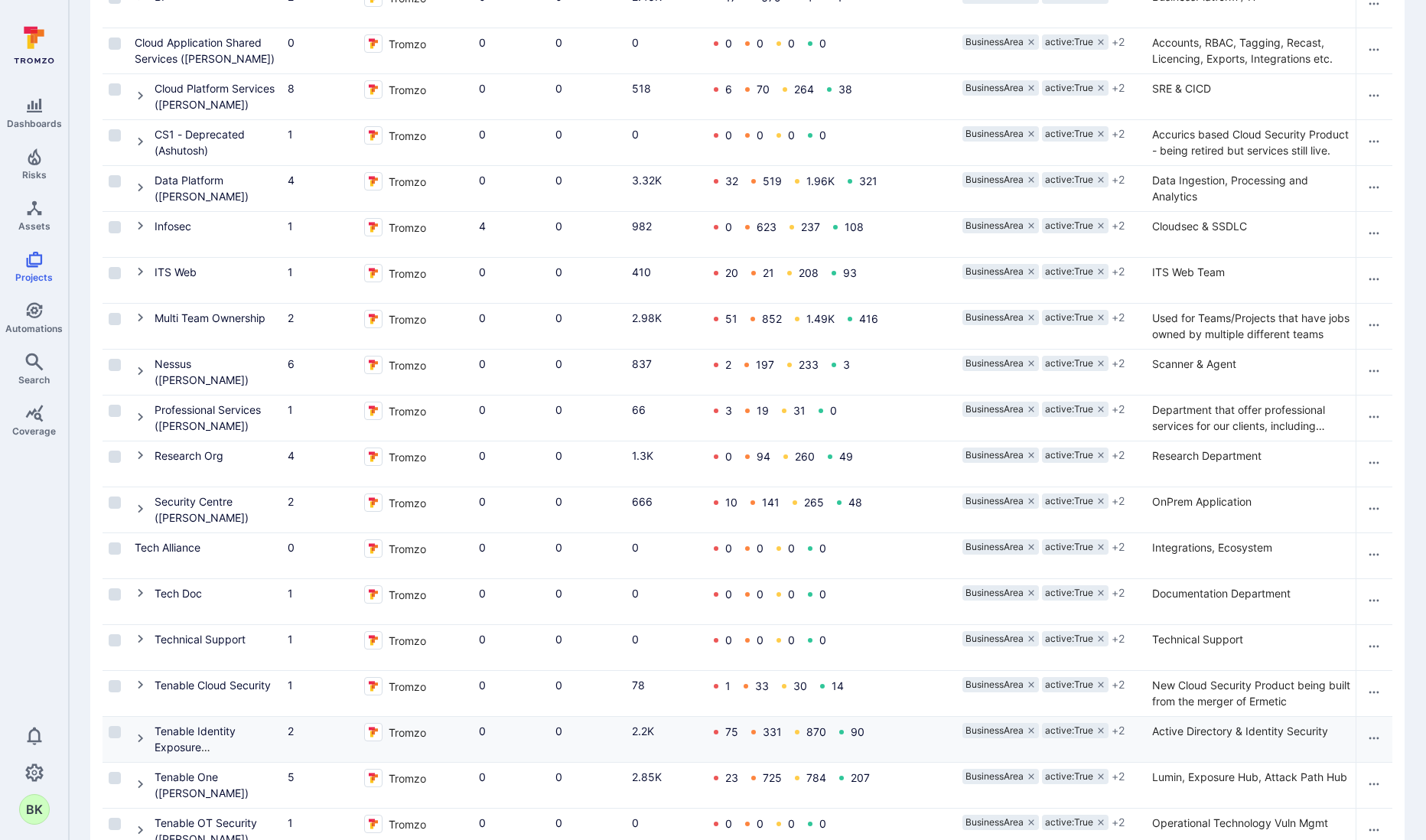
scroll to position [481, 0]
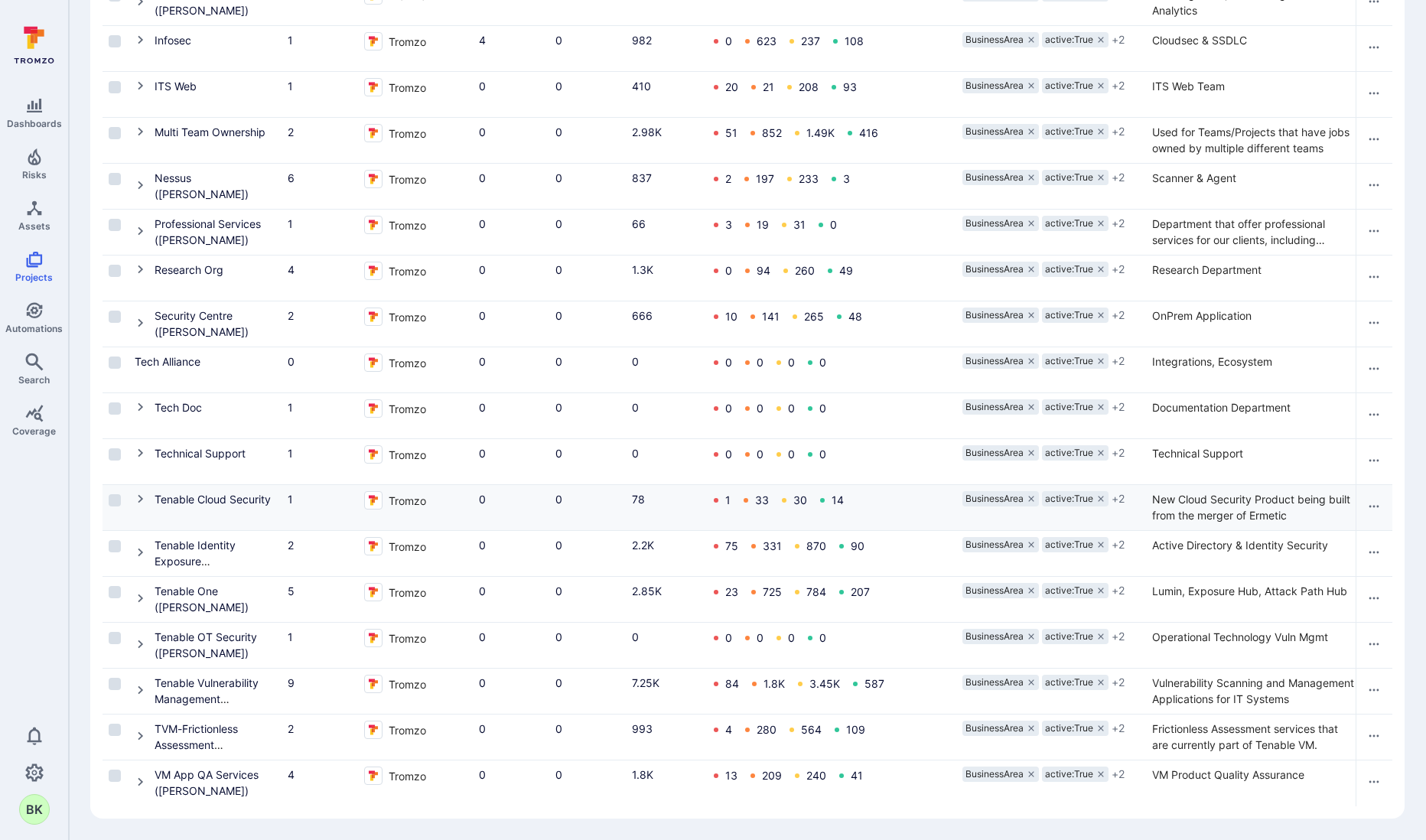
click at [147, 491] on button "Cell for Project" at bounding box center [144, 499] width 20 height 18
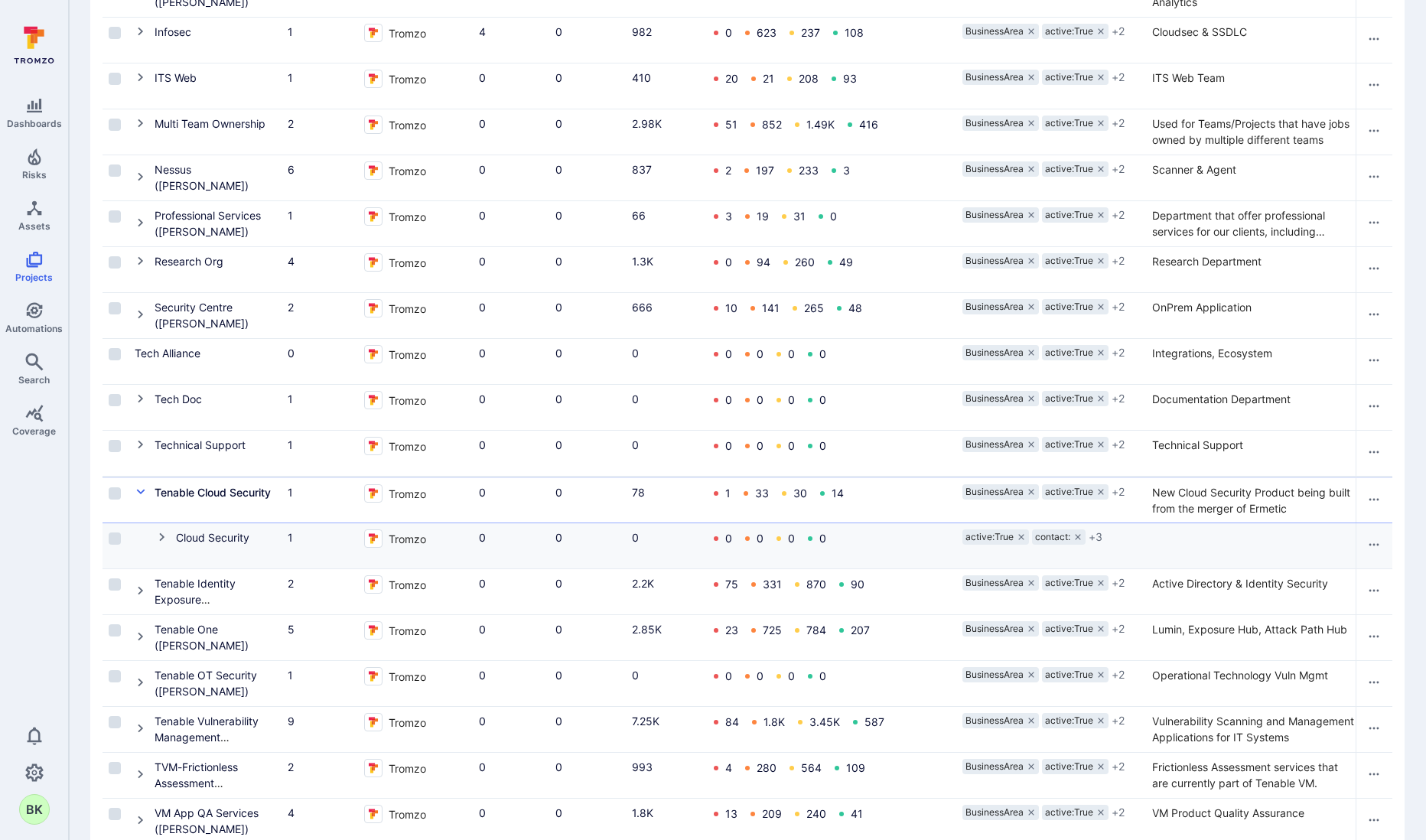
click at [158, 536] on icon "Cell for Project" at bounding box center [162, 536] width 12 height 12
